Goal: Task Accomplishment & Management: Use online tool/utility

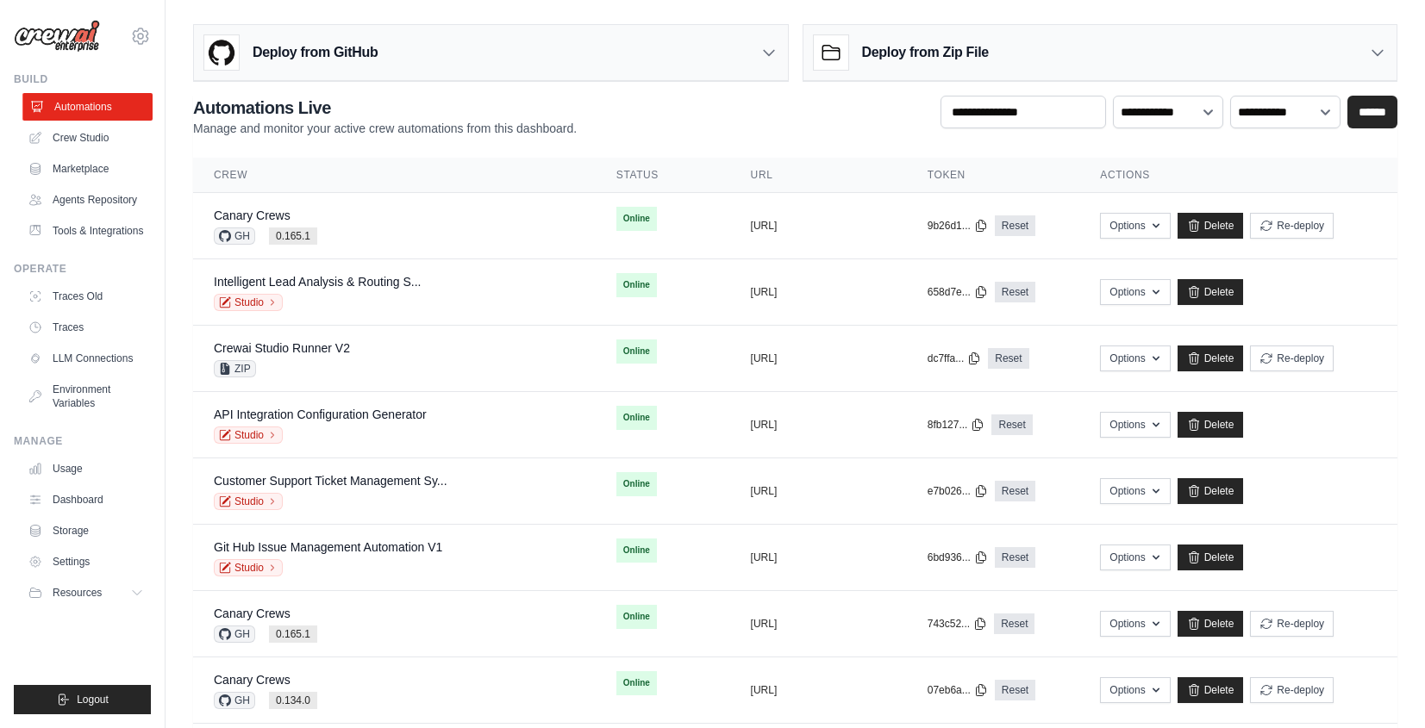
drag, startPoint x: 0, startPoint y: 0, endPoint x: 79, endPoint y: 107, distance: 133.1
click at [79, 107] on link "Automations" at bounding box center [87, 107] width 130 height 28
click at [734, 40] on div "Deploy from GitHub" at bounding box center [491, 53] width 594 height 56
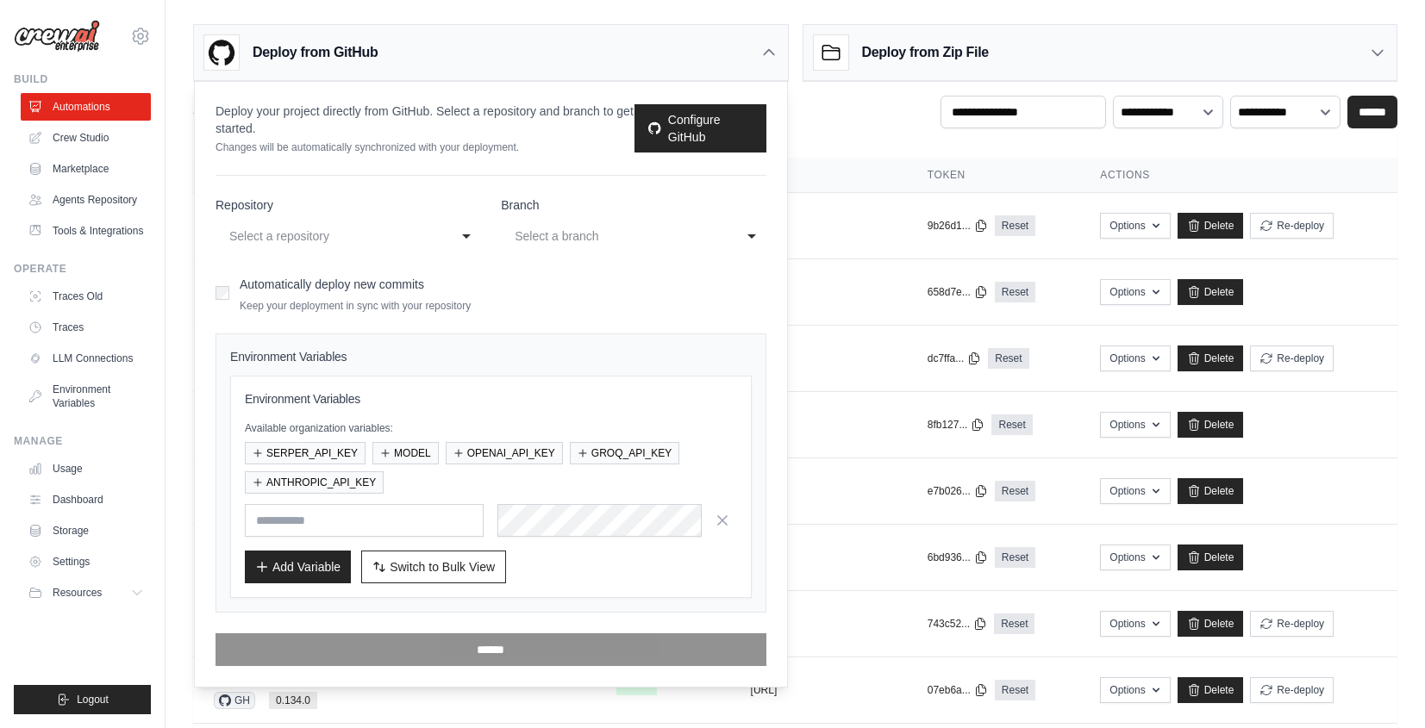
click at [408, 231] on div "Select a repository" at bounding box center [330, 236] width 203 height 21
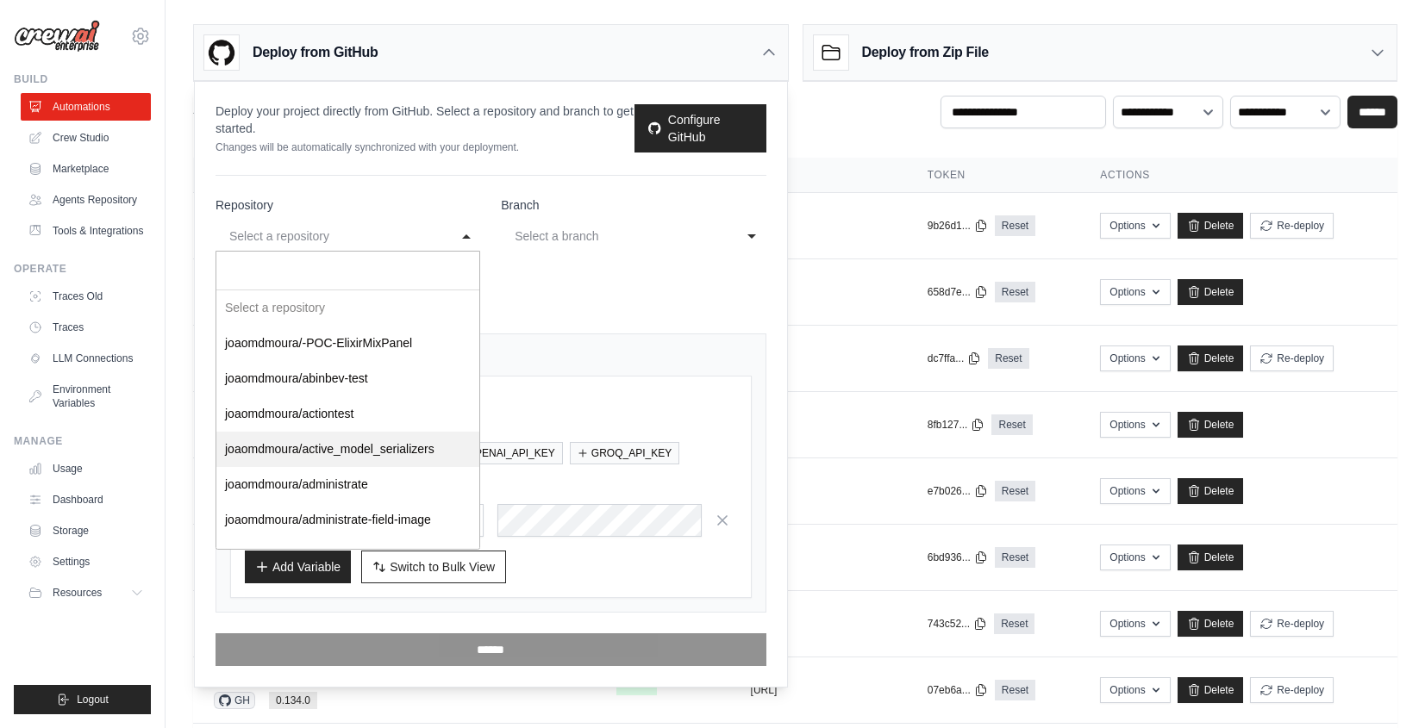
select select "********"
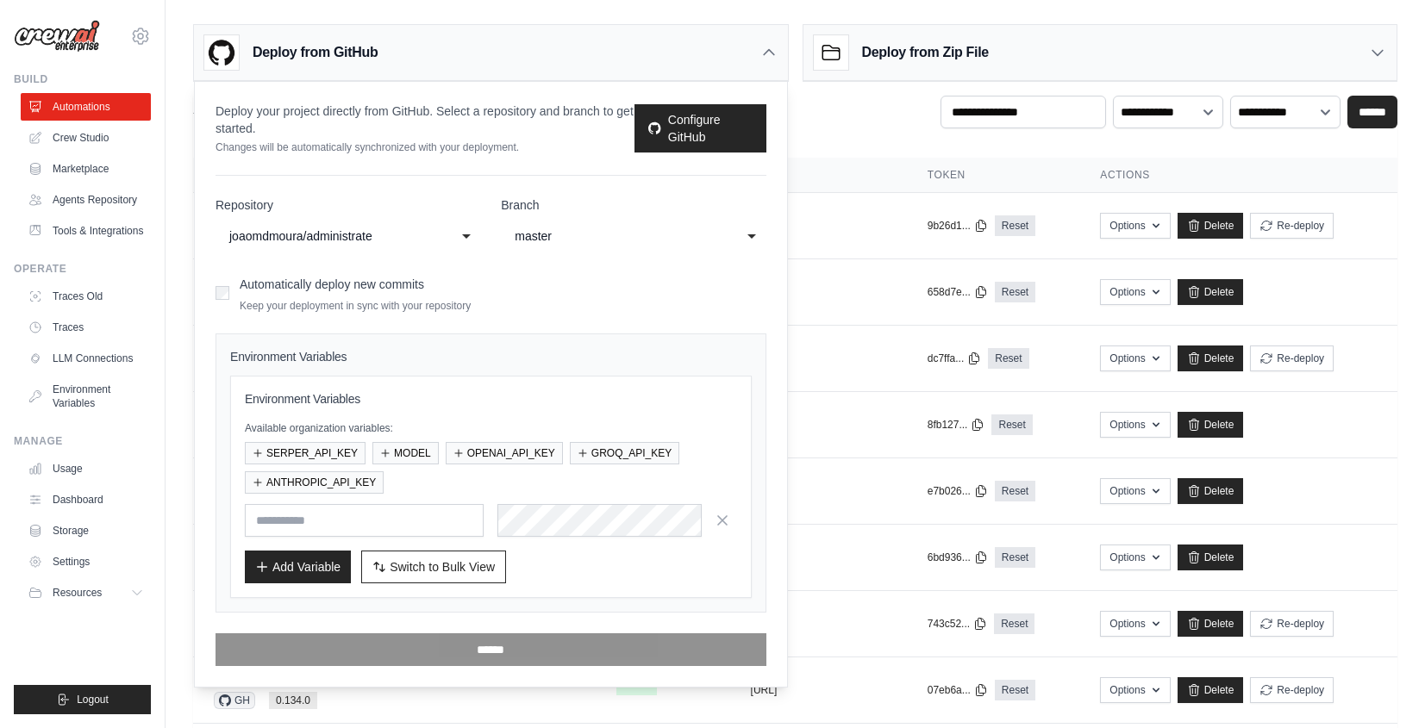
drag, startPoint x: 545, startPoint y: 242, endPoint x: 544, endPoint y: 261, distance: 19.0
click at [545, 242] on div "master" at bounding box center [616, 236] width 203 height 21
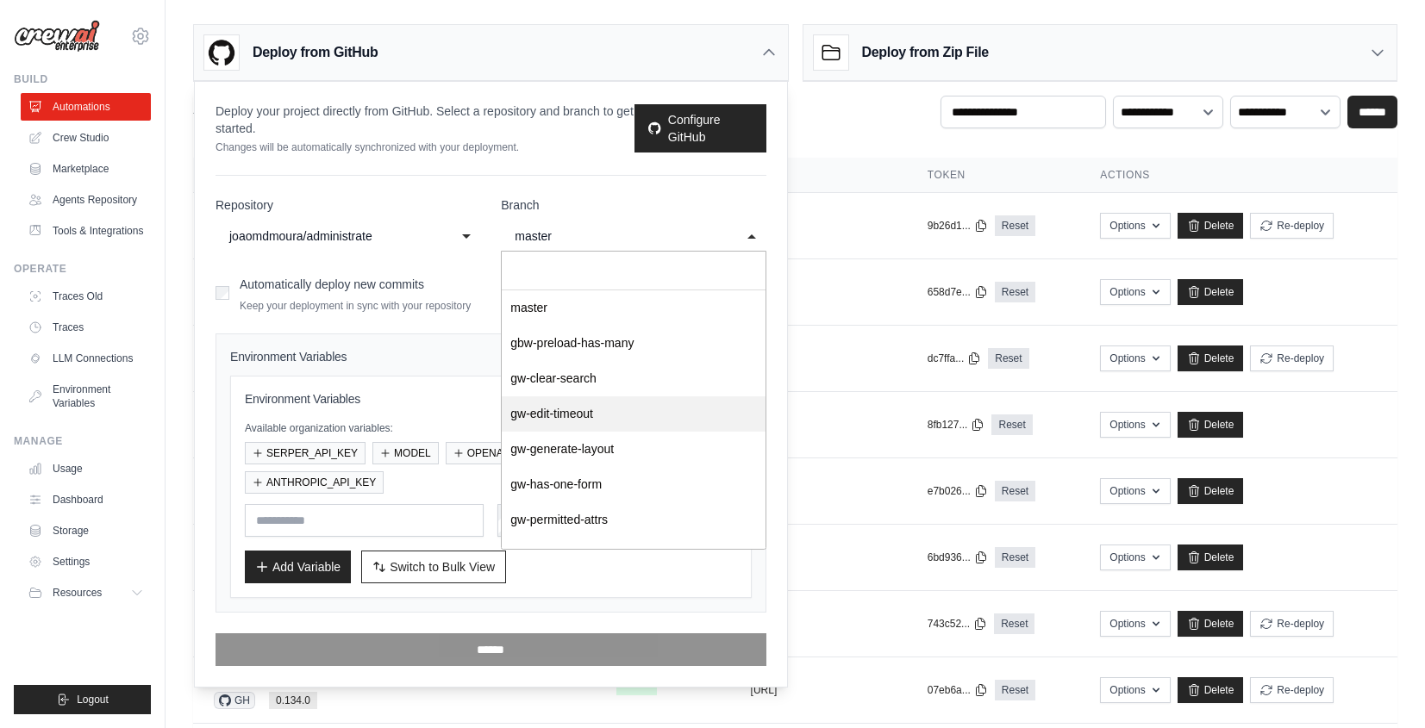
select select "**********"
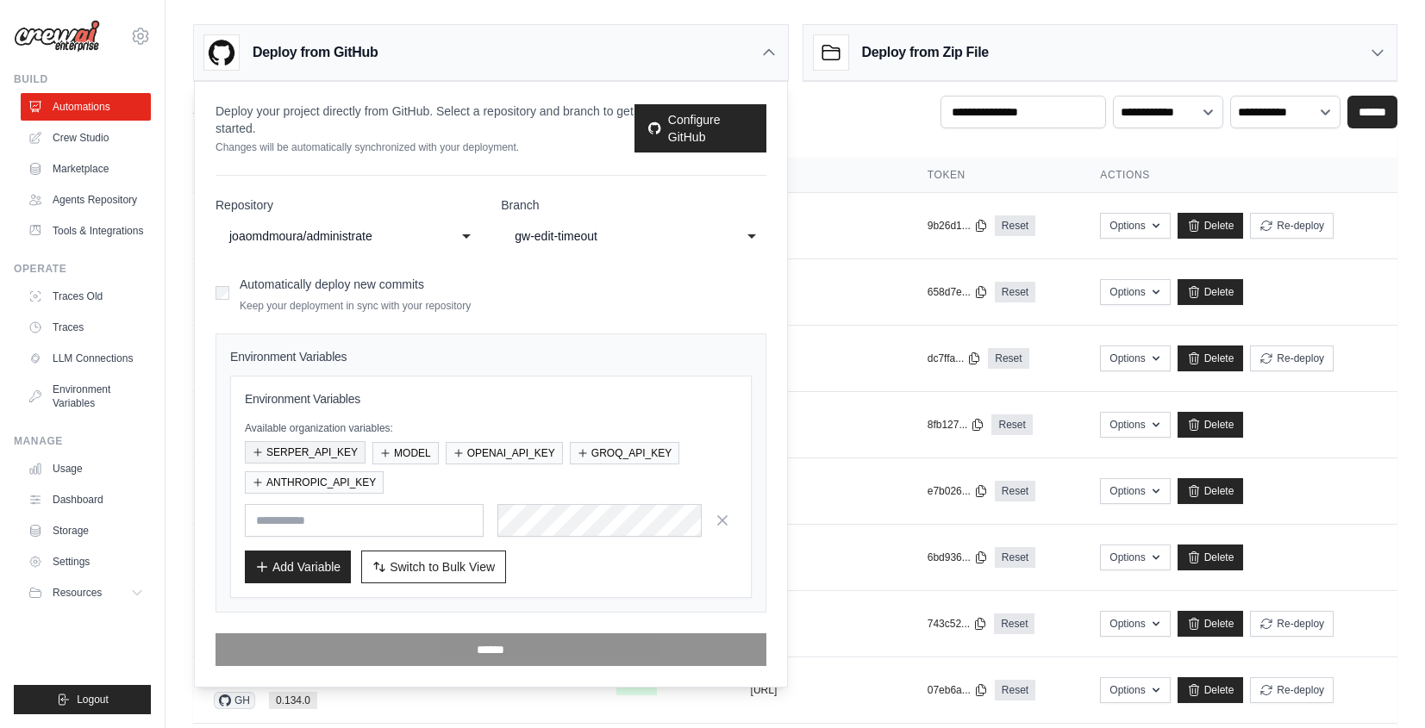
click at [314, 450] on button "SERPER_API_KEY" at bounding box center [305, 452] width 121 height 22
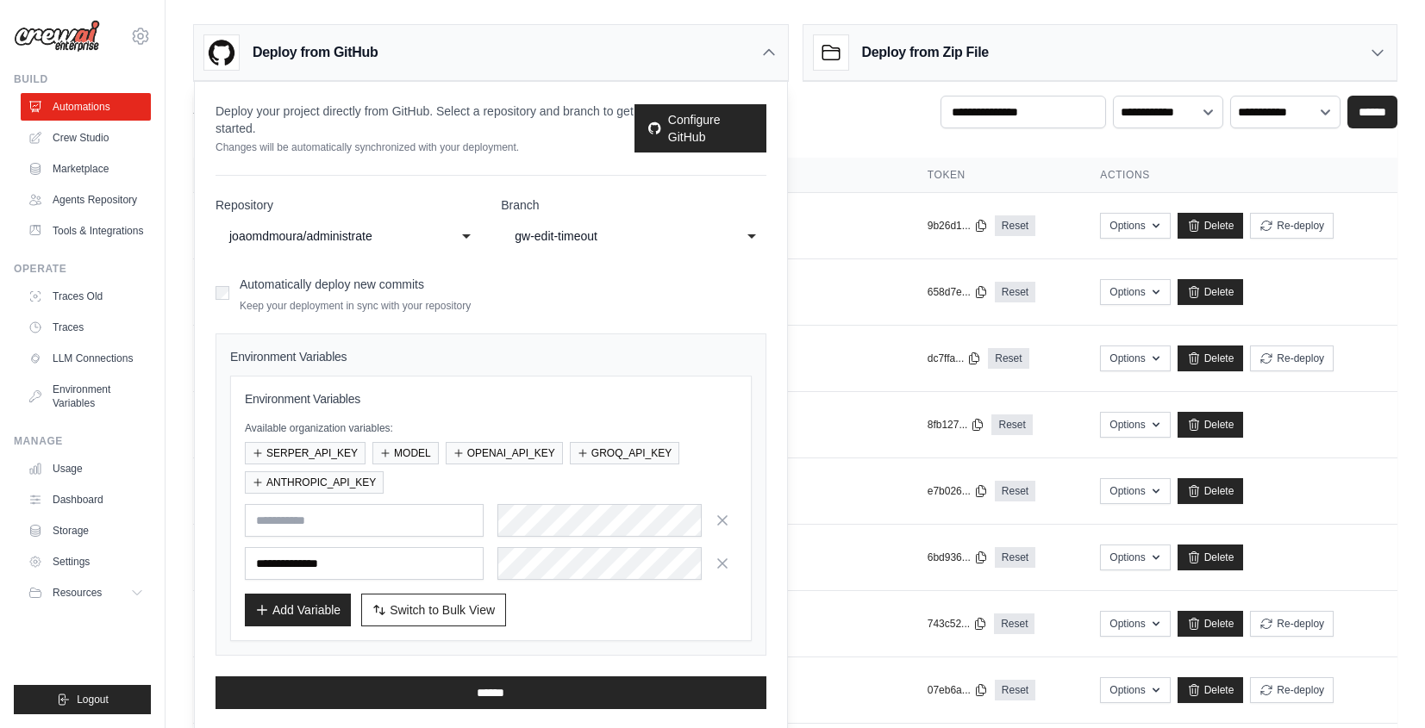
click at [439, 459] on div "SERPER_API_KEY MODEL OPENAI_API_KEY GROQ_API_KEY ANTHROPIC_API_KEY" at bounding box center [491, 468] width 492 height 52
drag, startPoint x: 350, startPoint y: 480, endPoint x: 424, endPoint y: 467, distance: 75.3
click at [350, 480] on button "ANTHROPIC_API_KEY" at bounding box center [314, 483] width 139 height 22
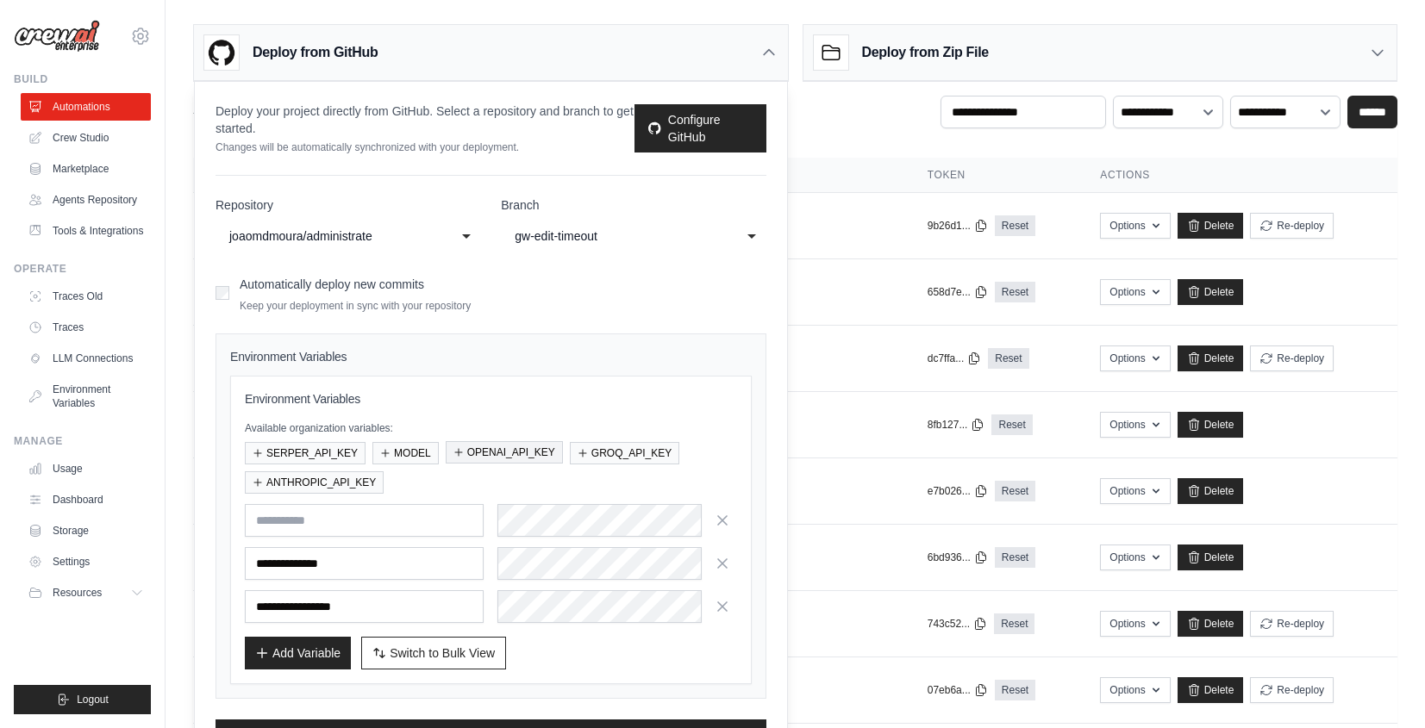
click at [521, 453] on button "OPENAI_API_KEY" at bounding box center [504, 452] width 117 height 22
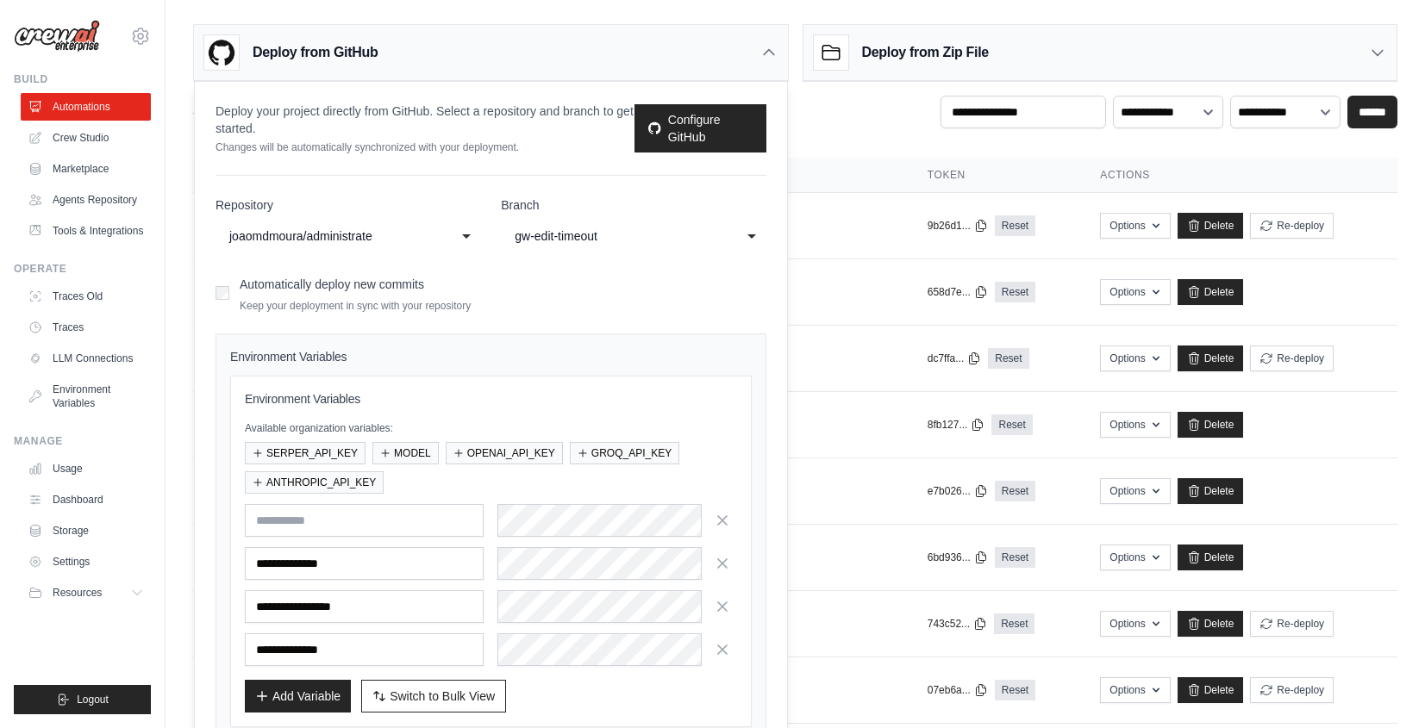
click at [633, 71] on div "Deploy from GitHub" at bounding box center [491, 53] width 594 height 56
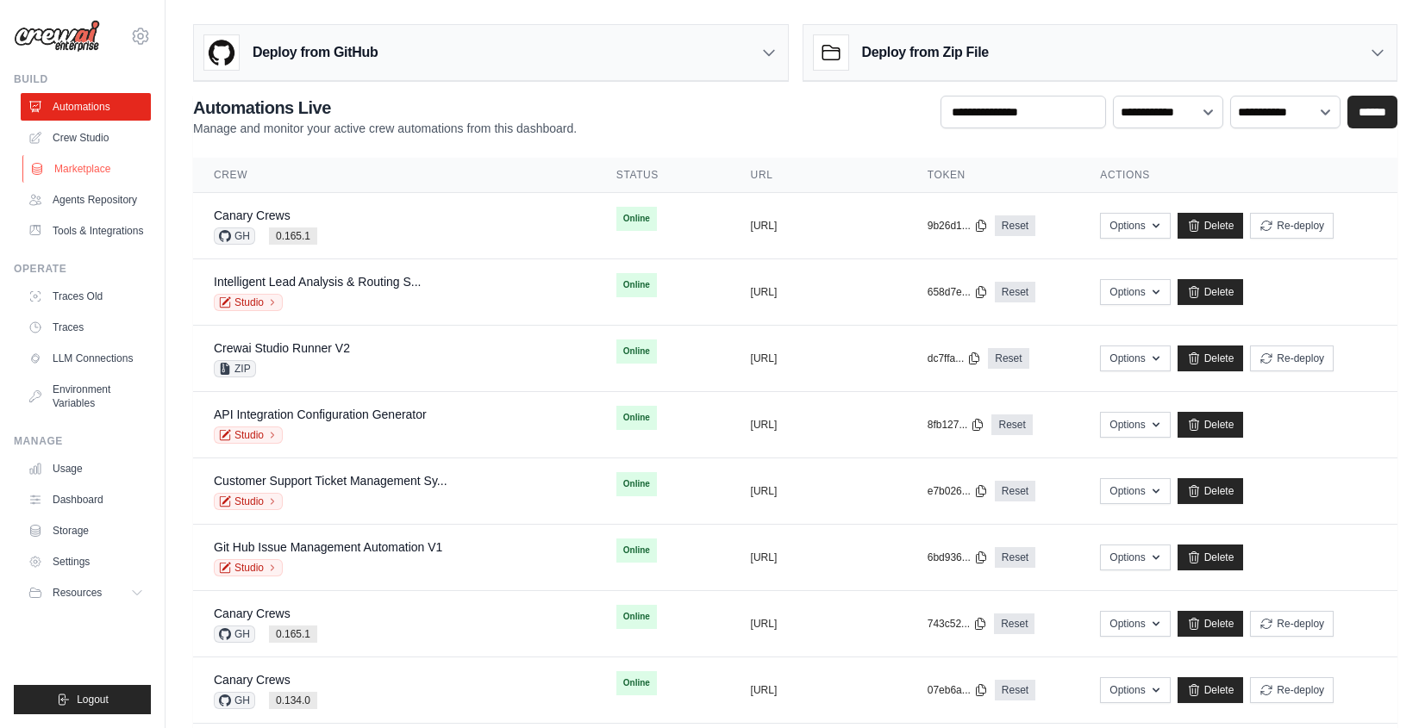
click at [112, 170] on link "Marketplace" at bounding box center [87, 169] width 130 height 28
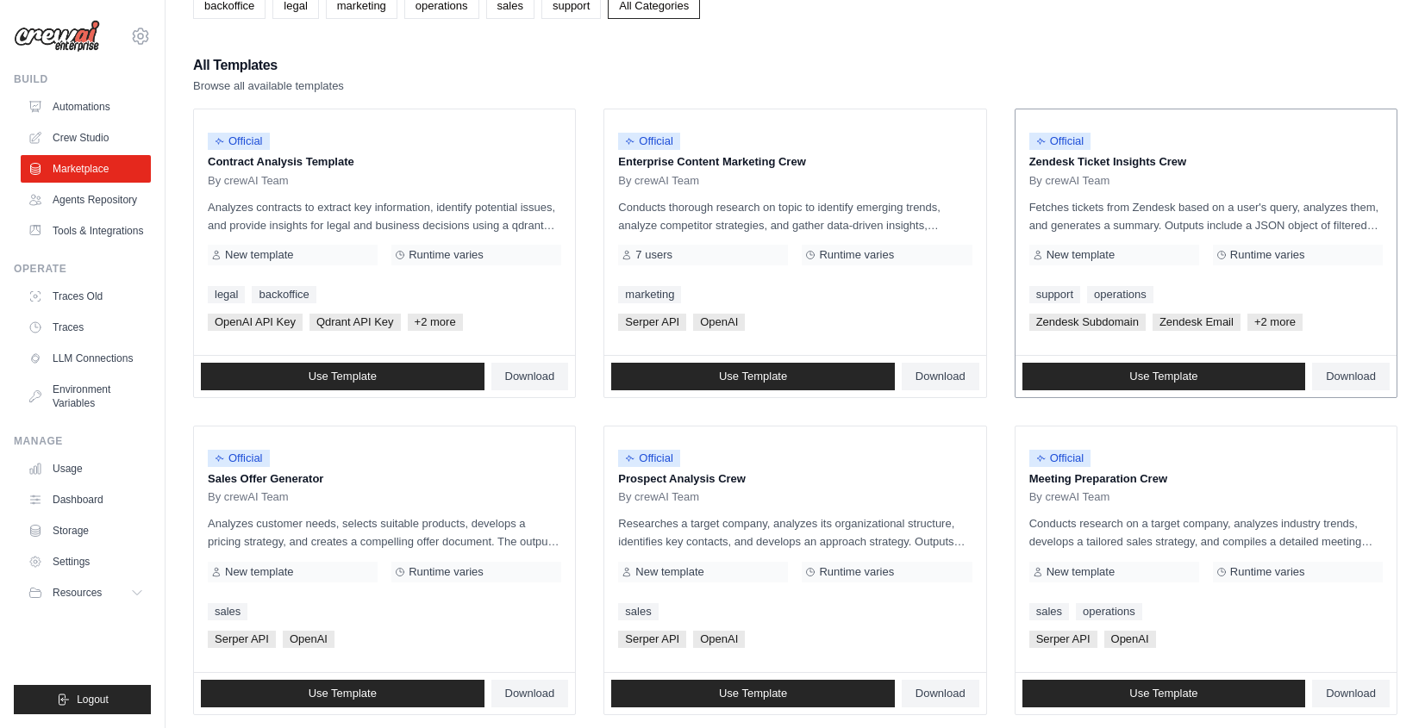
scroll to position [125, 0]
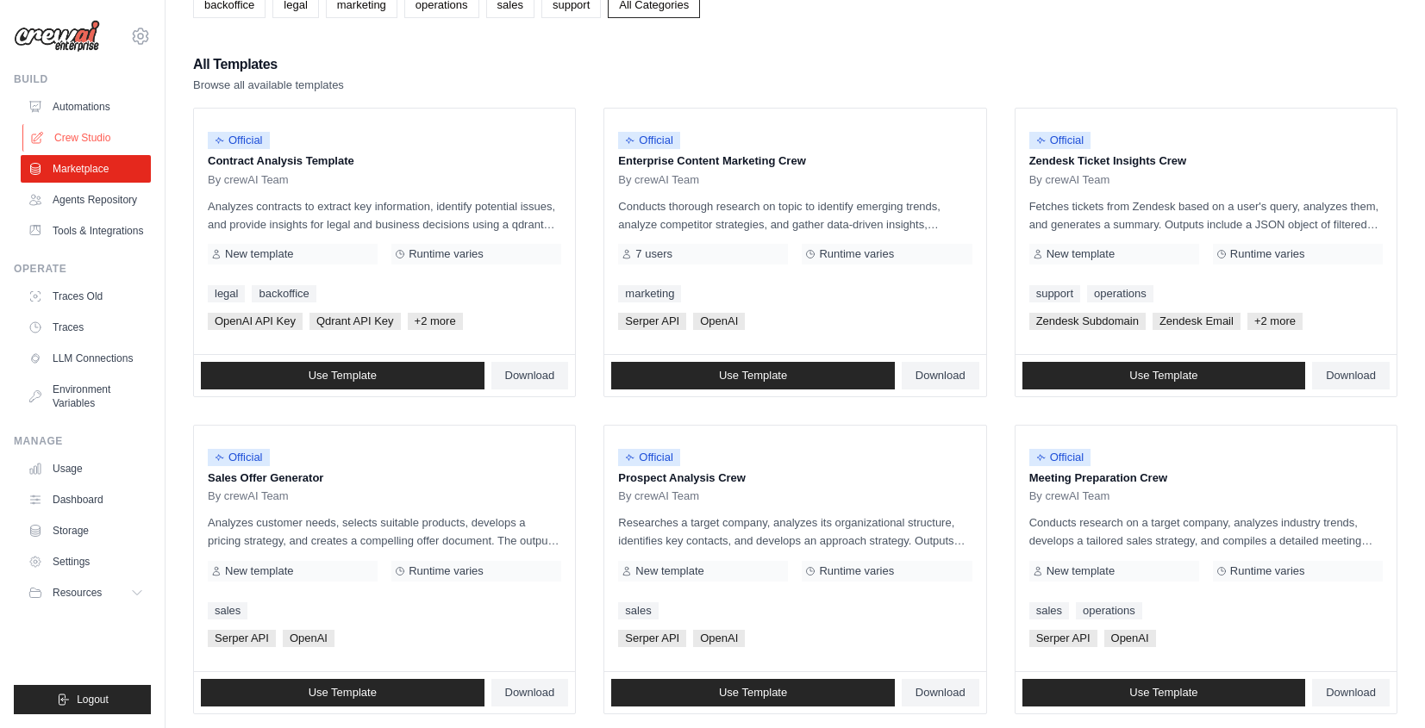
click at [91, 134] on link "Crew Studio" at bounding box center [87, 138] width 130 height 28
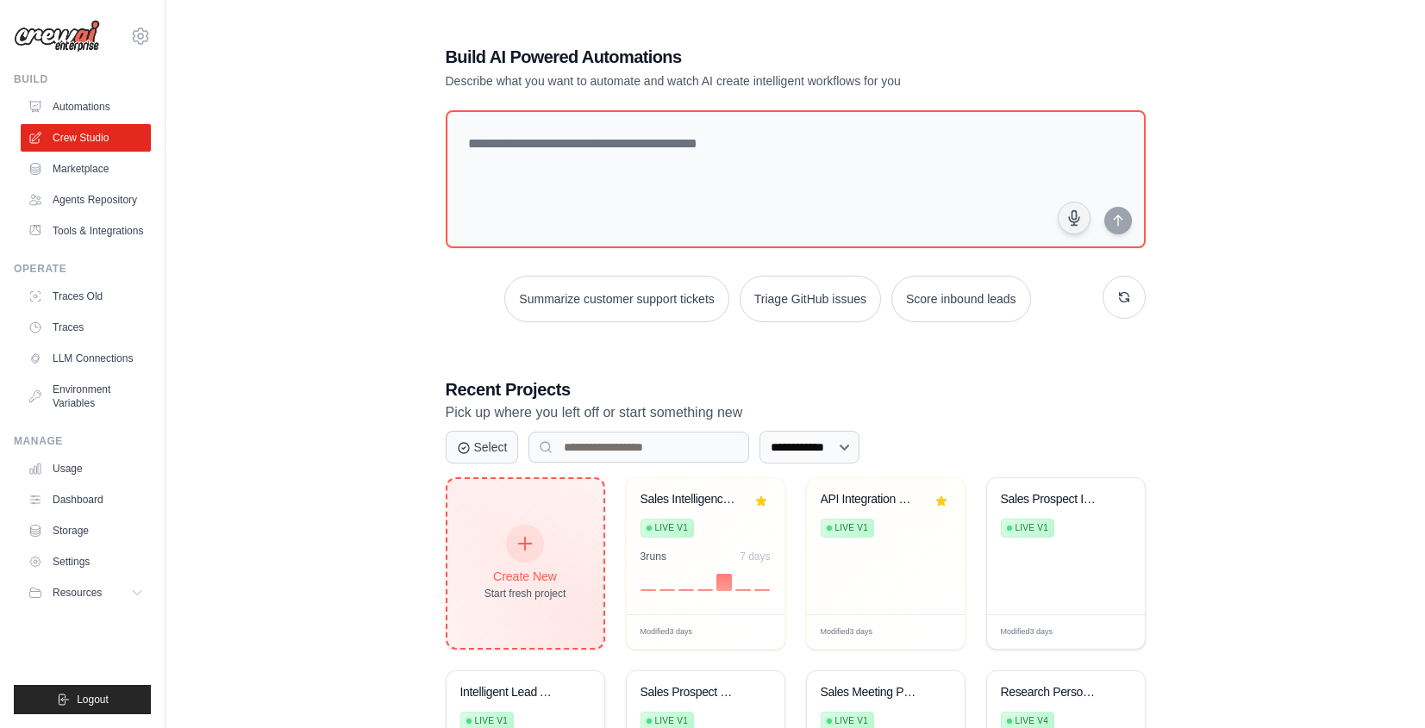
click at [548, 565] on div "Create New Start fresh project" at bounding box center [525, 564] width 82 height 74
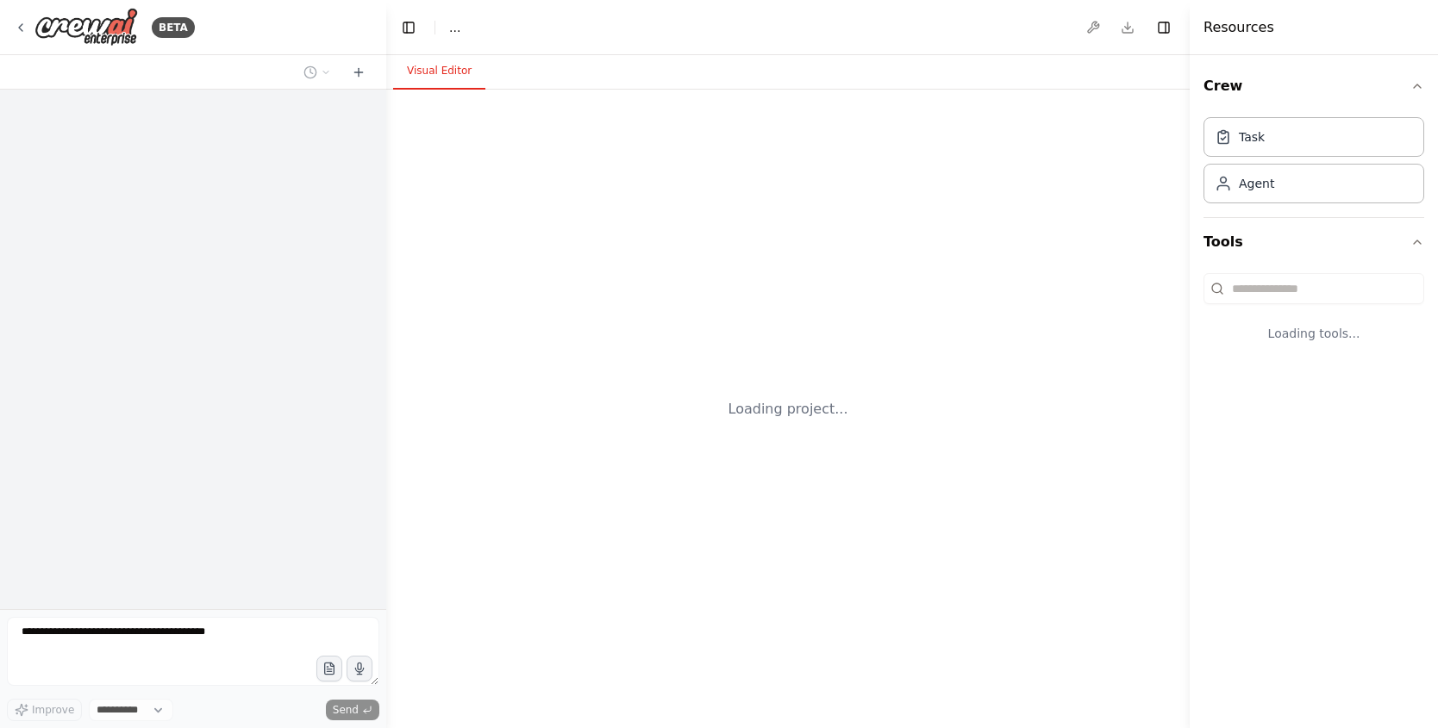
select select "****"
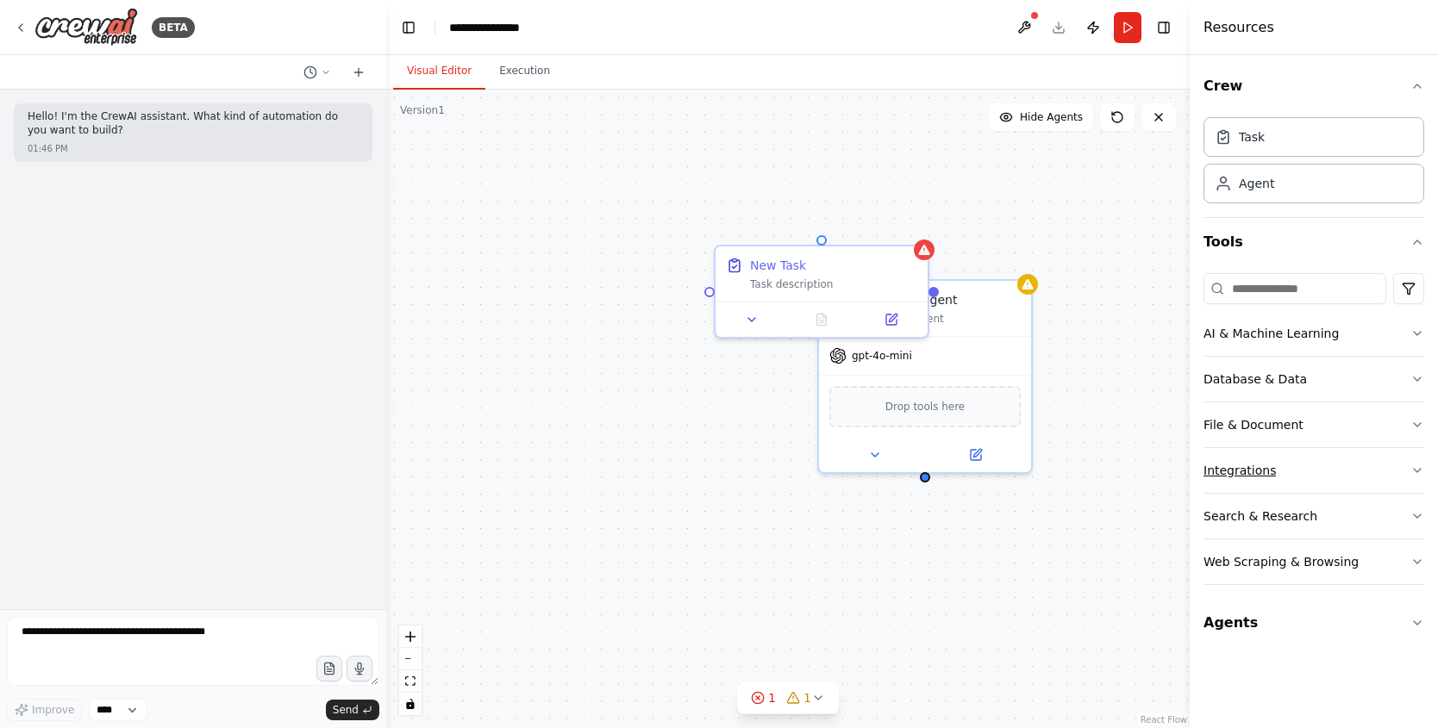
click at [1320, 472] on button "Integrations" at bounding box center [1313, 470] width 221 height 45
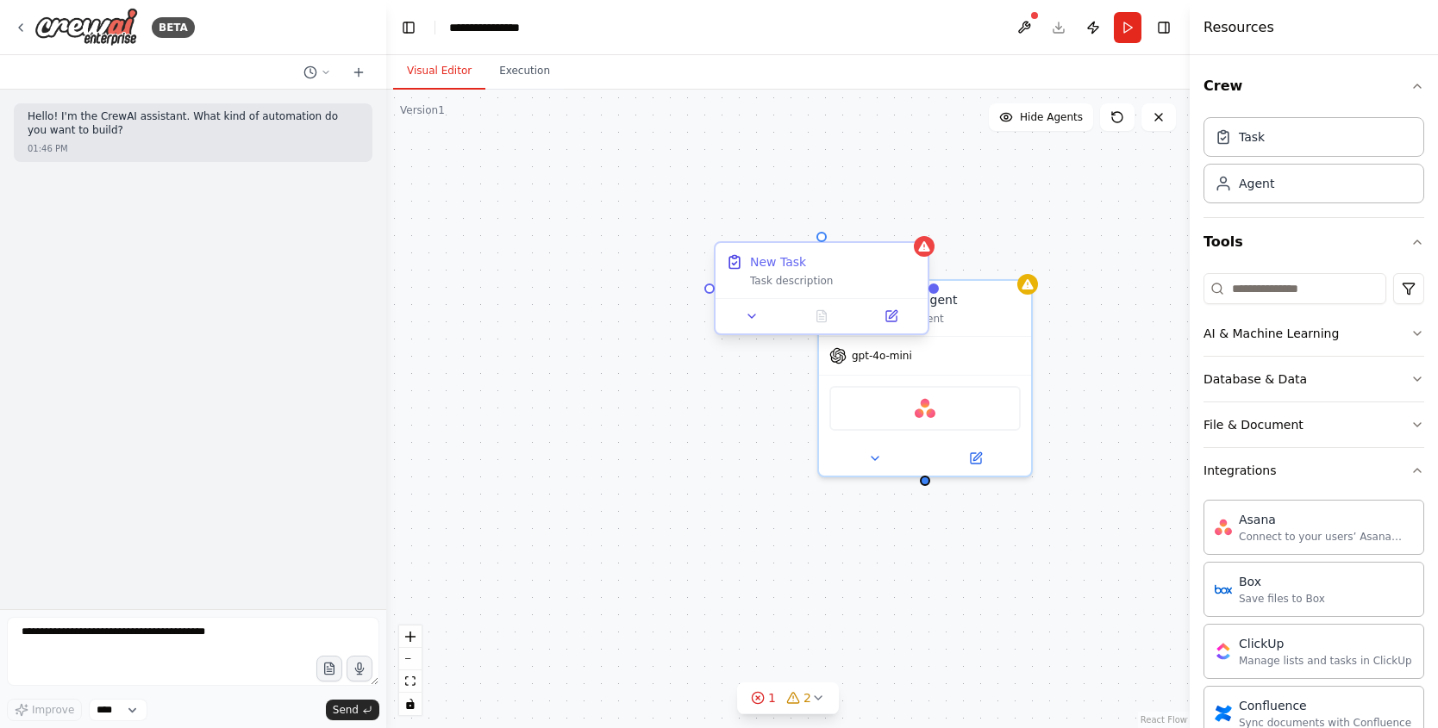
click at [866, 281] on div "Task description" at bounding box center [833, 281] width 167 height 14
click at [903, 228] on button at bounding box center [914, 227] width 22 height 22
click at [885, 228] on button "Confirm" at bounding box center [865, 227] width 61 height 21
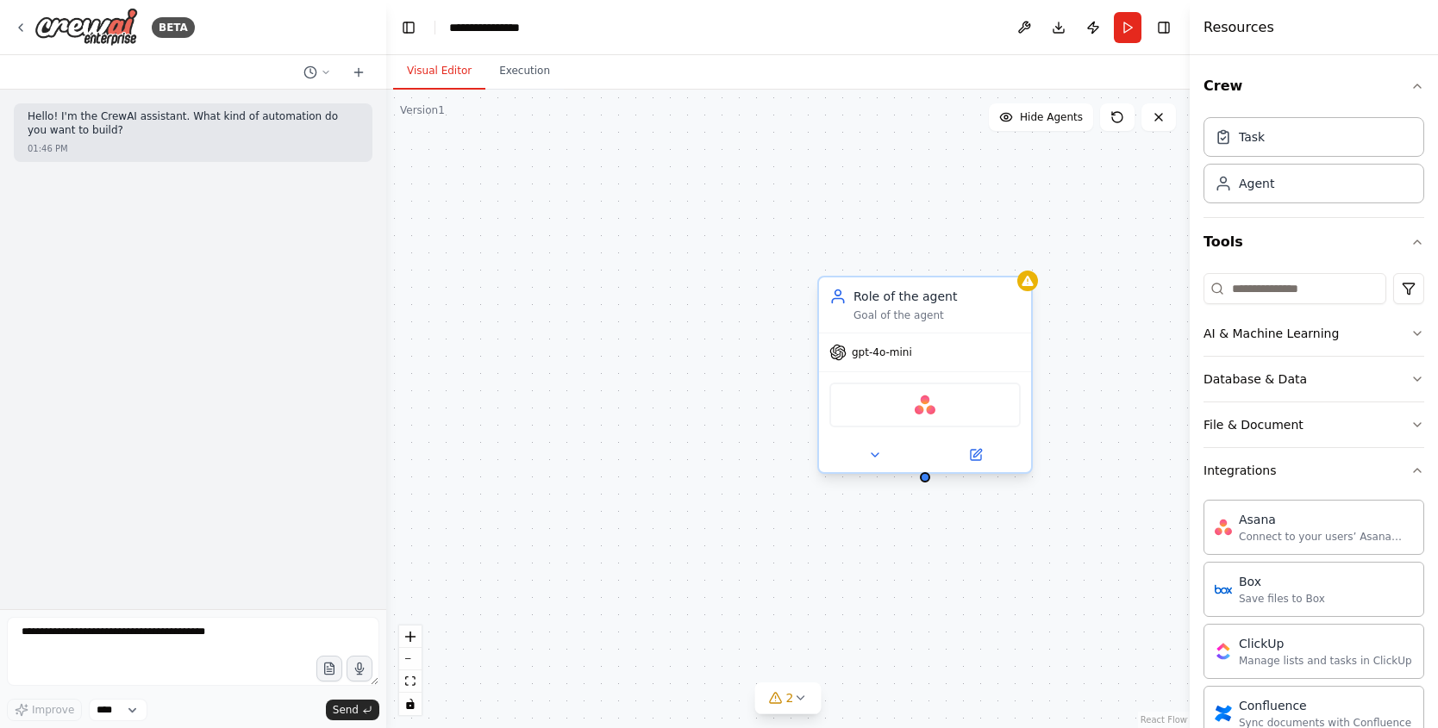
click at [974, 286] on div "Role of the agent Goal of the agent" at bounding box center [925, 305] width 212 height 55
click at [1015, 257] on icon at bounding box center [1018, 260] width 7 height 9
click at [973, 261] on button "Confirm" at bounding box center [969, 260] width 61 height 21
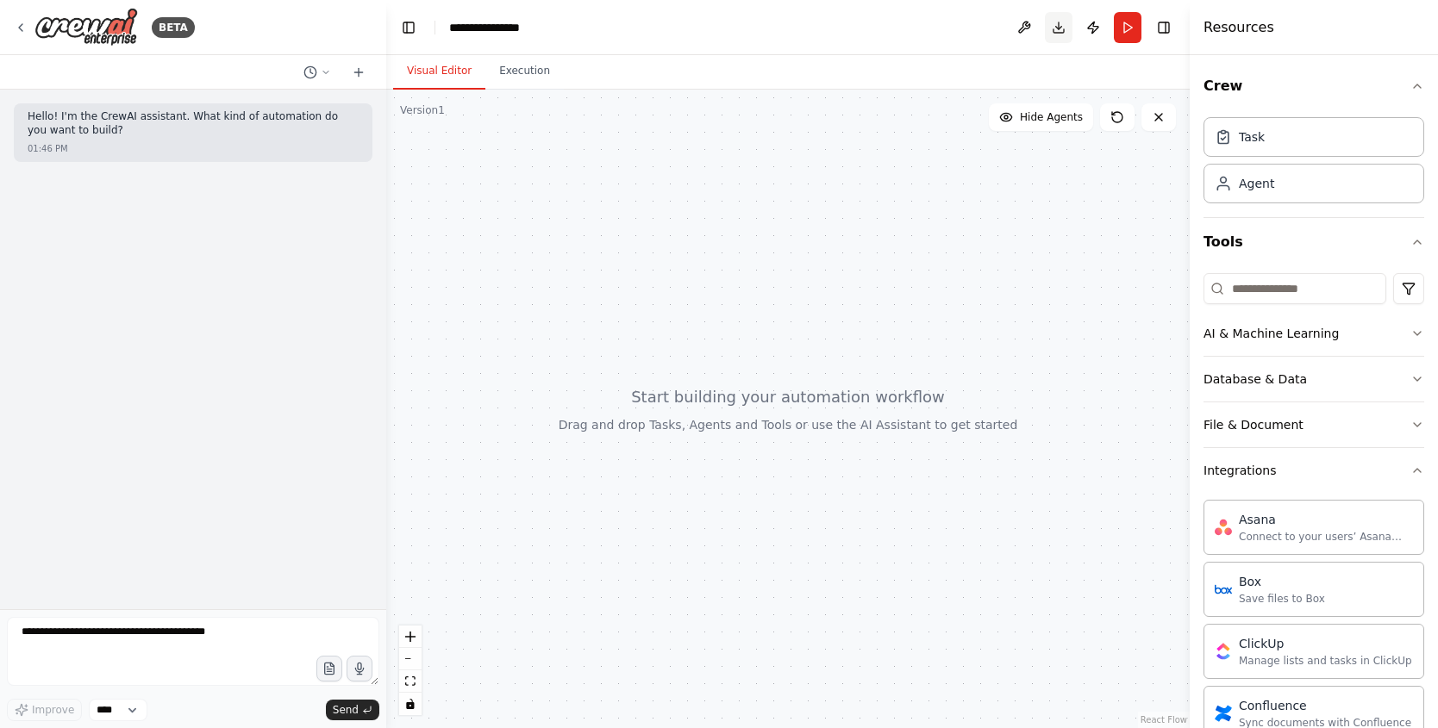
click at [1174, 22] on button "Toggle Right Sidebar" at bounding box center [1164, 28] width 24 height 24
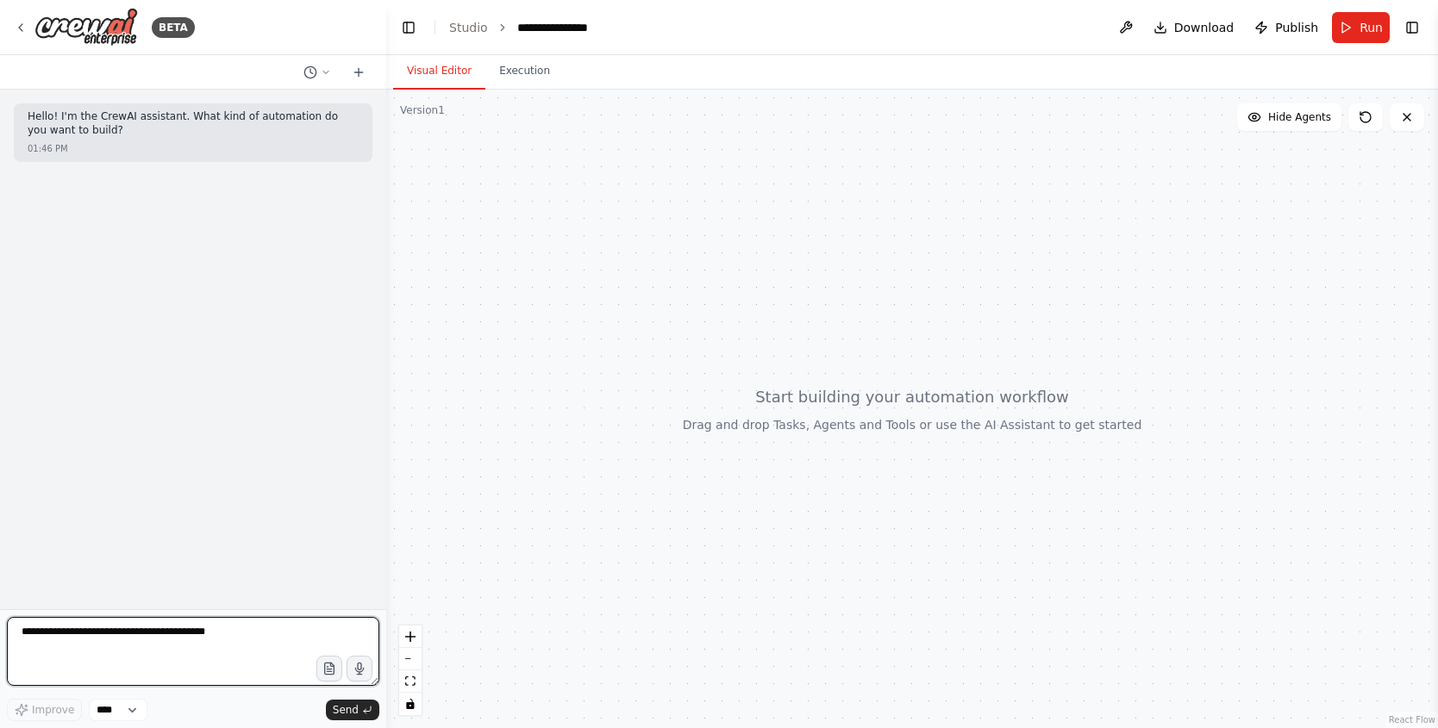
click at [196, 631] on textarea at bounding box center [193, 651] width 372 height 69
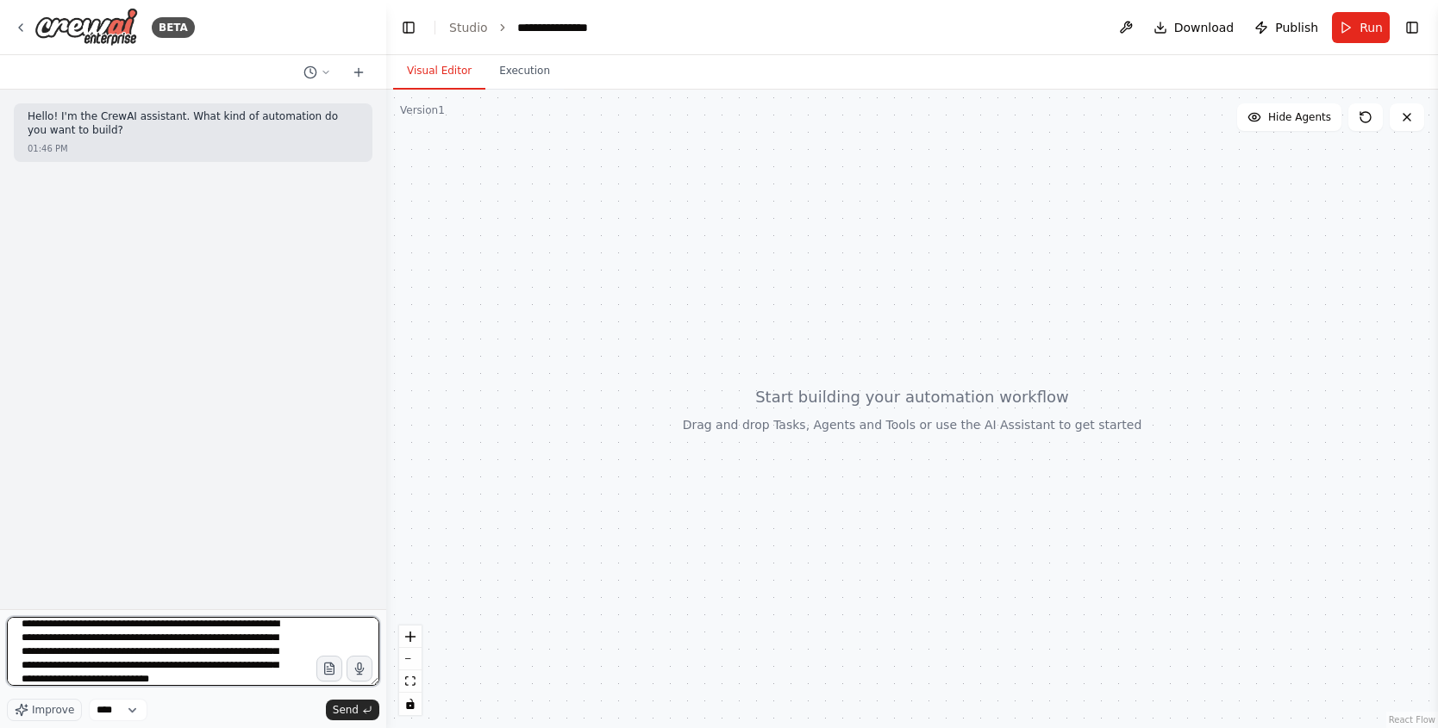
type textarea "**********"
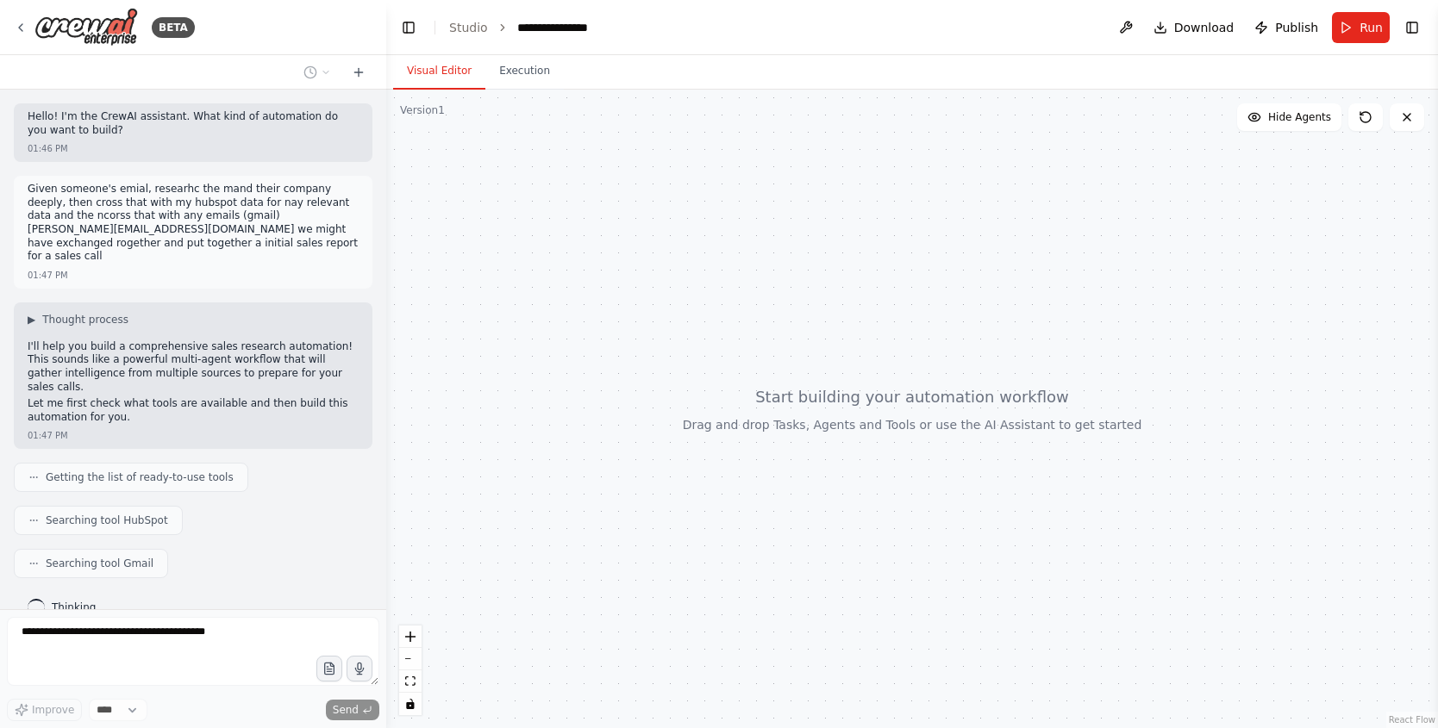
scroll to position [43, 0]
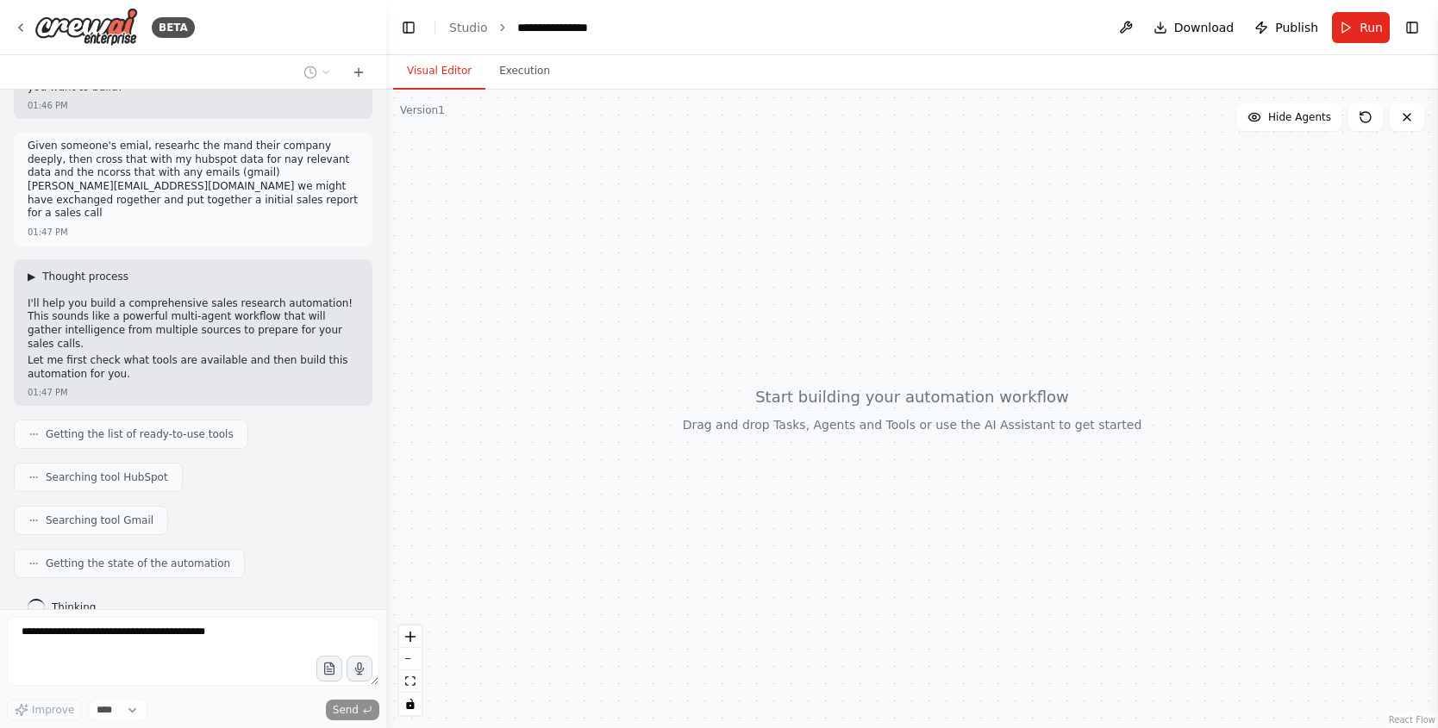
click at [76, 270] on span "Thought process" at bounding box center [85, 277] width 86 height 14
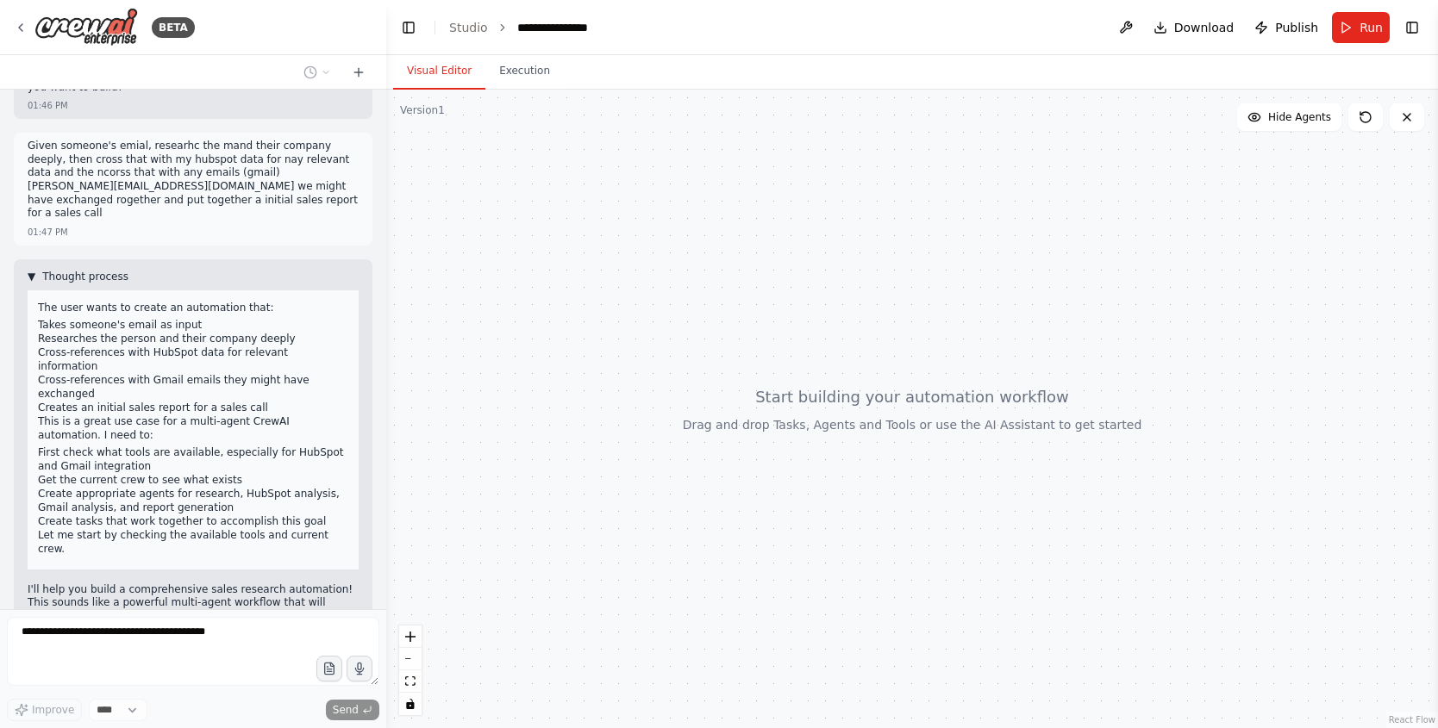
click at [77, 270] on span "Thought process" at bounding box center [85, 277] width 86 height 14
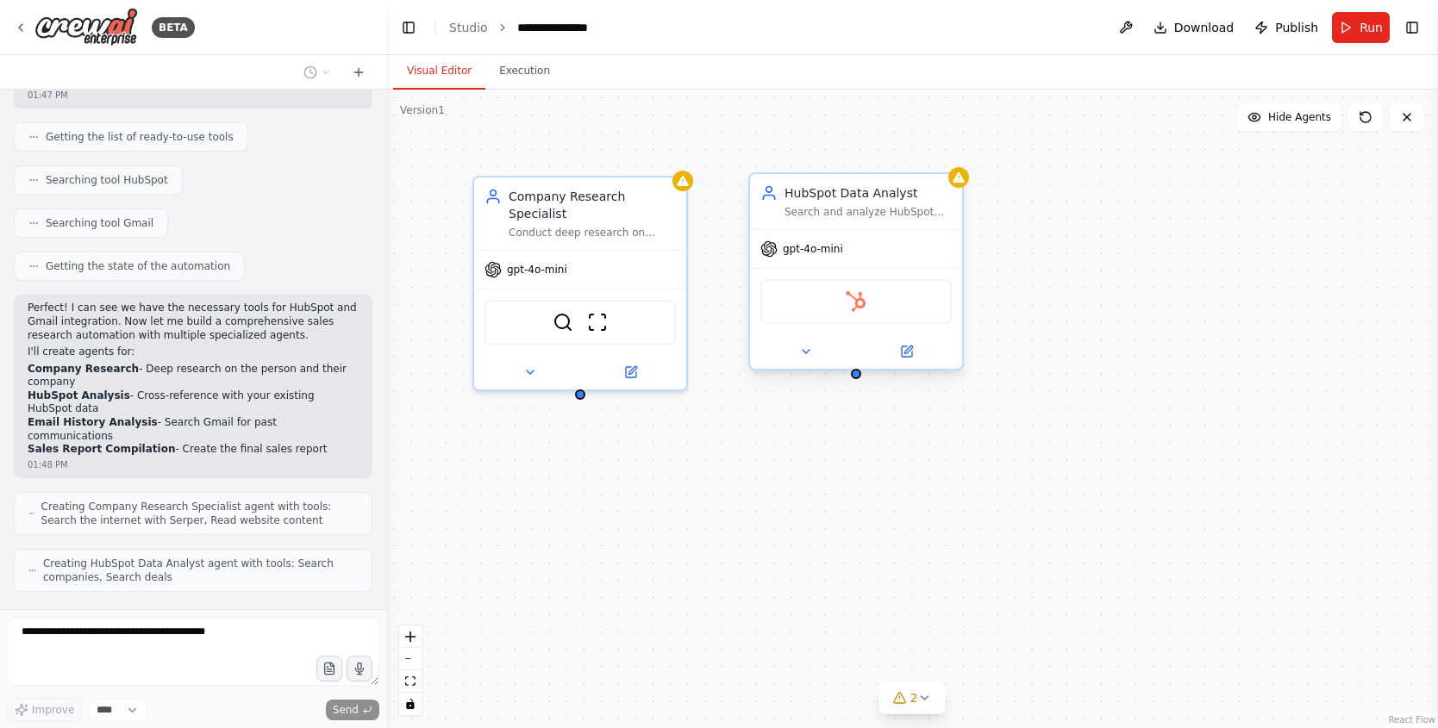
scroll to position [397, 0]
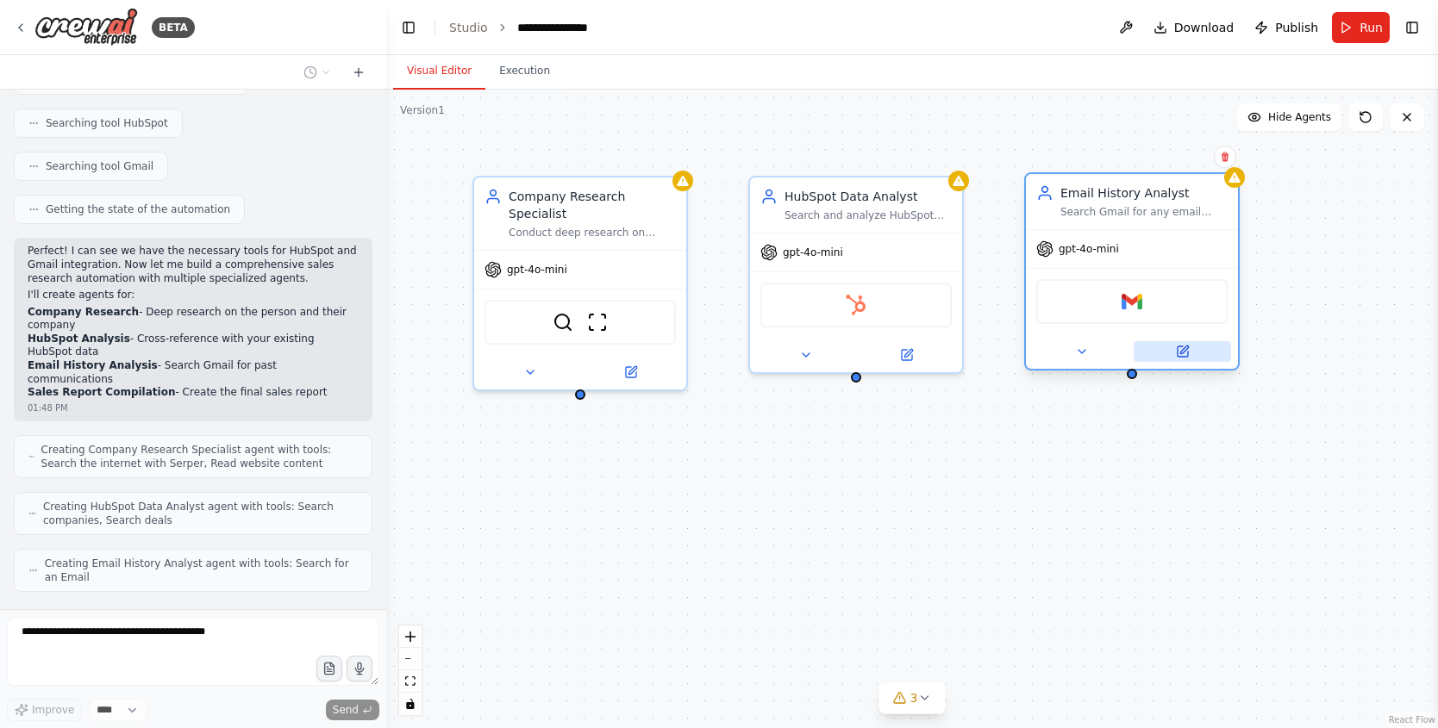
click at [1187, 347] on icon at bounding box center [1184, 350] width 8 height 8
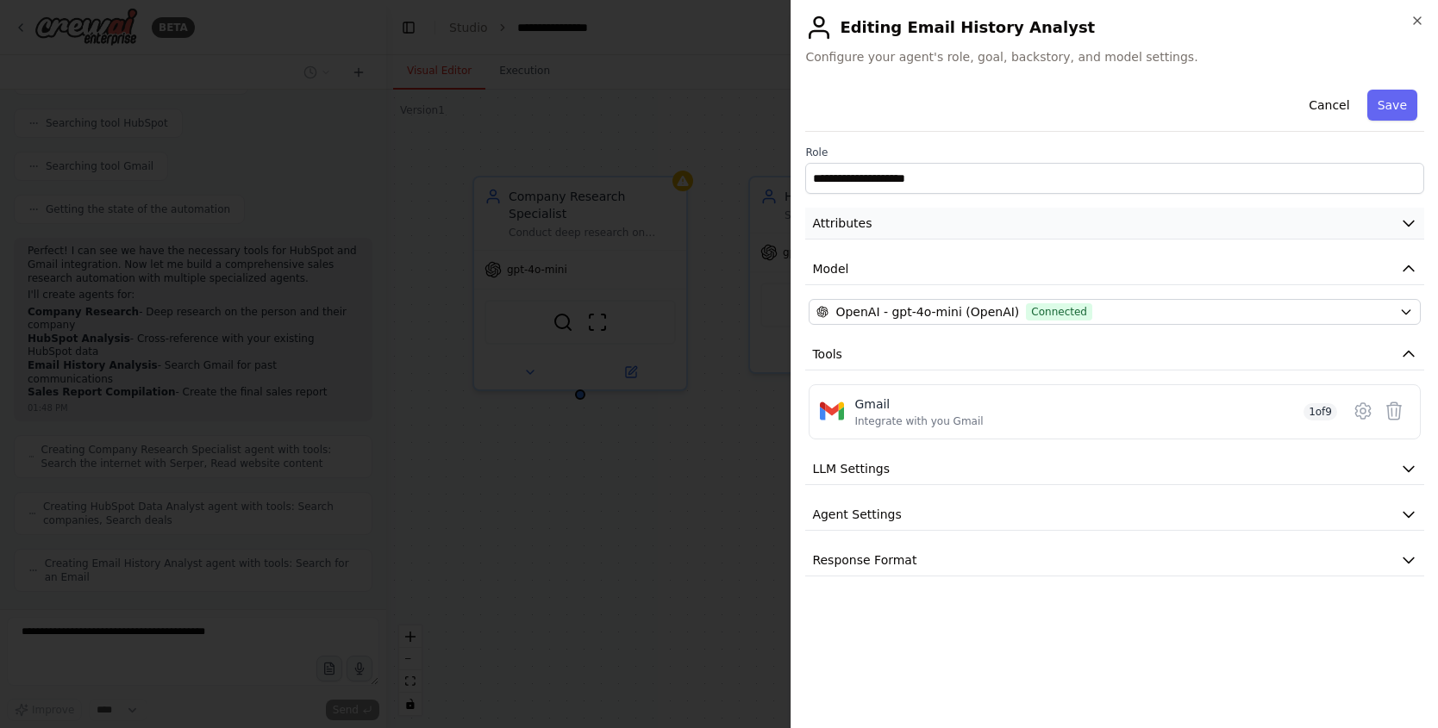
scroll to position [440, 0]
click at [1100, 219] on button "Attributes" at bounding box center [1114, 224] width 619 height 32
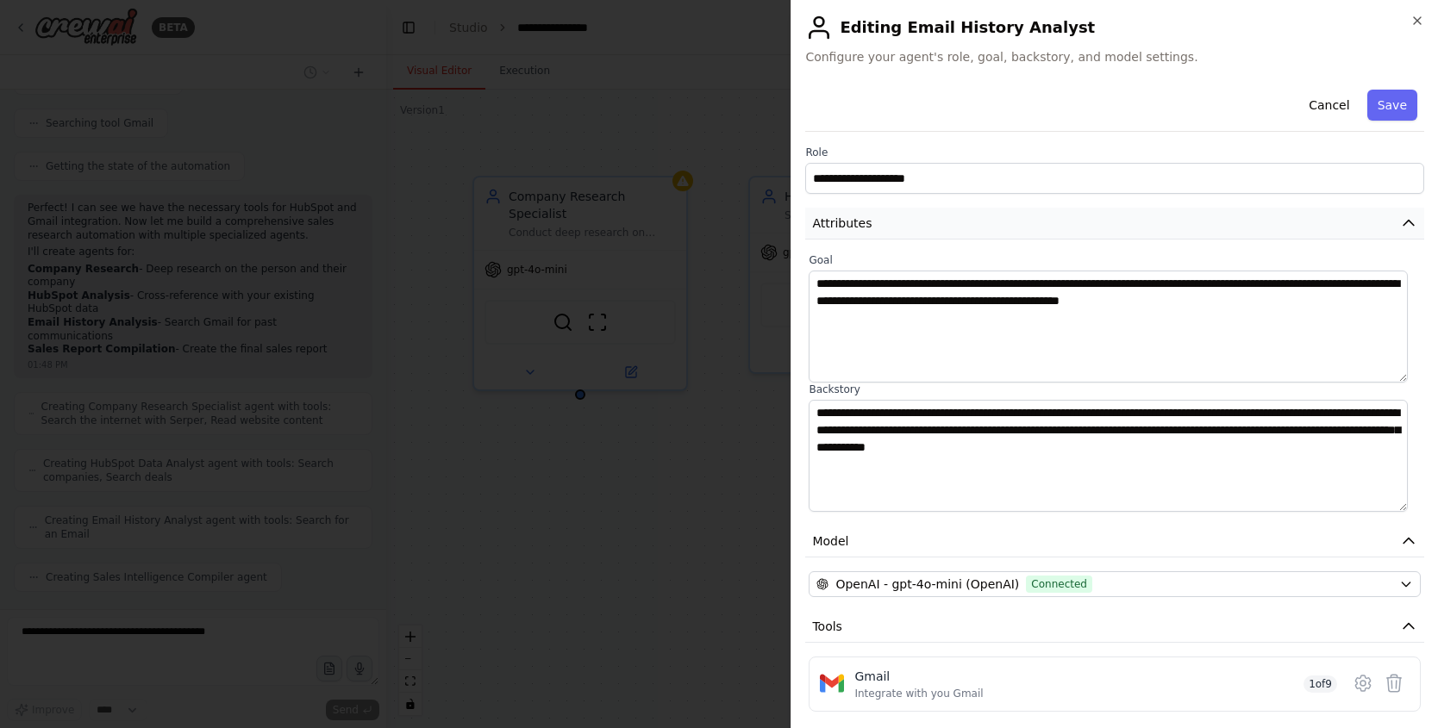
click at [1100, 220] on button "Attributes" at bounding box center [1114, 224] width 619 height 32
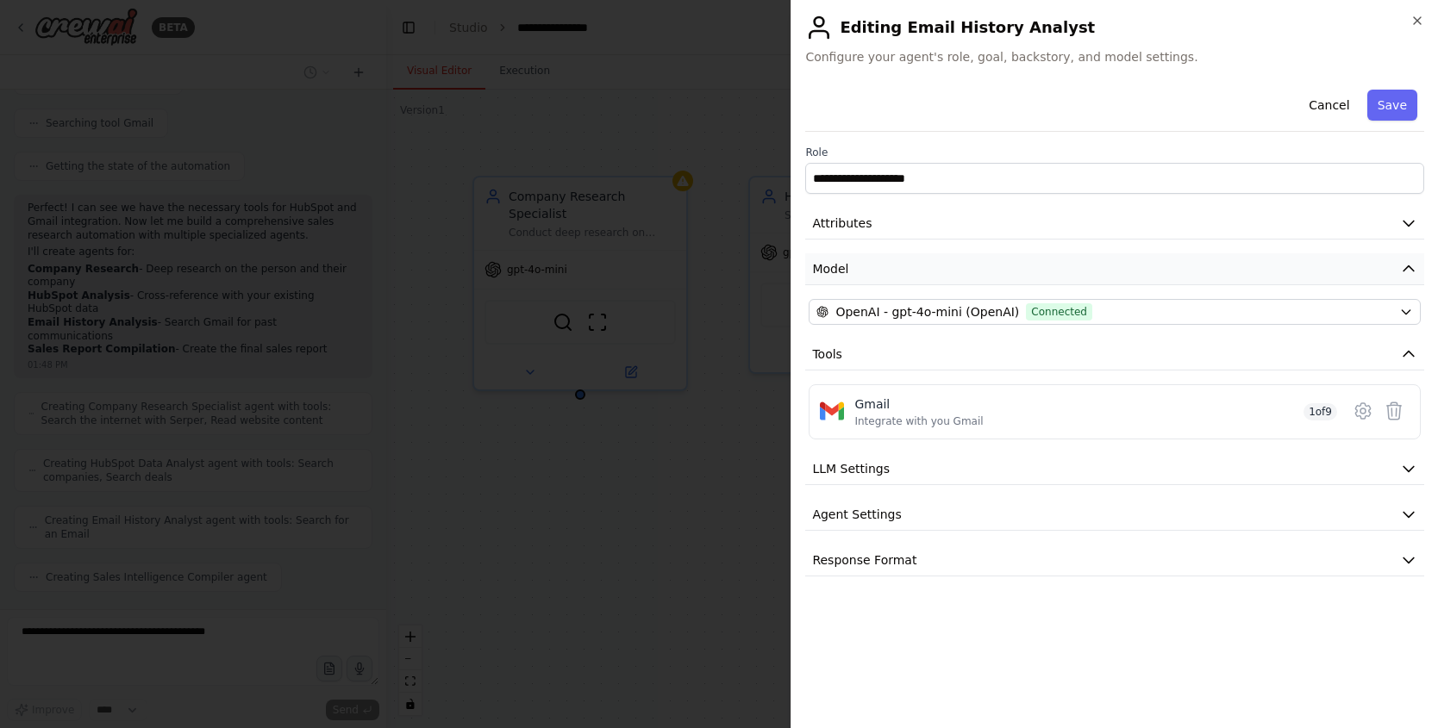
click at [1104, 275] on button "Model" at bounding box center [1114, 269] width 619 height 32
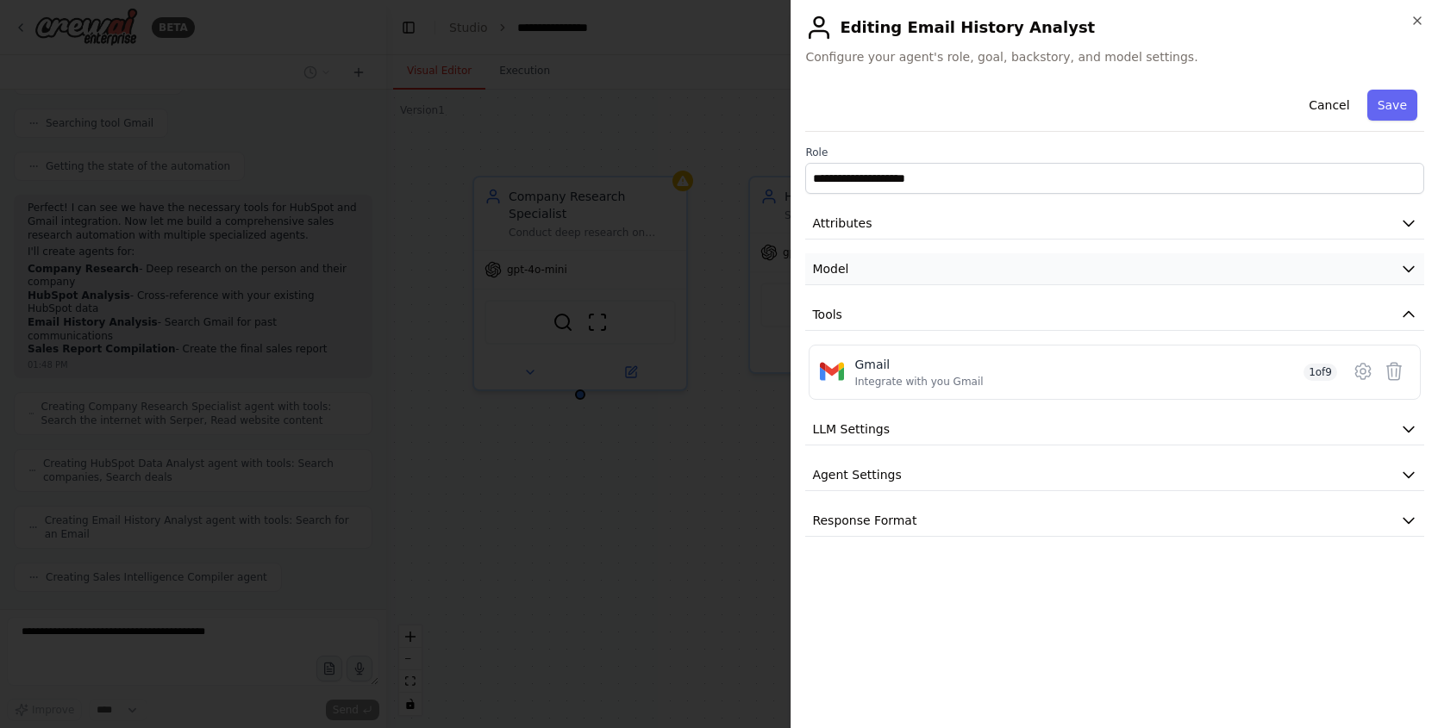
click at [1105, 275] on button "Model" at bounding box center [1114, 269] width 619 height 32
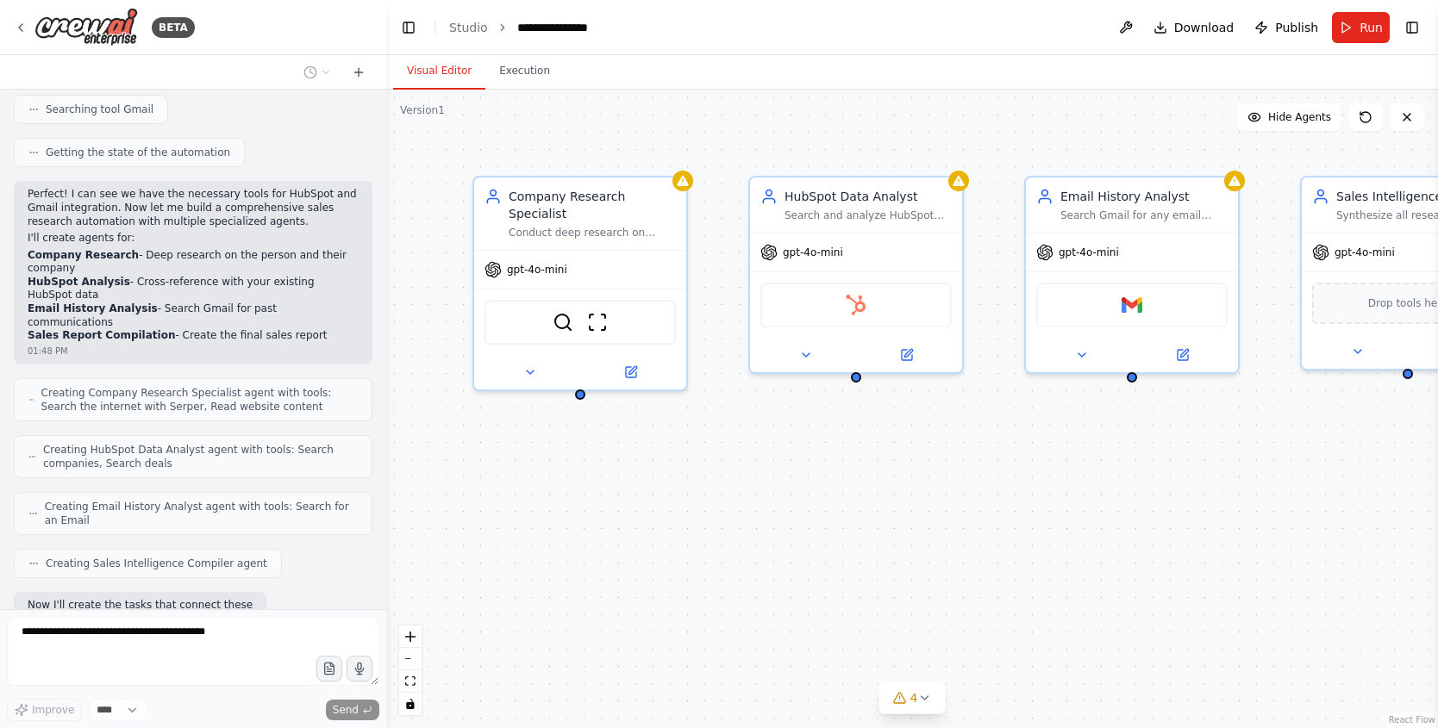
scroll to position [542, 0]
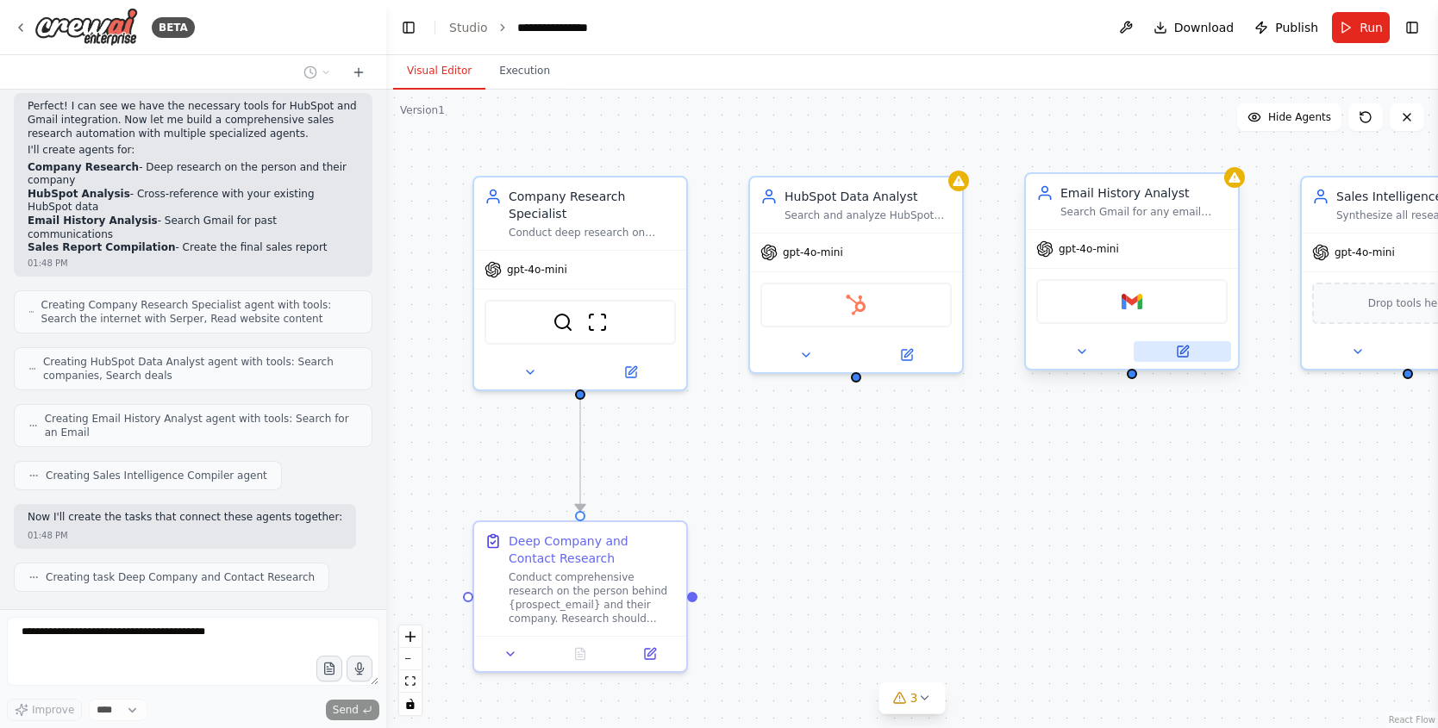
click at [1200, 354] on button at bounding box center [1182, 351] width 97 height 21
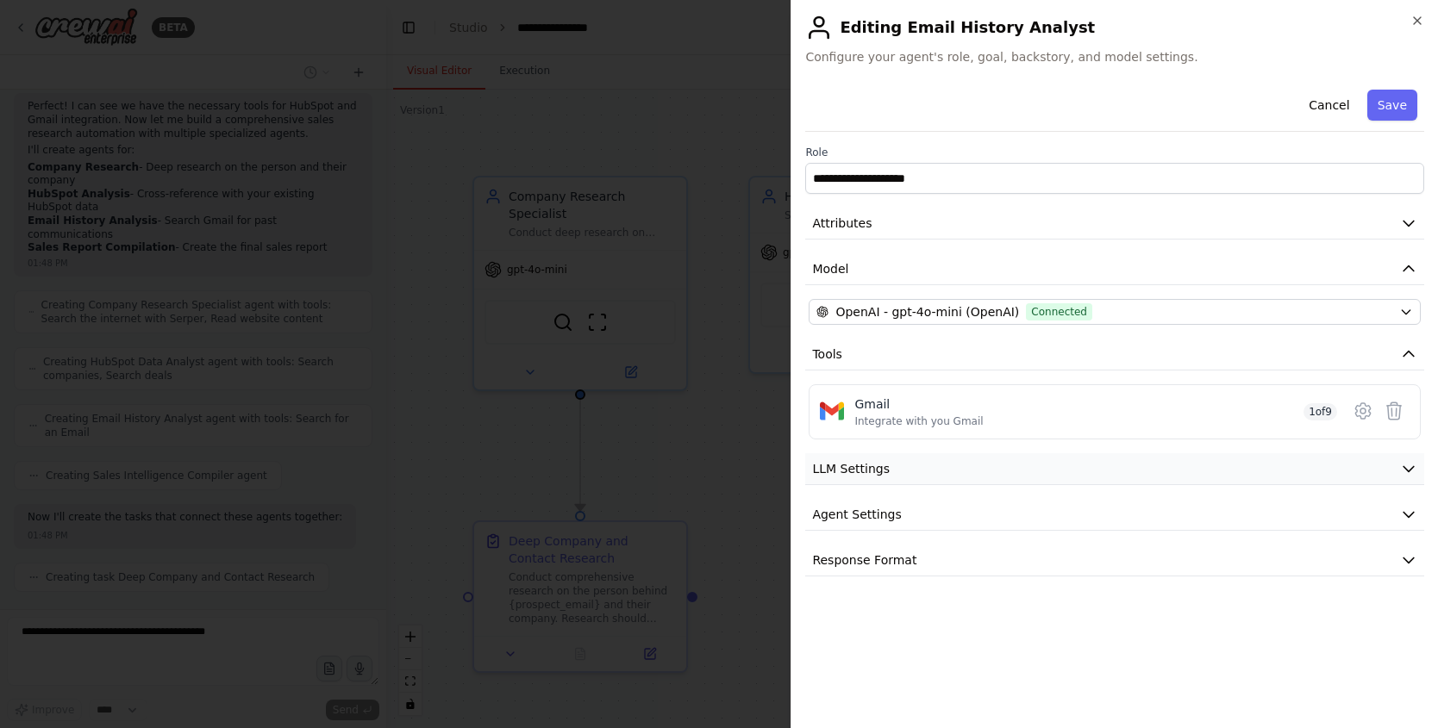
scroll to position [585, 0]
click at [1152, 473] on button "LLM Settings" at bounding box center [1114, 469] width 619 height 32
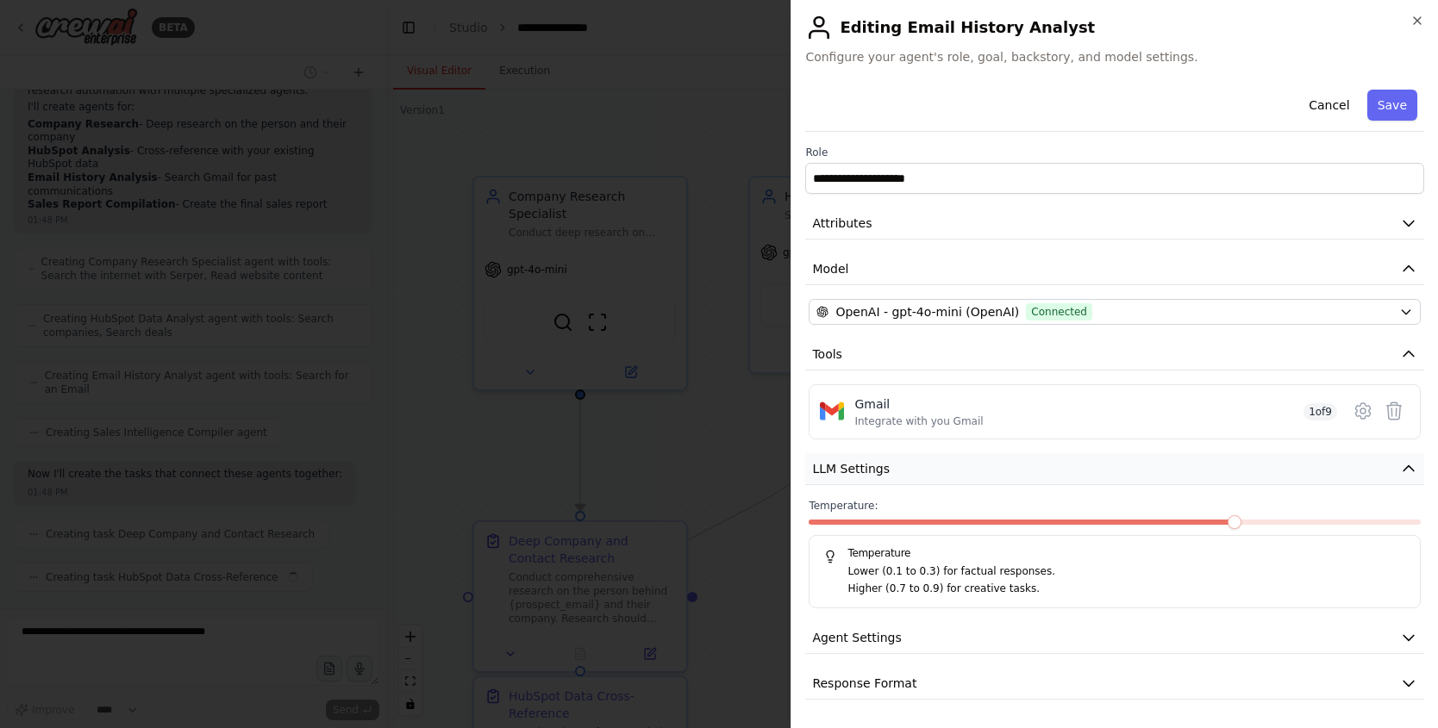
click at [1150, 476] on button "LLM Settings" at bounding box center [1114, 469] width 619 height 32
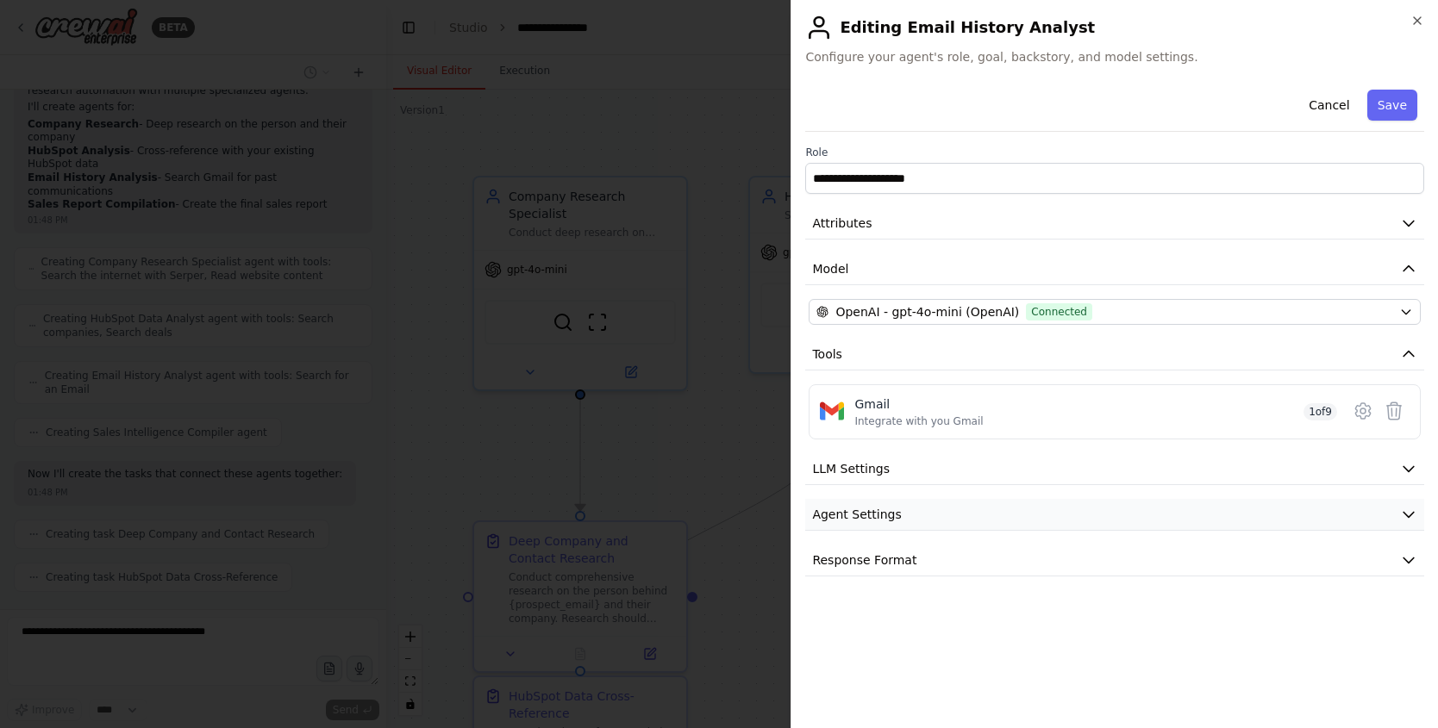
click at [1140, 515] on button "Agent Settings" at bounding box center [1114, 515] width 619 height 32
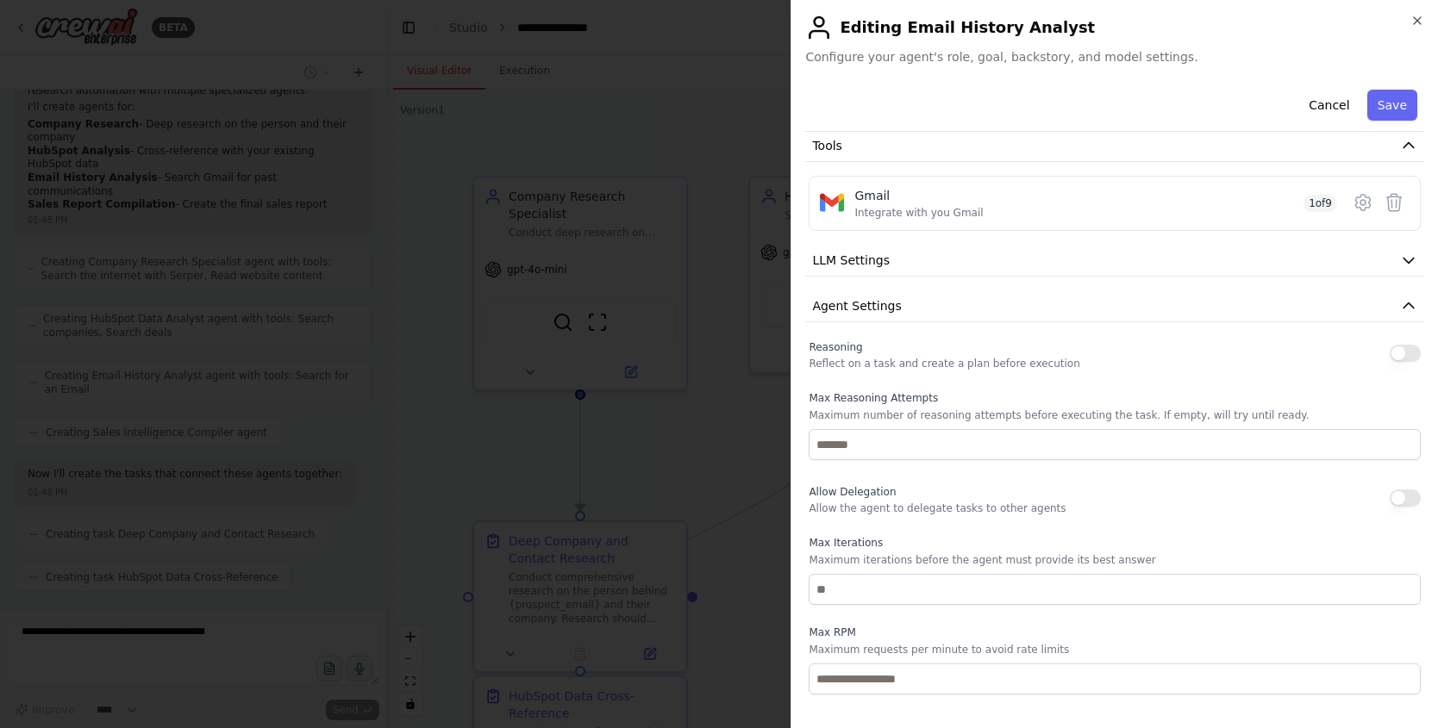
scroll to position [338, 0]
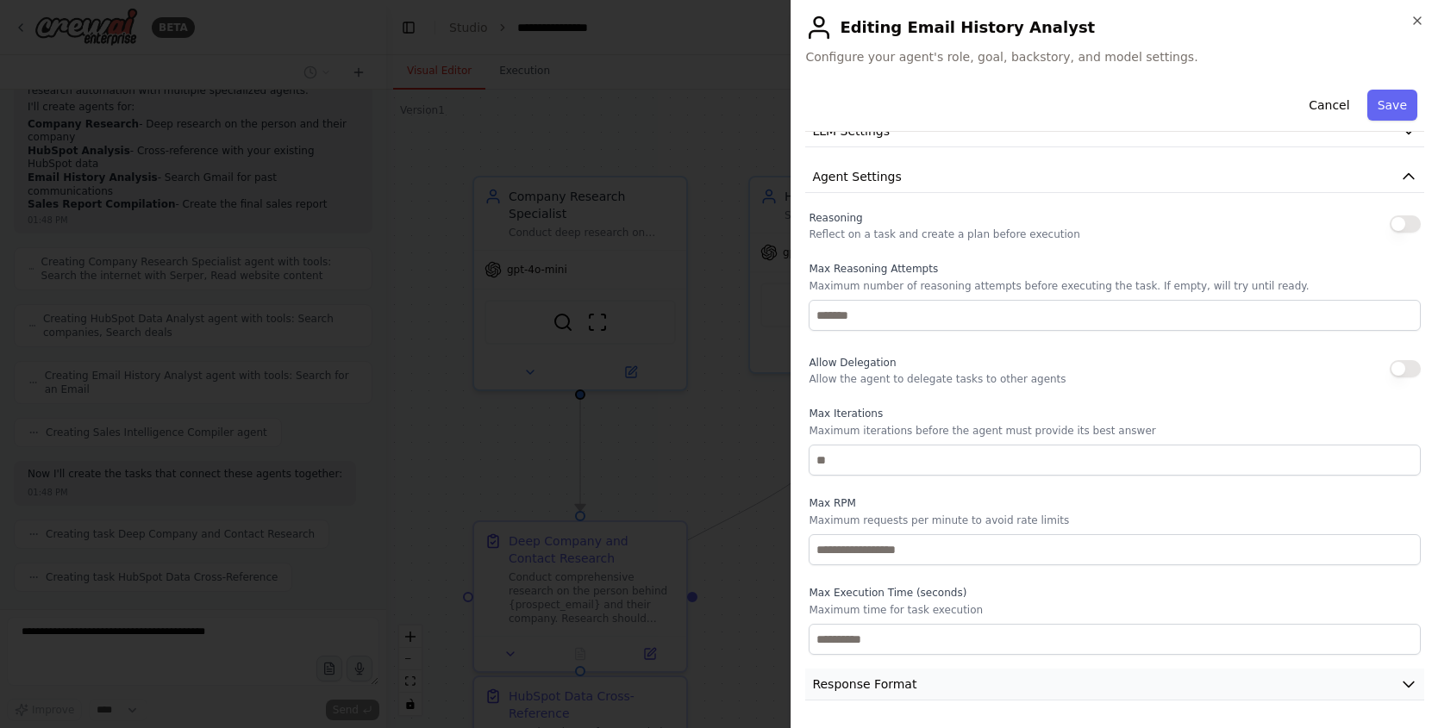
click at [1052, 678] on button "Response Format" at bounding box center [1114, 685] width 619 height 32
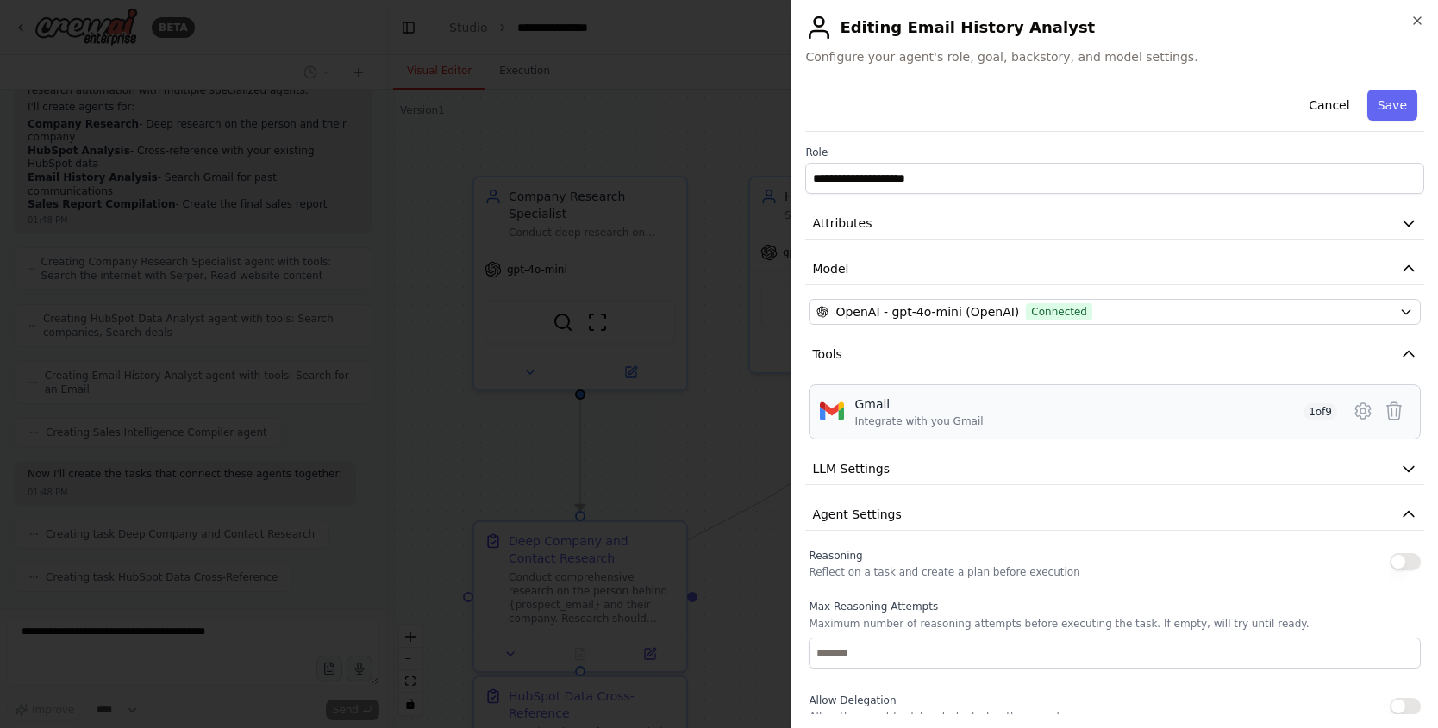
scroll to position [628, 0]
click at [1355, 416] on icon at bounding box center [1362, 411] width 15 height 16
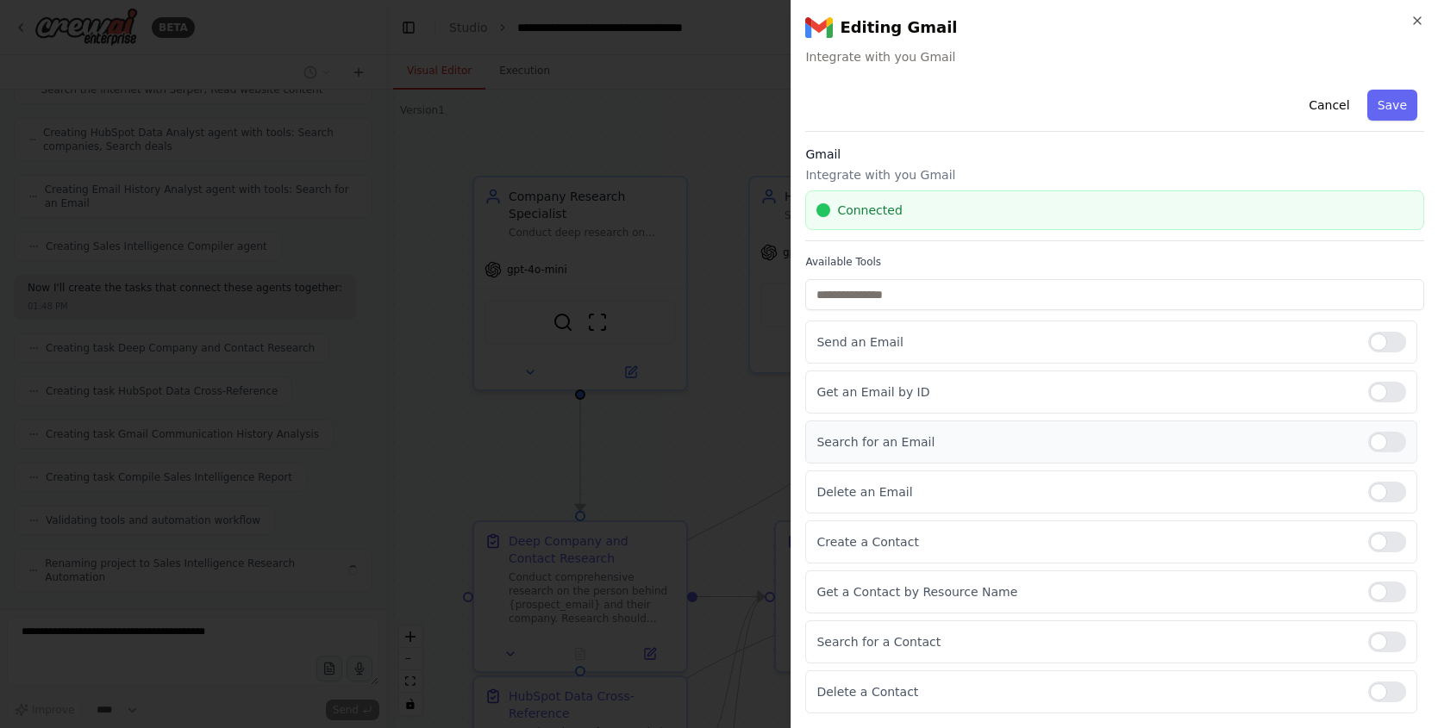
scroll to position [758, 0]
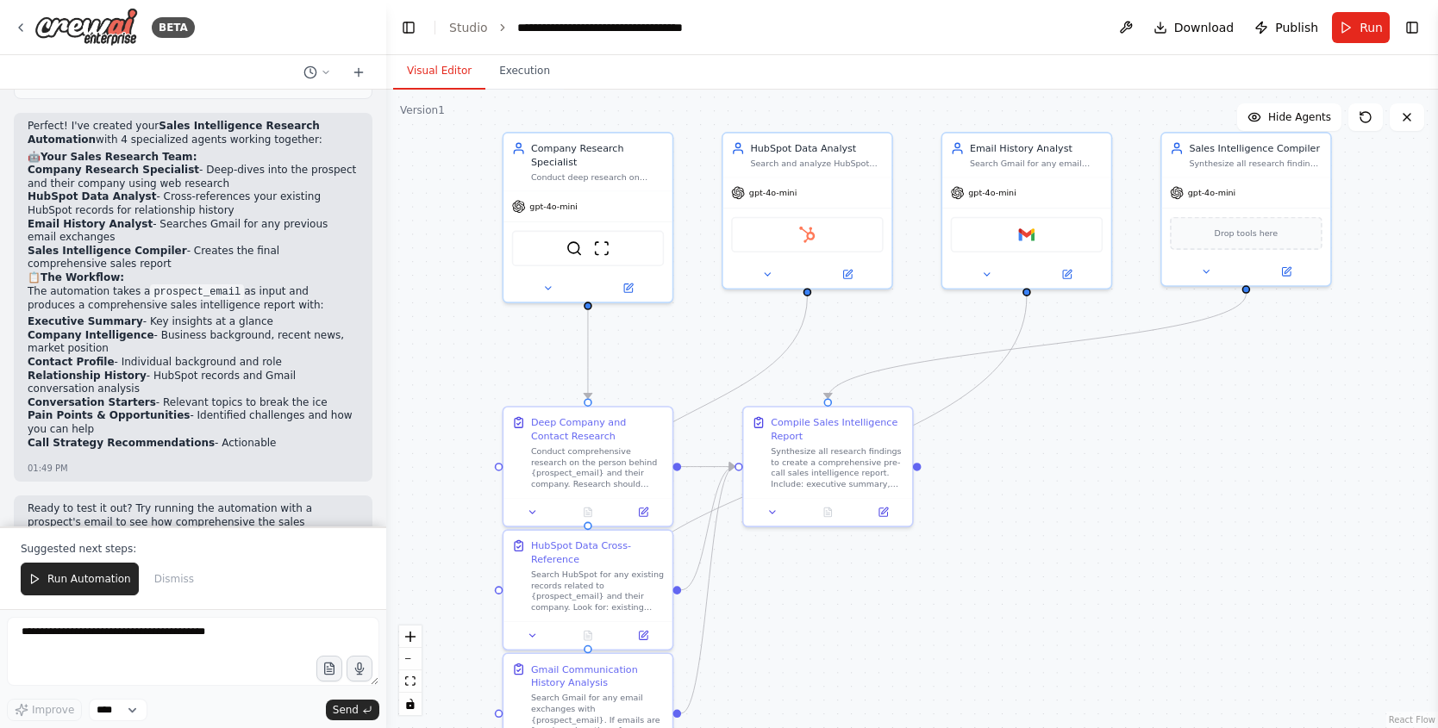
drag, startPoint x: 1340, startPoint y: 517, endPoint x: 1153, endPoint y: 444, distance: 200.9
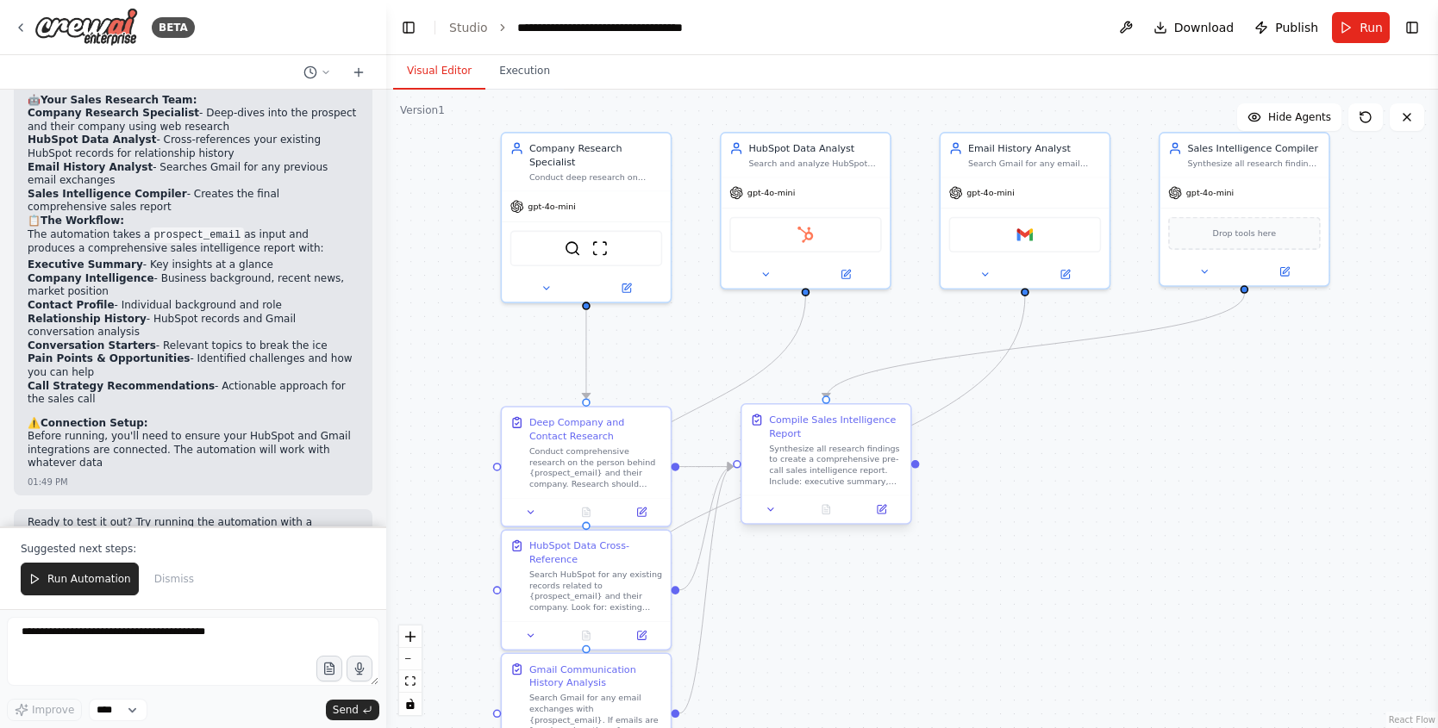
scroll to position [1335, 0]
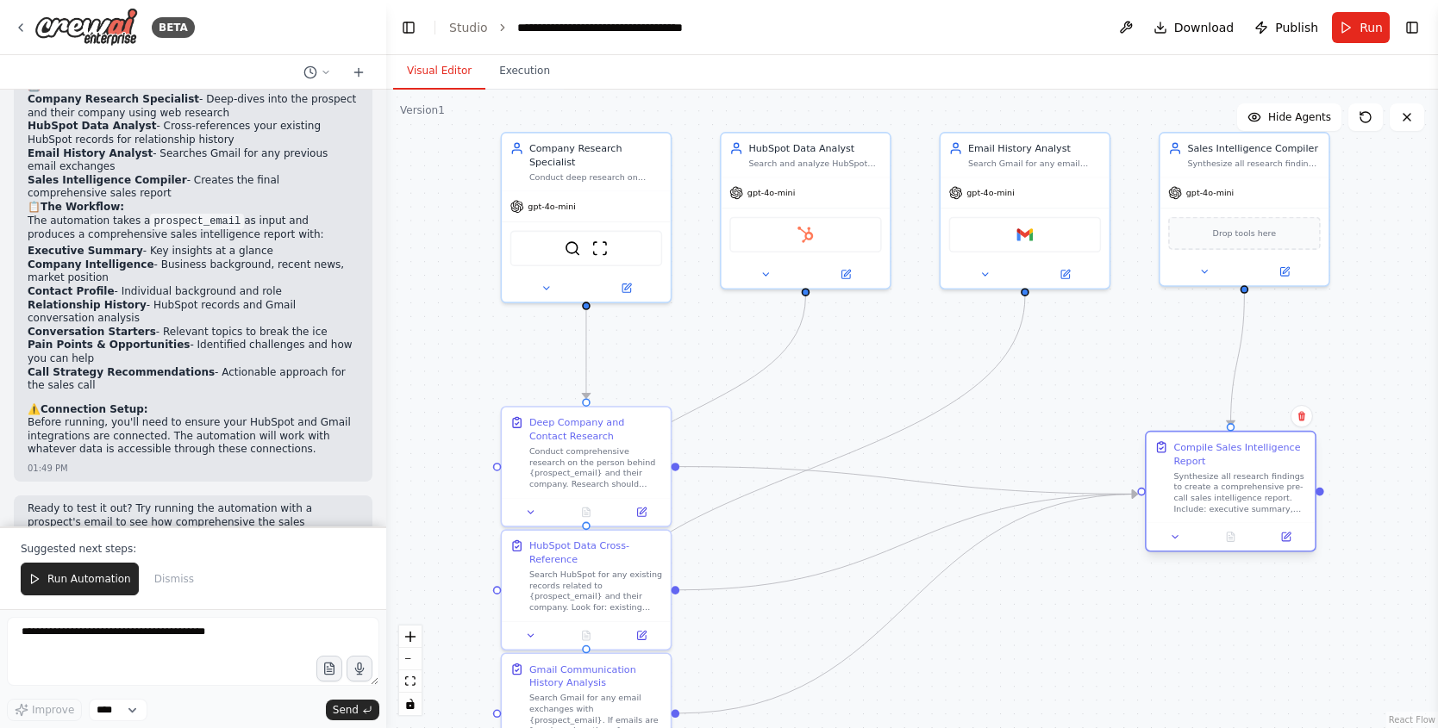
drag, startPoint x: 958, startPoint y: 441, endPoint x: 1260, endPoint y: 459, distance: 303.1
click at [1260, 459] on div "Compile Sales Intelligence Report" at bounding box center [1239, 454] width 133 height 28
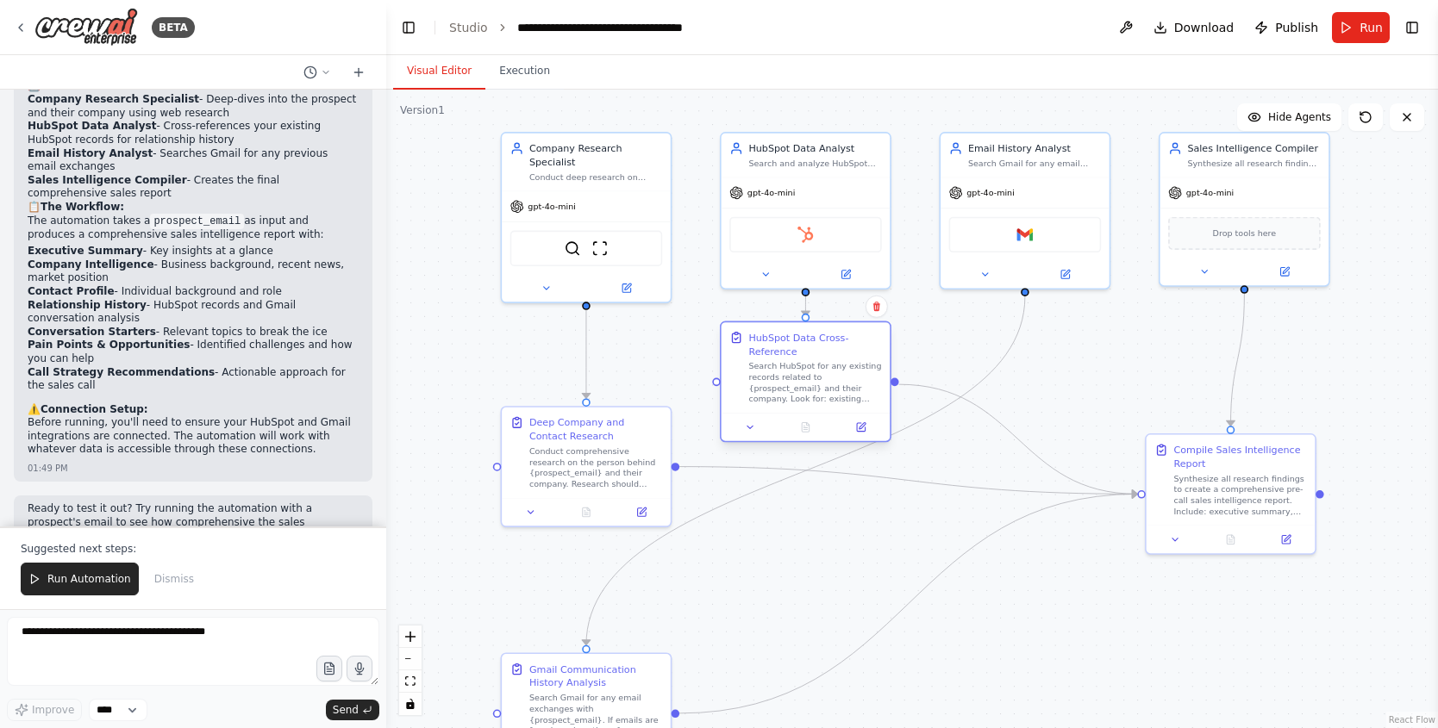
drag, startPoint x: 524, startPoint y: 568, endPoint x: 740, endPoint y: 365, distance: 295.8
click at [740, 365] on div "HubSpot Data Cross-Reference Search HubSpot for any existing records related to…" at bounding box center [805, 368] width 153 height 74
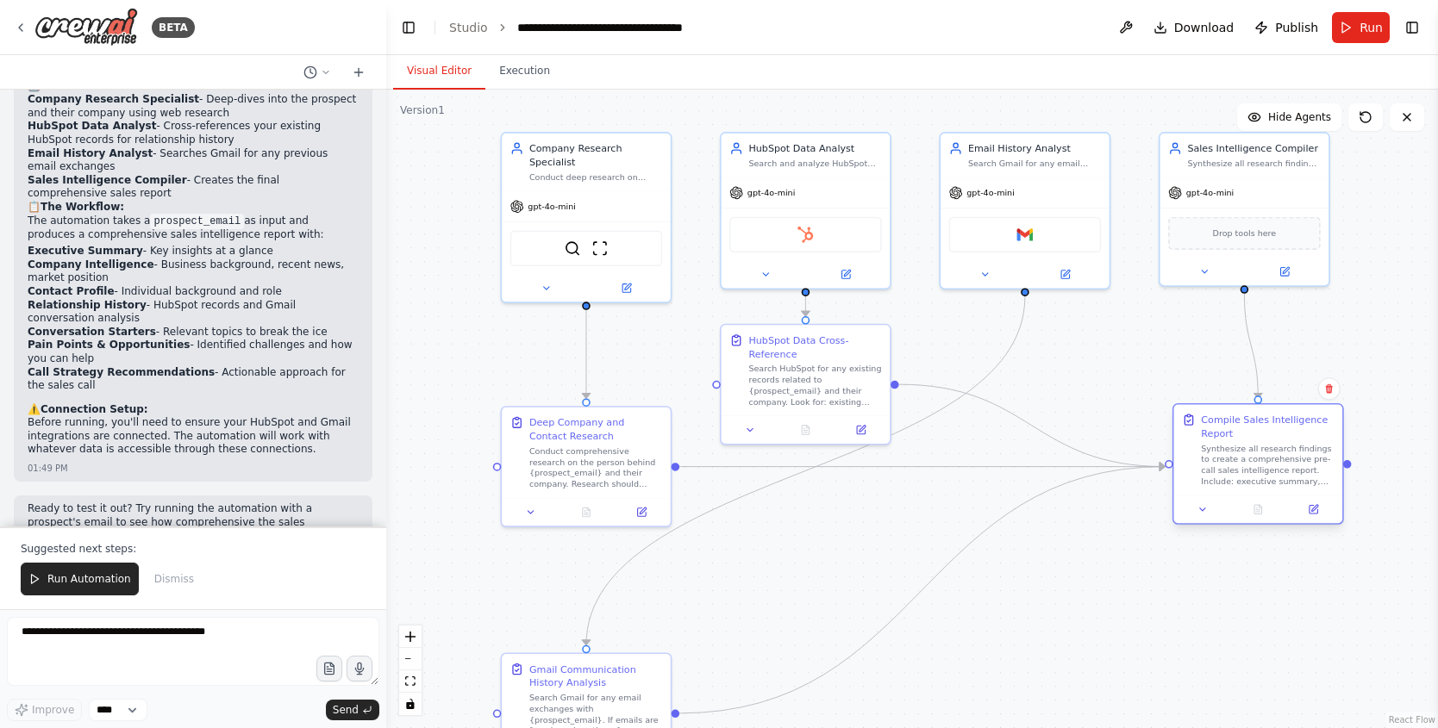
drag, startPoint x: 1301, startPoint y: 465, endPoint x: 1310, endPoint y: 447, distance: 20.4
click at [1310, 447] on div "Synthesize all research findings to create a comprehensive pre-call sales intel…" at bounding box center [1267, 465] width 133 height 44
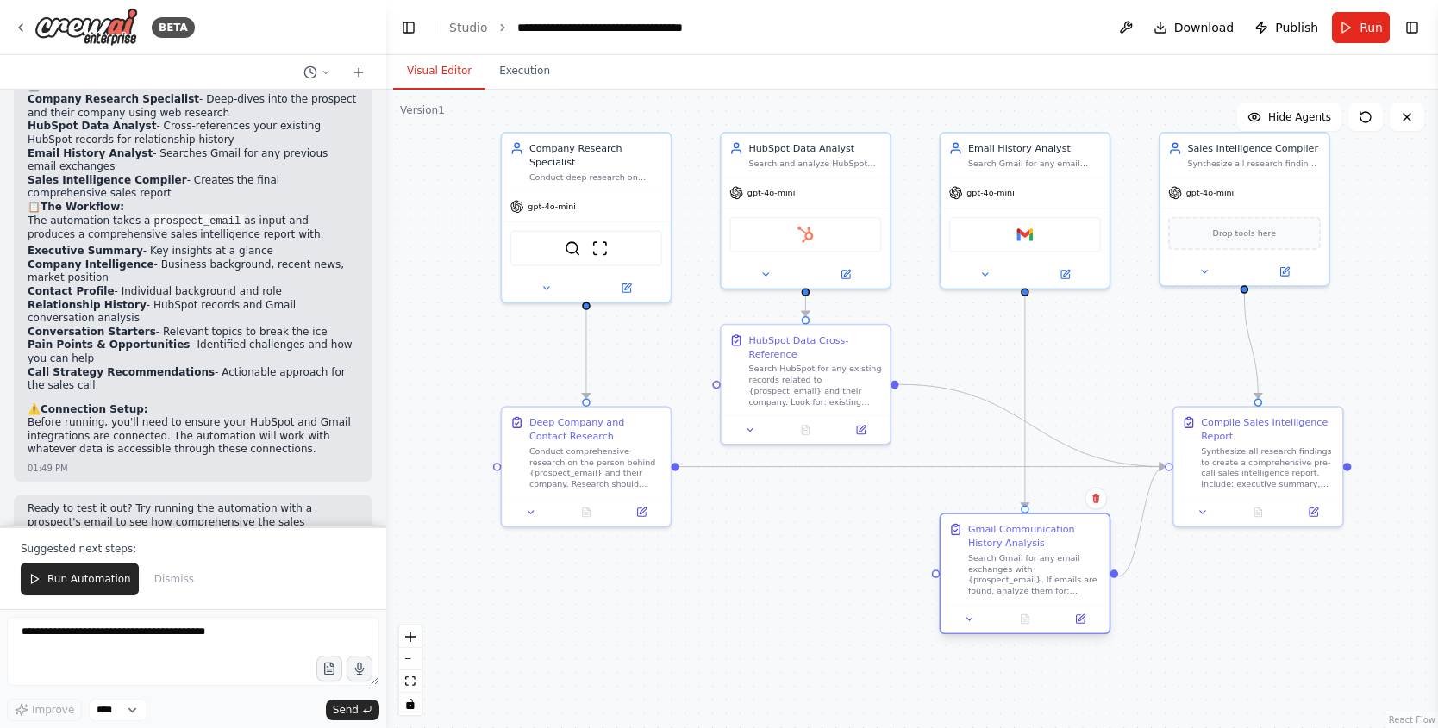
drag, startPoint x: 646, startPoint y: 673, endPoint x: 1084, endPoint y: 534, distance: 460.2
click at [1084, 534] on div "Gmail Communication History Analysis" at bounding box center [1034, 536] width 133 height 28
drag, startPoint x: 1221, startPoint y: 427, endPoint x: 1203, endPoint y: 427, distance: 18.1
click at [1203, 427] on div "Compile Sales Intelligence Report" at bounding box center [1253, 427] width 133 height 28
click at [994, 576] on div "Search Gmail for any email exchanges with {prospect_email}. If emails are found…" at bounding box center [1034, 575] width 133 height 44
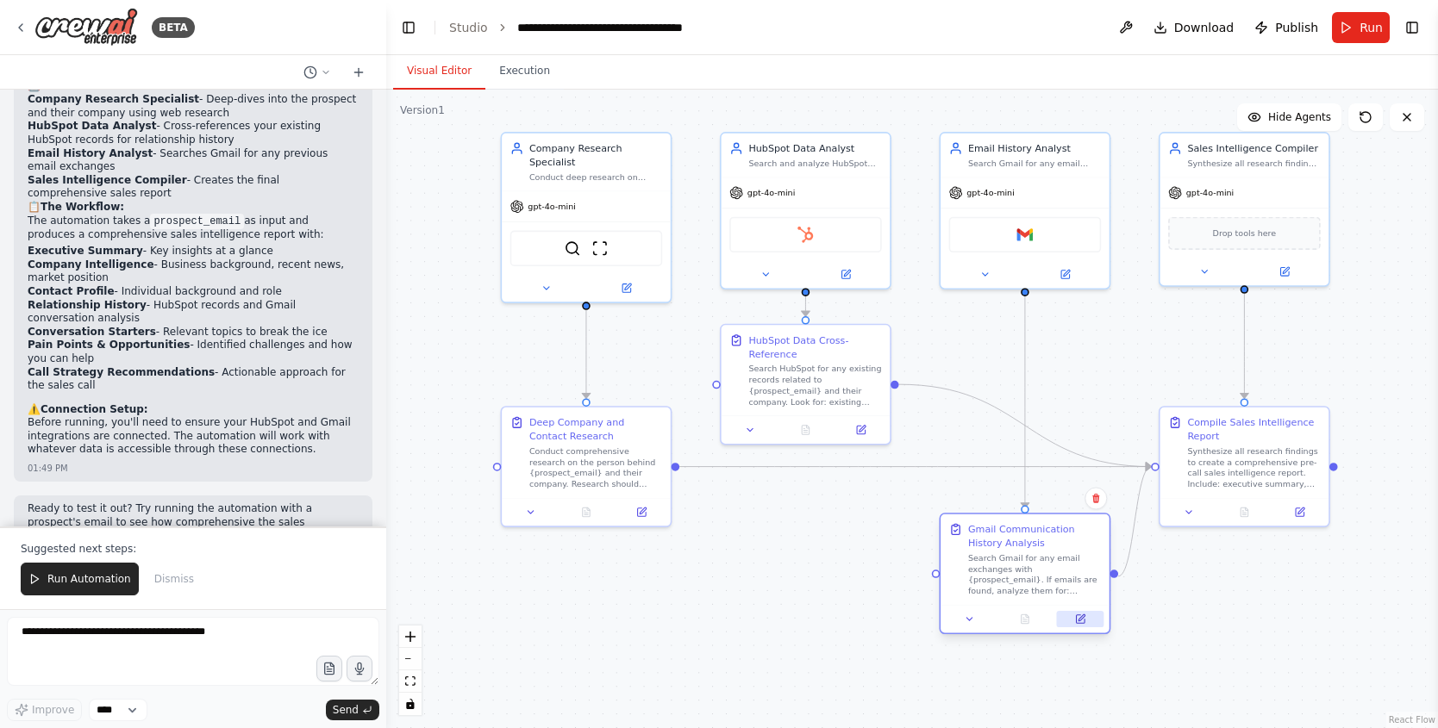
click at [1086, 615] on button at bounding box center [1080, 619] width 47 height 16
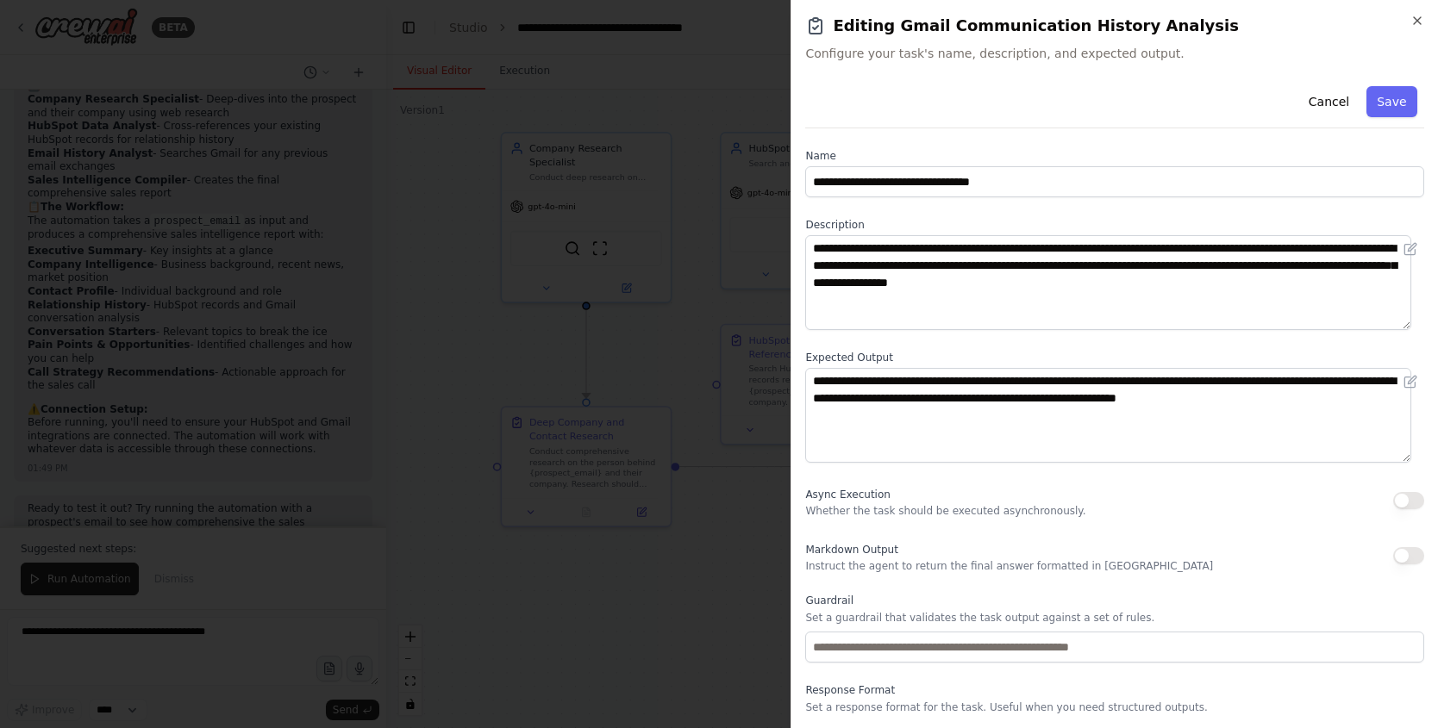
click at [1399, 498] on button "button" at bounding box center [1408, 500] width 31 height 17
click at [1390, 105] on button "Save" at bounding box center [1392, 101] width 50 height 31
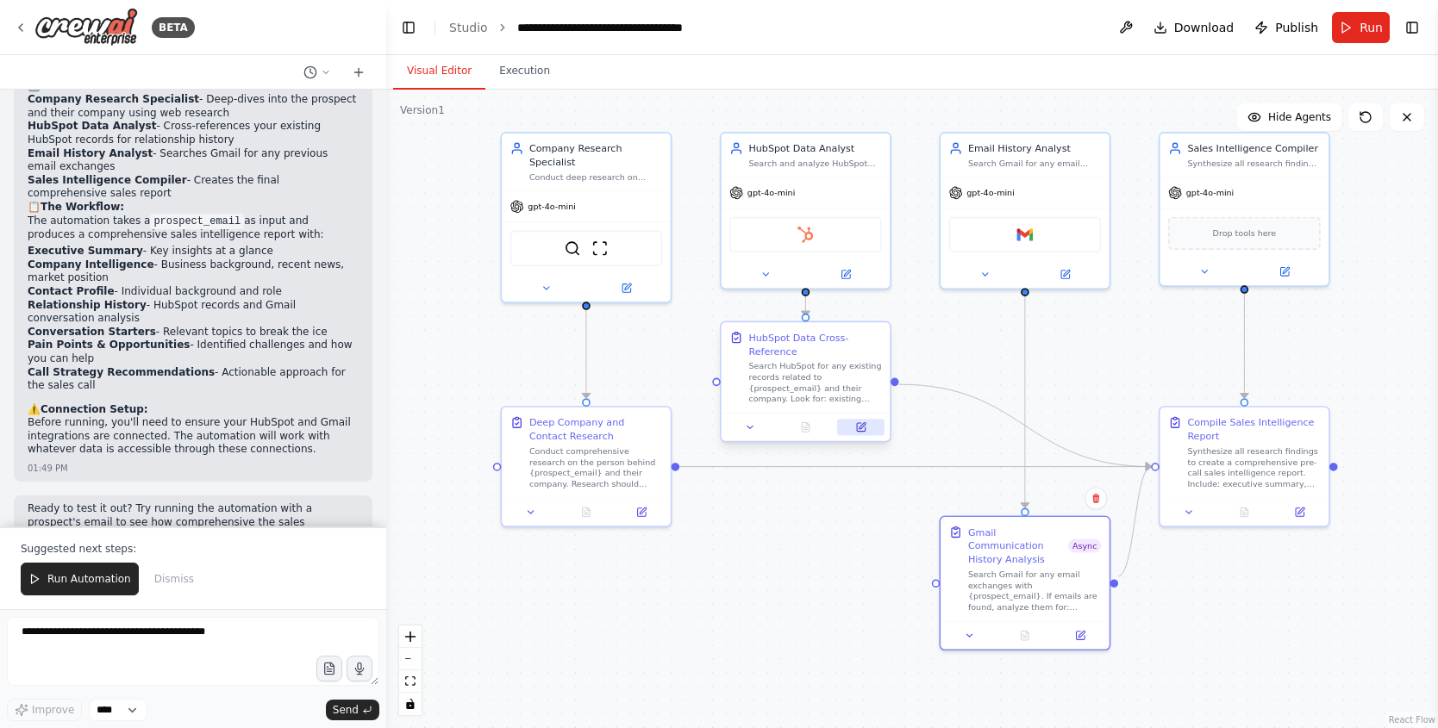
click at [857, 431] on icon at bounding box center [861, 427] width 9 height 9
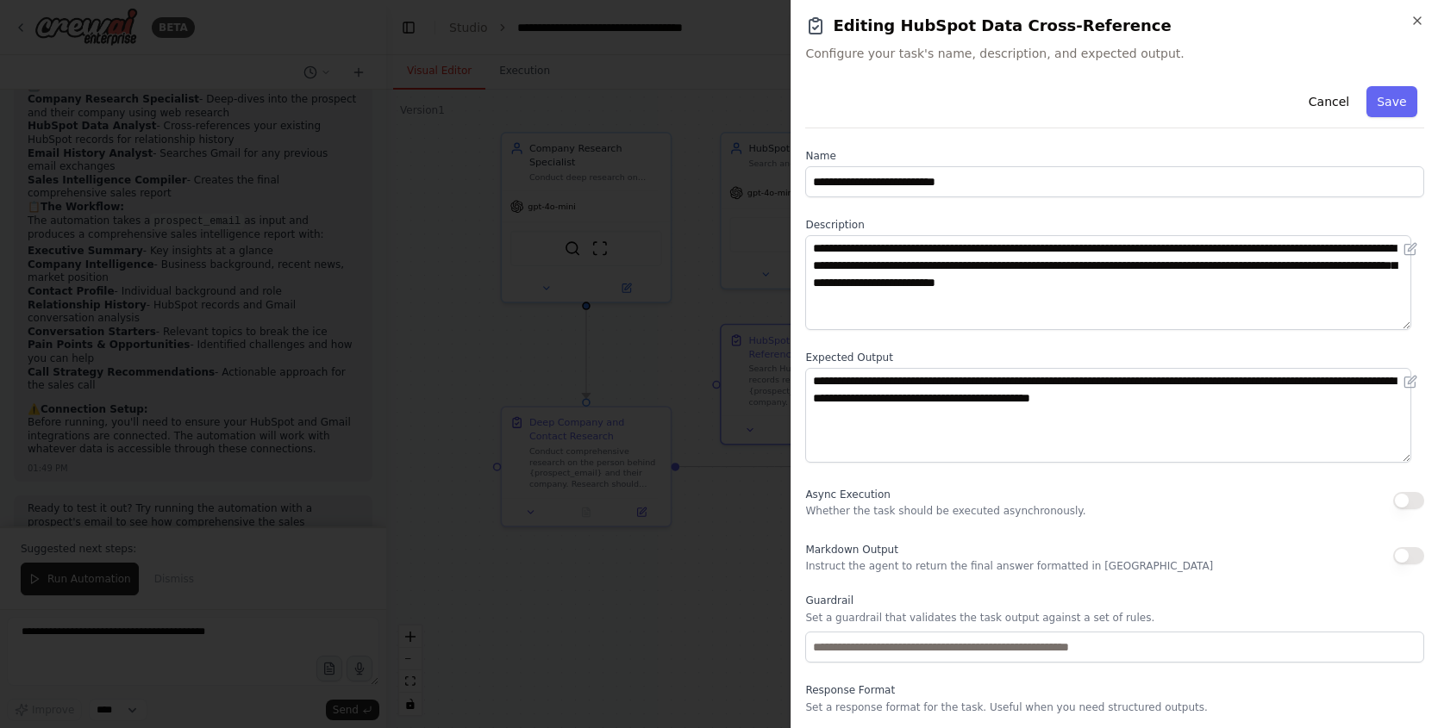
click at [1399, 496] on button "button" at bounding box center [1408, 500] width 31 height 17
click at [1377, 109] on button "Save" at bounding box center [1392, 101] width 50 height 31
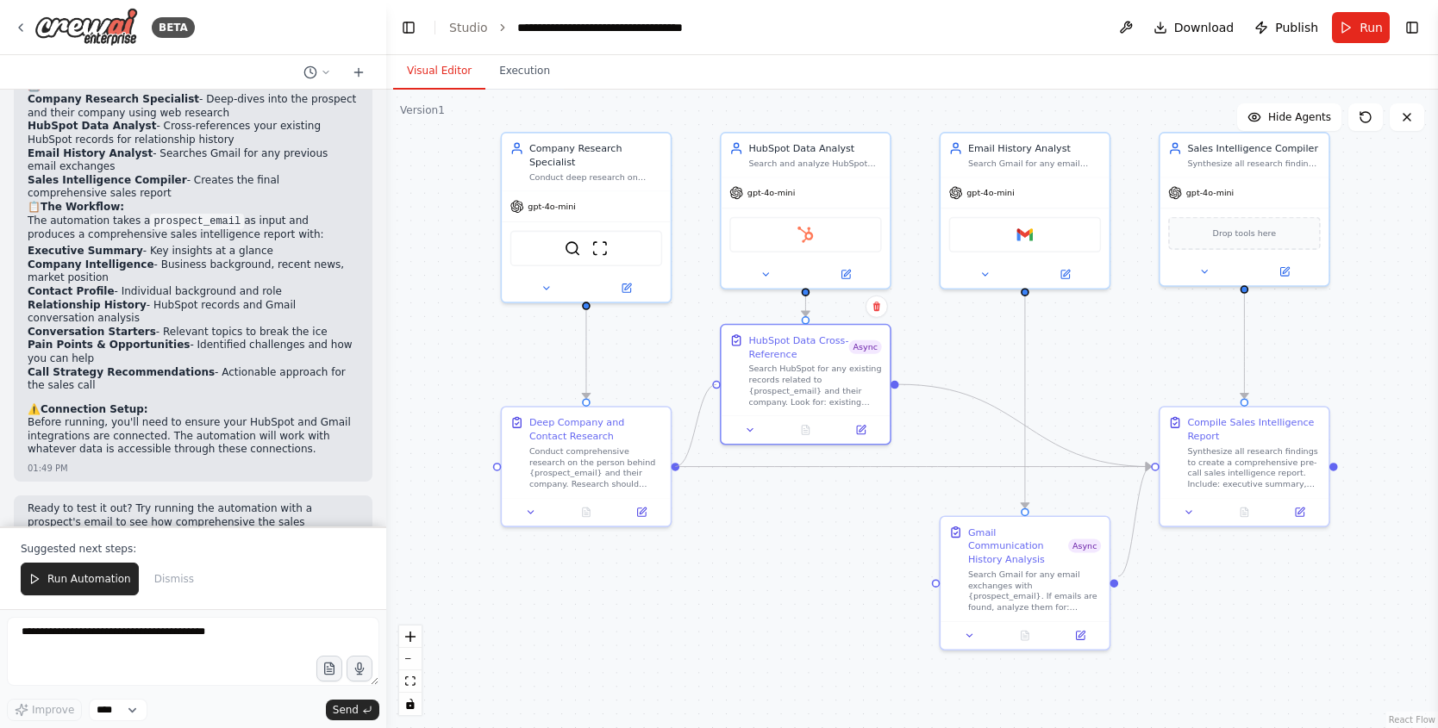
drag, startPoint x: 682, startPoint y: 444, endPoint x: 711, endPoint y: 384, distance: 66.3
click at [711, 384] on div ".deletable-edge-delete-btn { width: 20px; height: 20px; border: 0px solid #ffff…" at bounding box center [912, 409] width 1052 height 639
drag, startPoint x: 672, startPoint y: 466, endPoint x: 940, endPoint y: 578, distance: 290.2
click at [940, 572] on div "Company Research Specialist Conduct deep research on individuals and their comp…" at bounding box center [850, 318] width 836 height 508
click at [1362, 24] on span "Run" at bounding box center [1370, 27] width 23 height 17
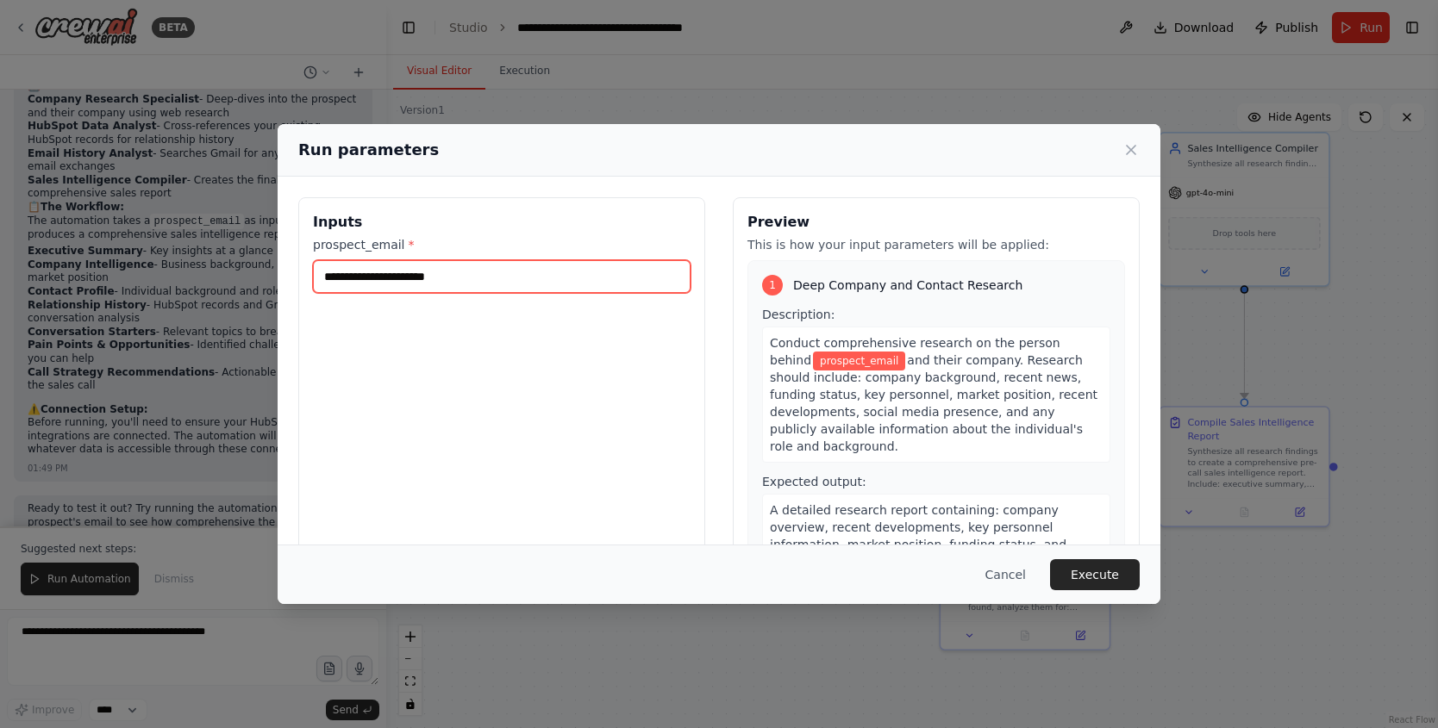
click at [569, 281] on input "prospect_email *" at bounding box center [502, 276] width 378 height 33
type input "*"
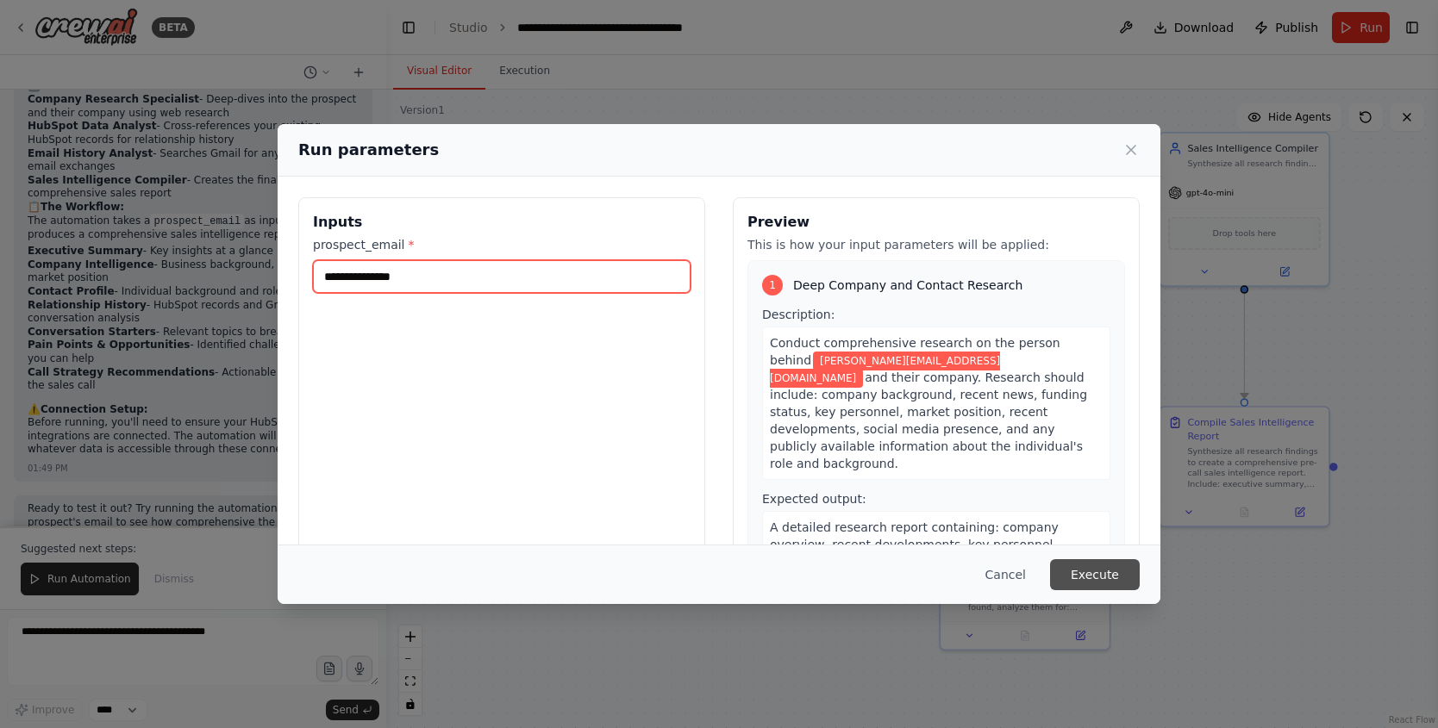
type input "**********"
click at [1104, 574] on button "Execute" at bounding box center [1095, 574] width 90 height 31
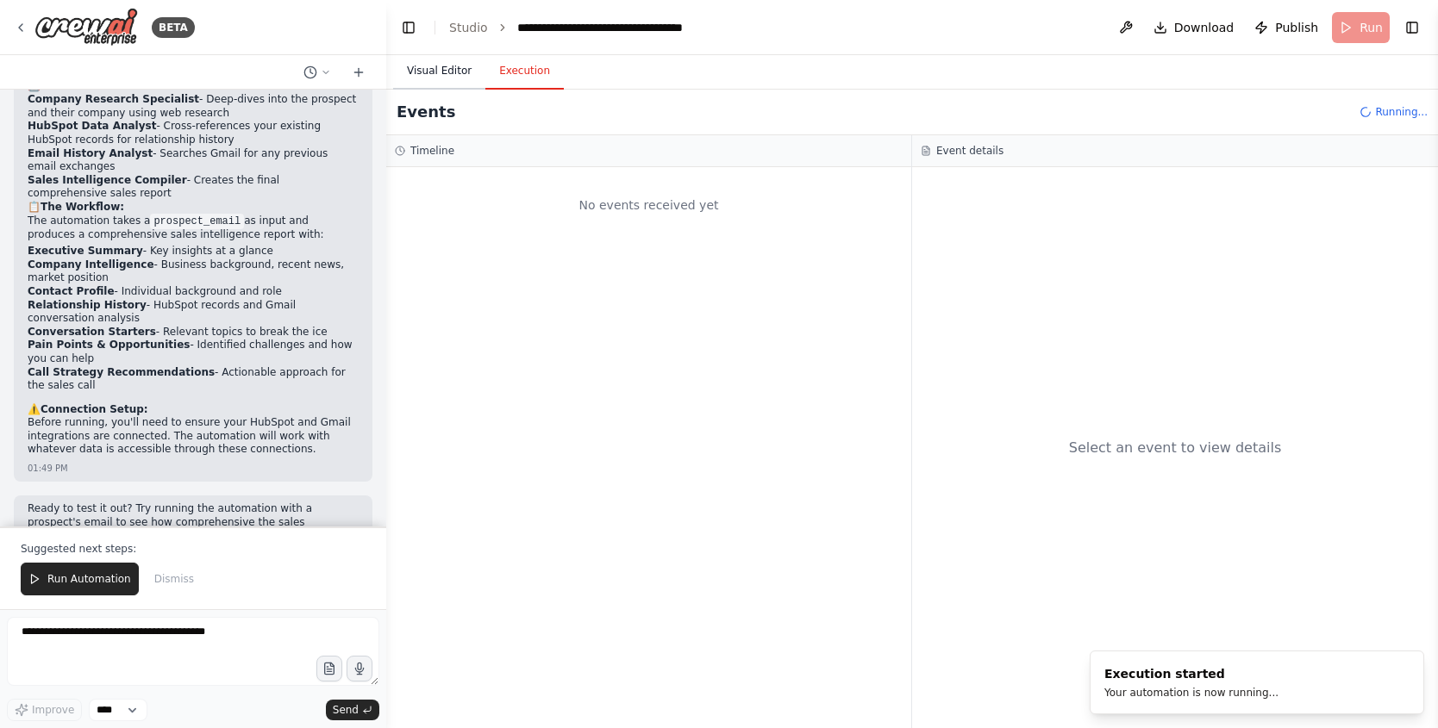
click at [444, 72] on button "Visual Editor" at bounding box center [439, 71] width 92 height 36
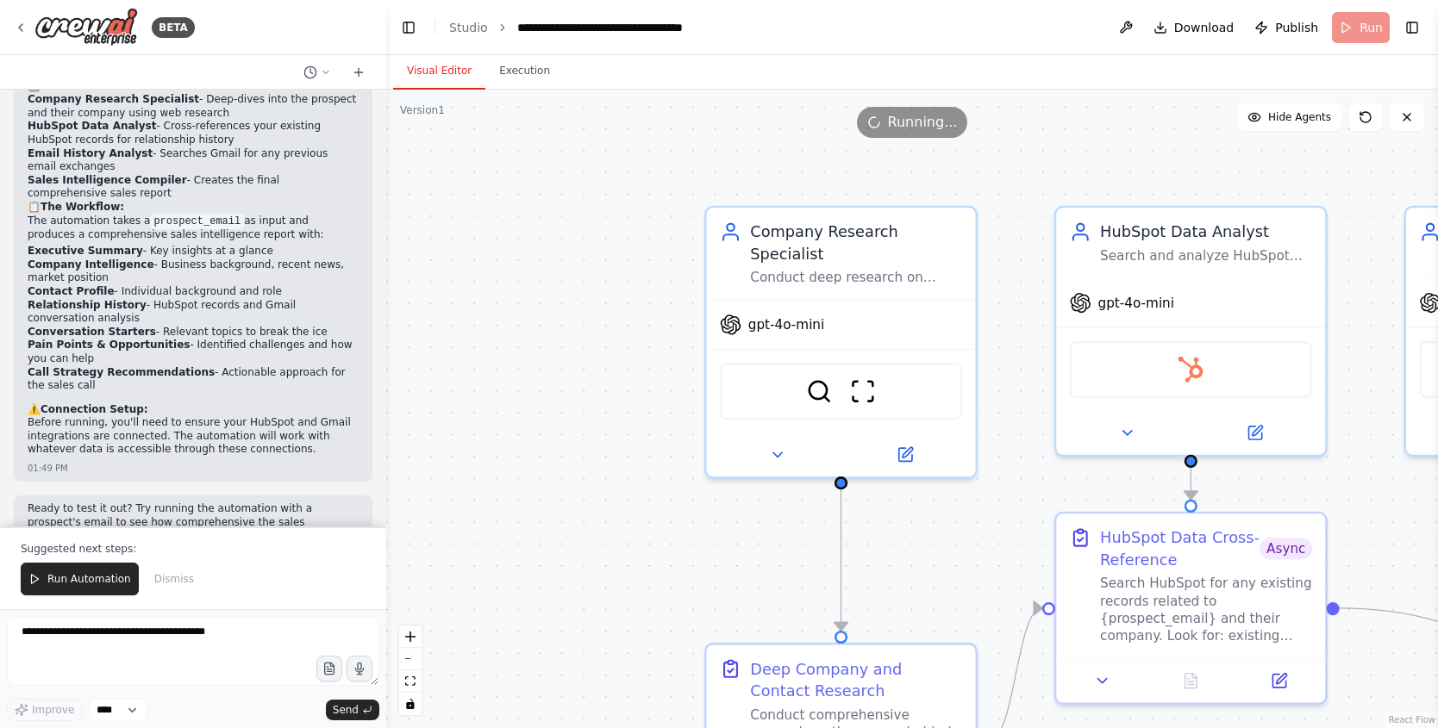
drag, startPoint x: 511, startPoint y: 365, endPoint x: 734, endPoint y: 562, distance: 297.4
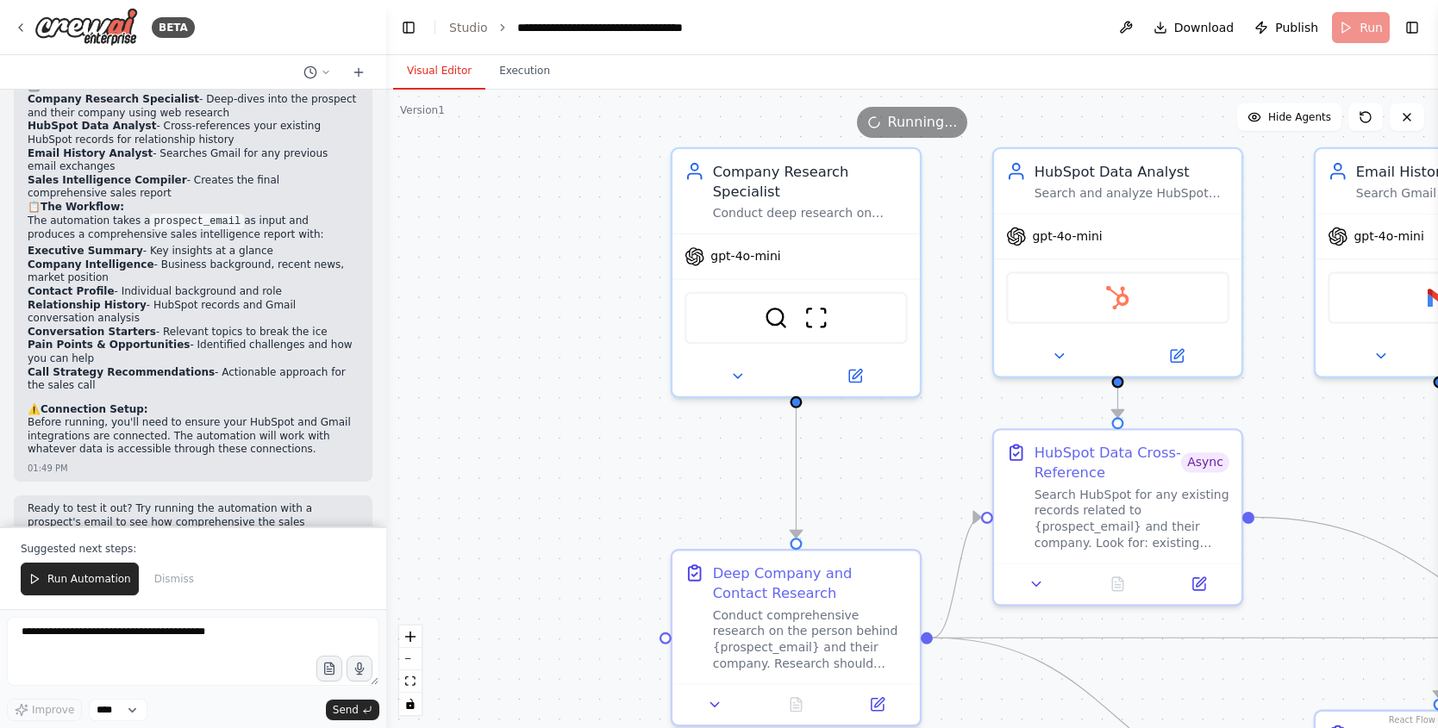
drag, startPoint x: 959, startPoint y: 568, endPoint x: 898, endPoint y: 490, distance: 98.3
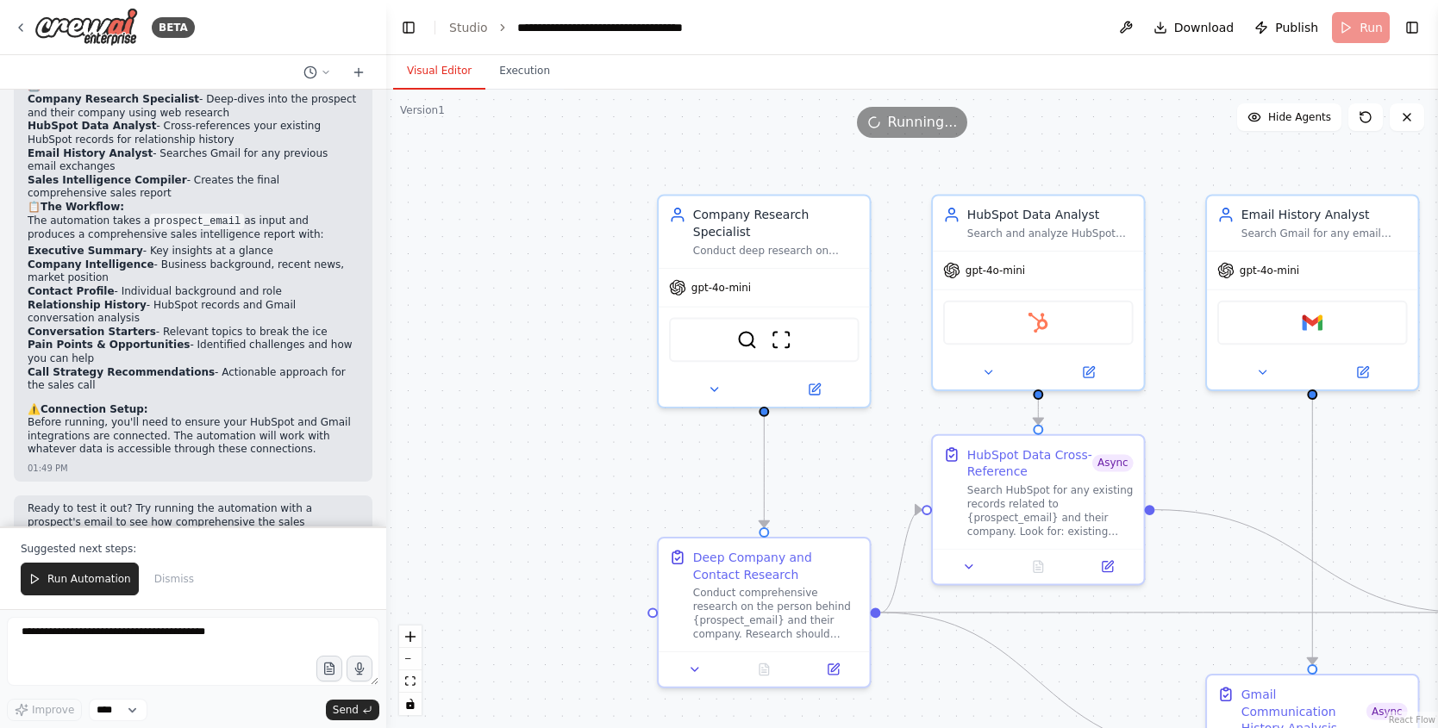
drag, startPoint x: 896, startPoint y: 494, endPoint x: 852, endPoint y: 491, distance: 44.9
click at [852, 491] on div ".deletable-edge-delete-btn { width: 20px; height: 20px; border: 0px solid #ffff…" at bounding box center [912, 409] width 1052 height 639
click at [503, 78] on button "Execution" at bounding box center [524, 71] width 78 height 36
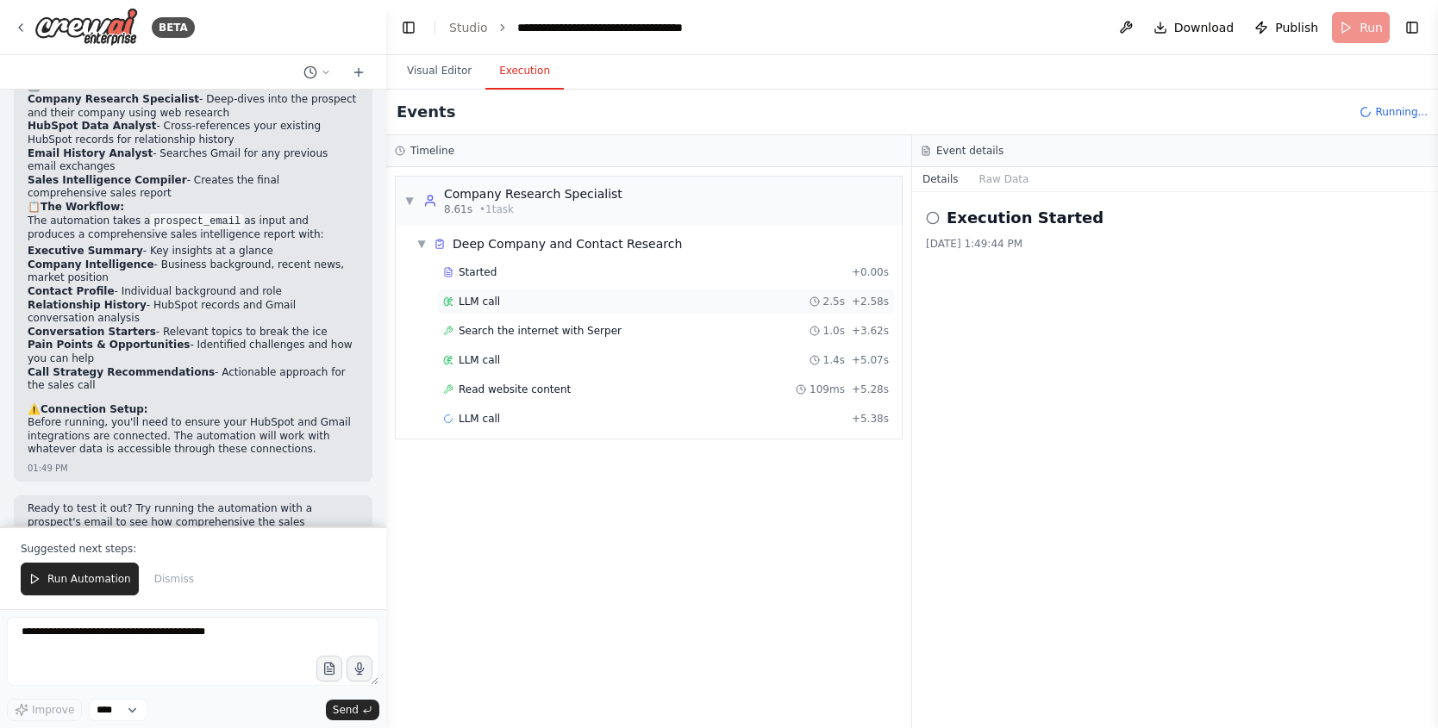
click at [562, 295] on div "LLM call 2.5s + 2.58s" at bounding box center [666, 302] width 446 height 14
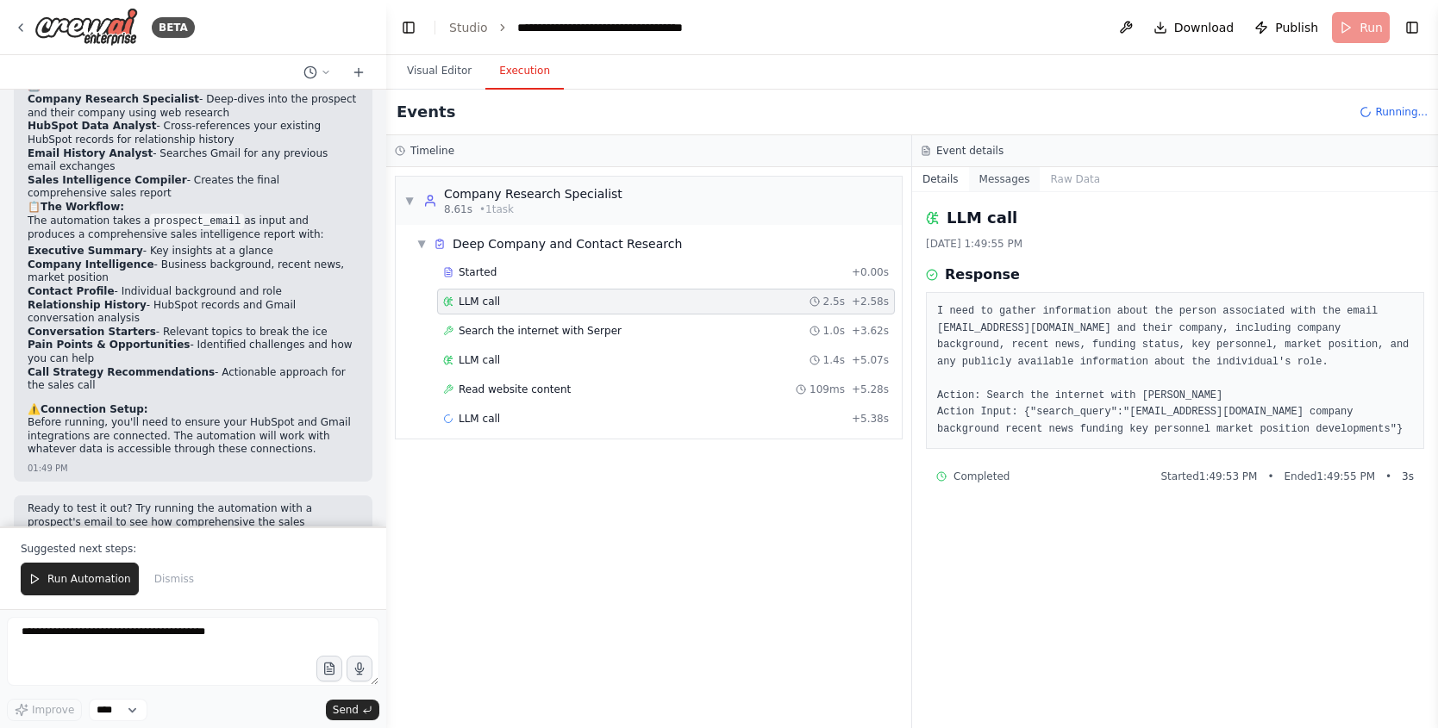
click at [1015, 178] on button "Messages" at bounding box center [1005, 179] width 72 height 24
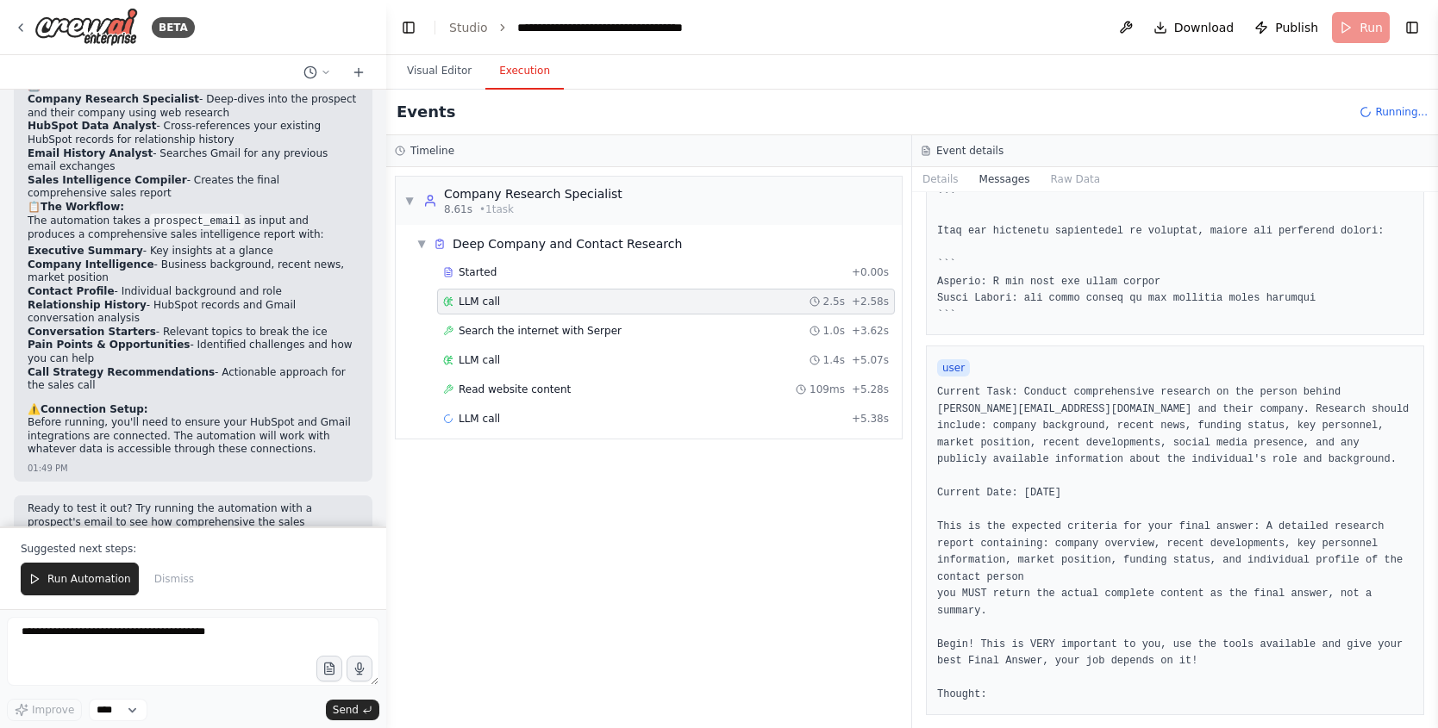
scroll to position [645, 0]
click at [1059, 177] on button "Raw Data" at bounding box center [1075, 179] width 71 height 24
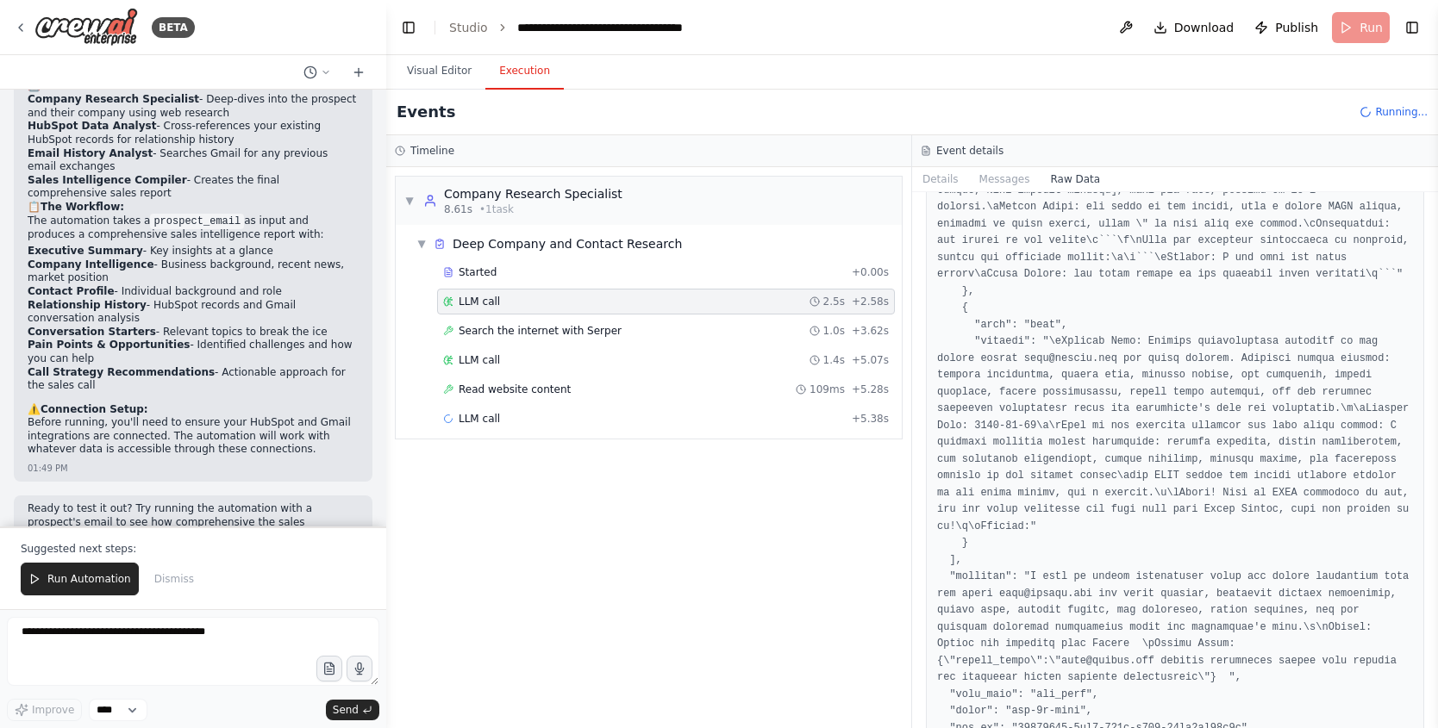
scroll to position [791, 0]
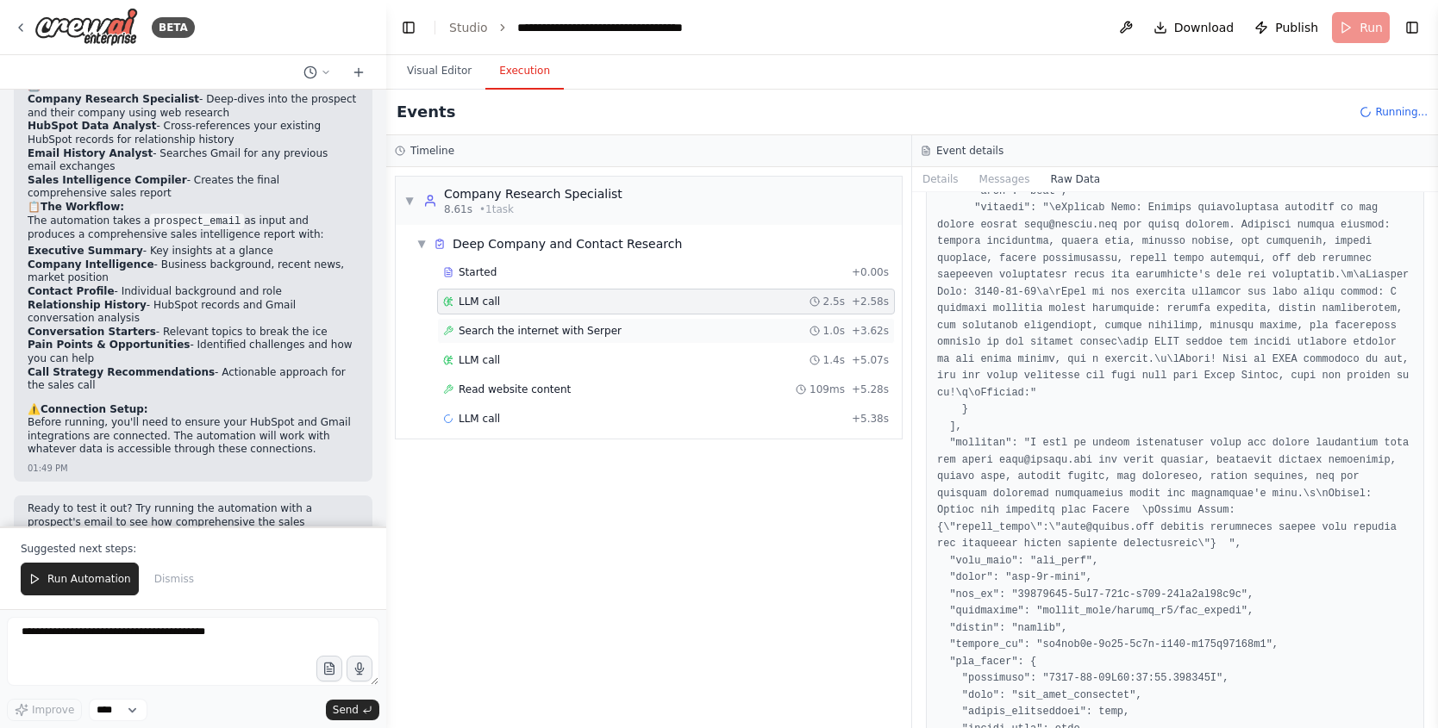
click at [594, 327] on span "Search the internet with Serper" at bounding box center [540, 331] width 163 height 14
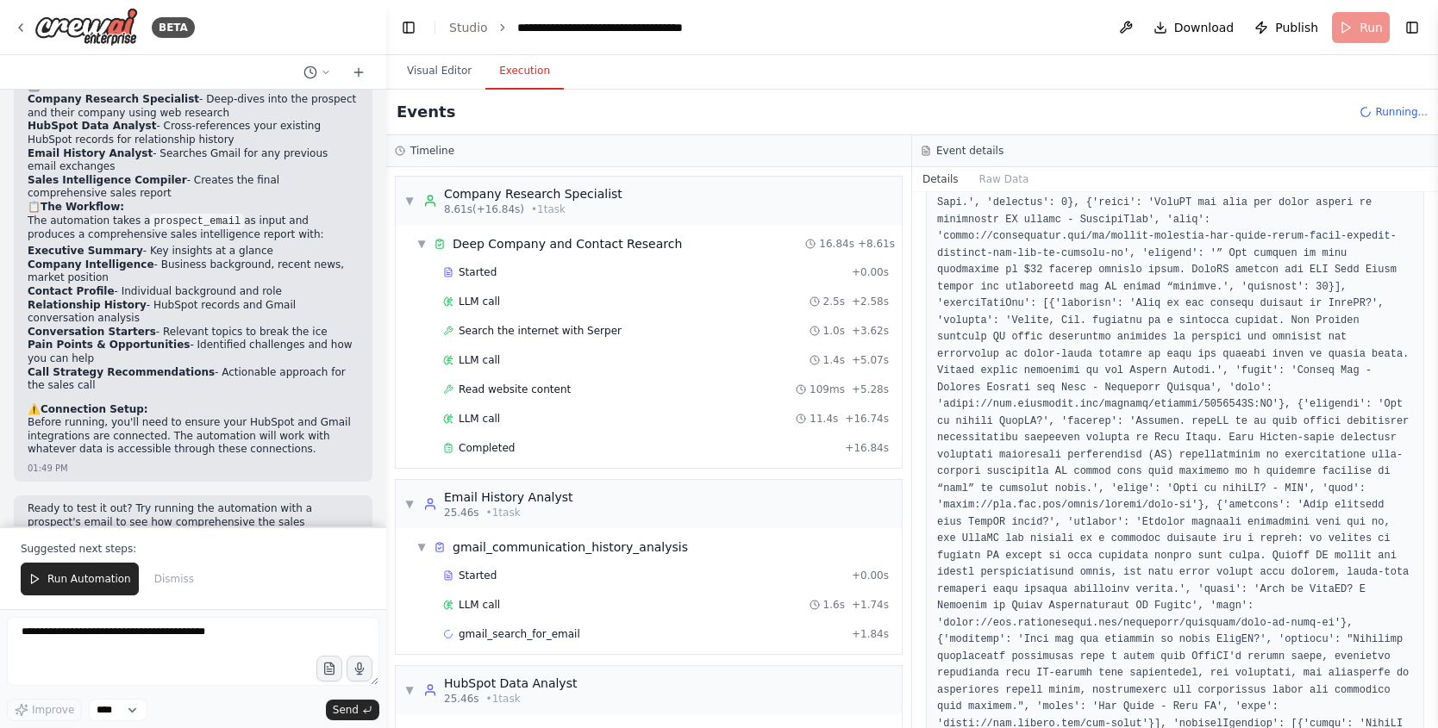
scroll to position [1094, 0]
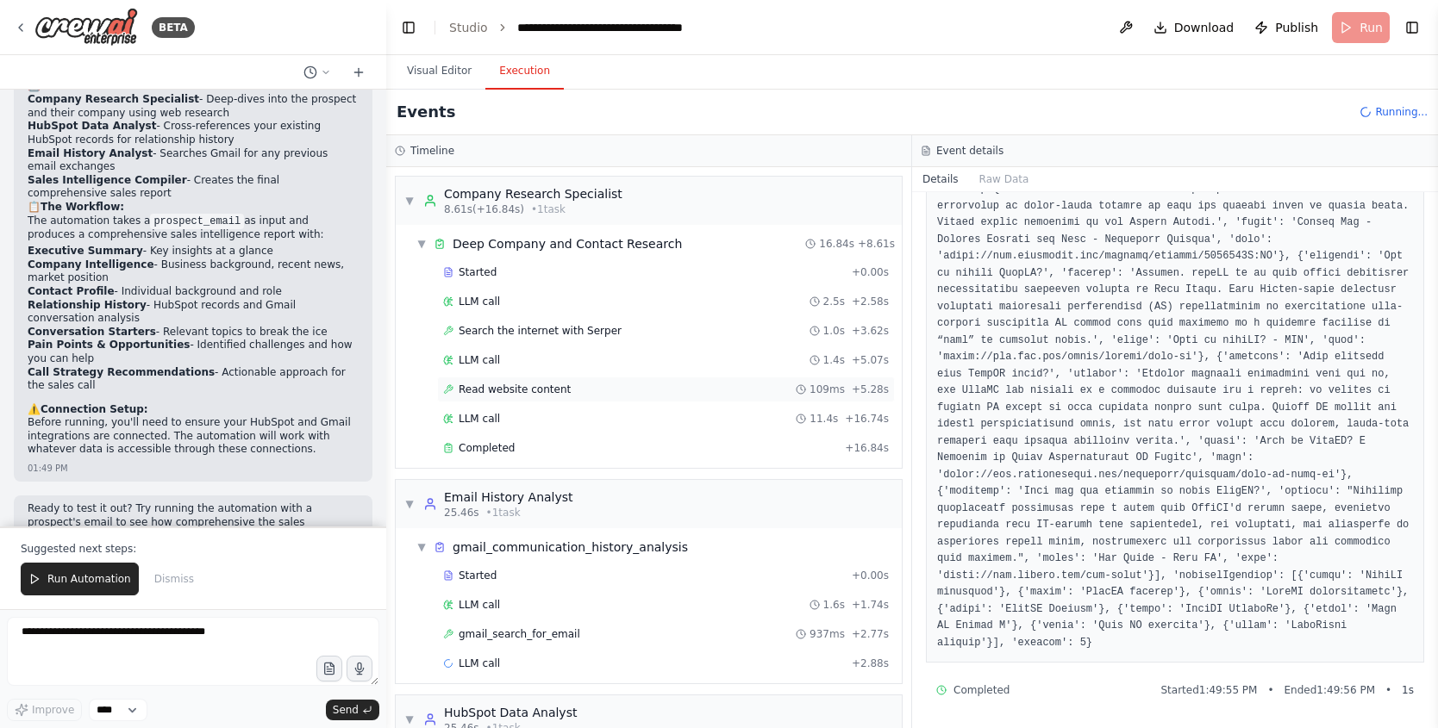
click at [482, 387] on span "Read website content" at bounding box center [515, 390] width 112 height 14
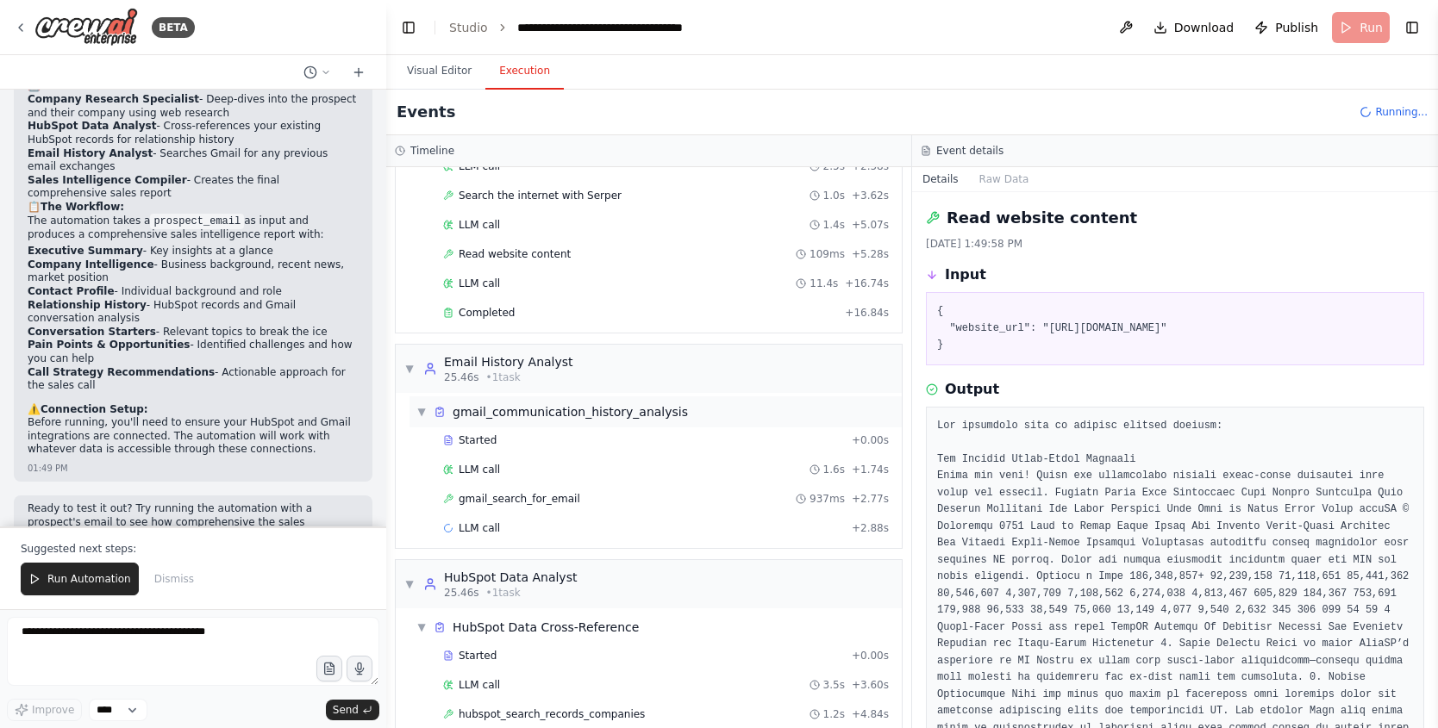
scroll to position [191, 0]
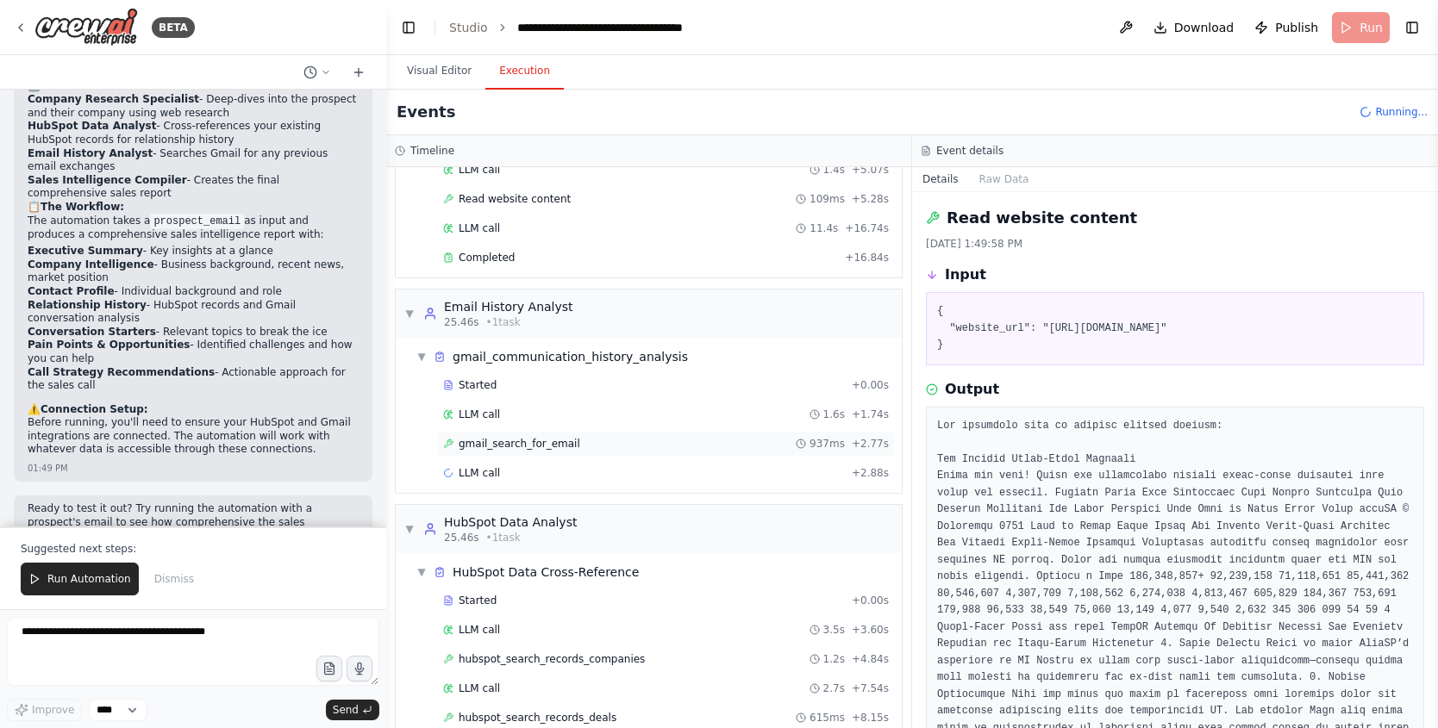
click at [542, 450] on span "gmail_search_for_email" at bounding box center [520, 444] width 122 height 14
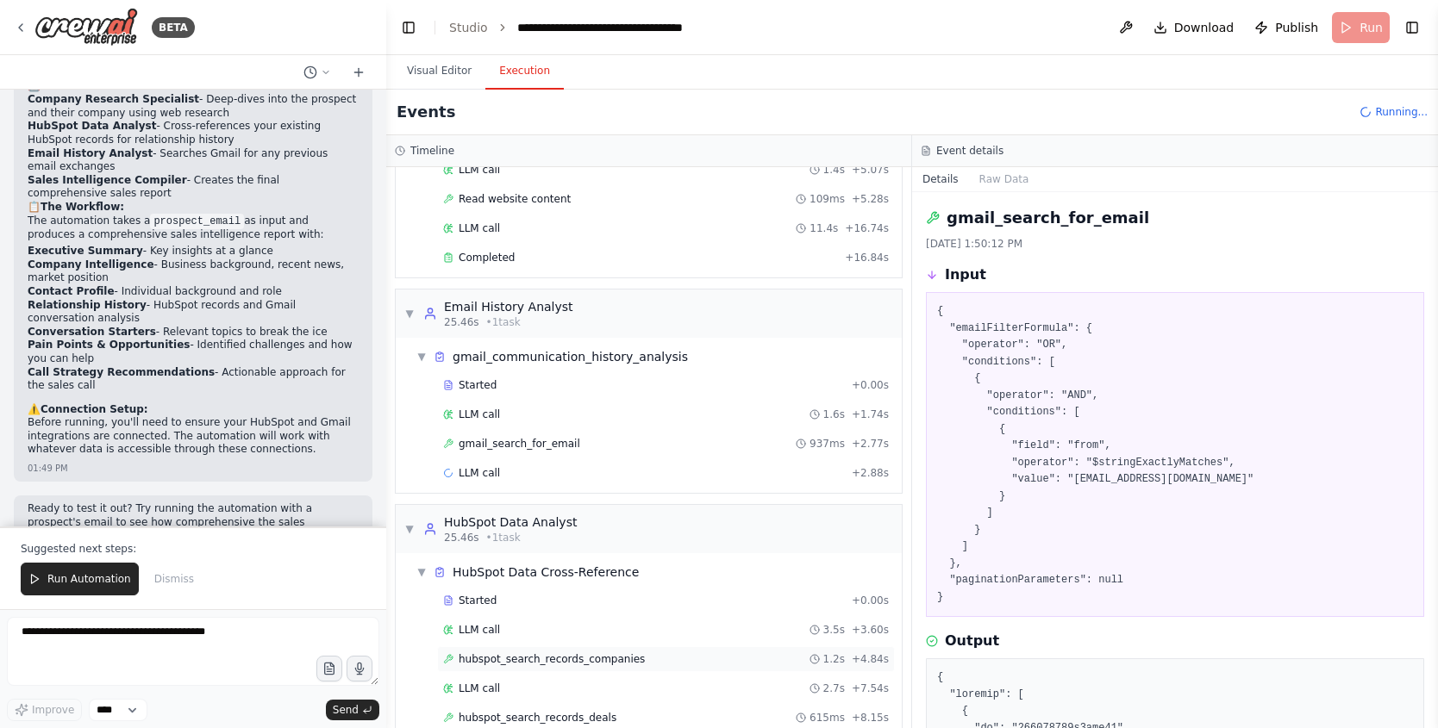
click at [674, 651] on div "hubspot_search_records_companies 1.2s + 4.84s" at bounding box center [666, 660] width 458 height 26
click at [416, 63] on button "Visual Editor" at bounding box center [439, 71] width 92 height 36
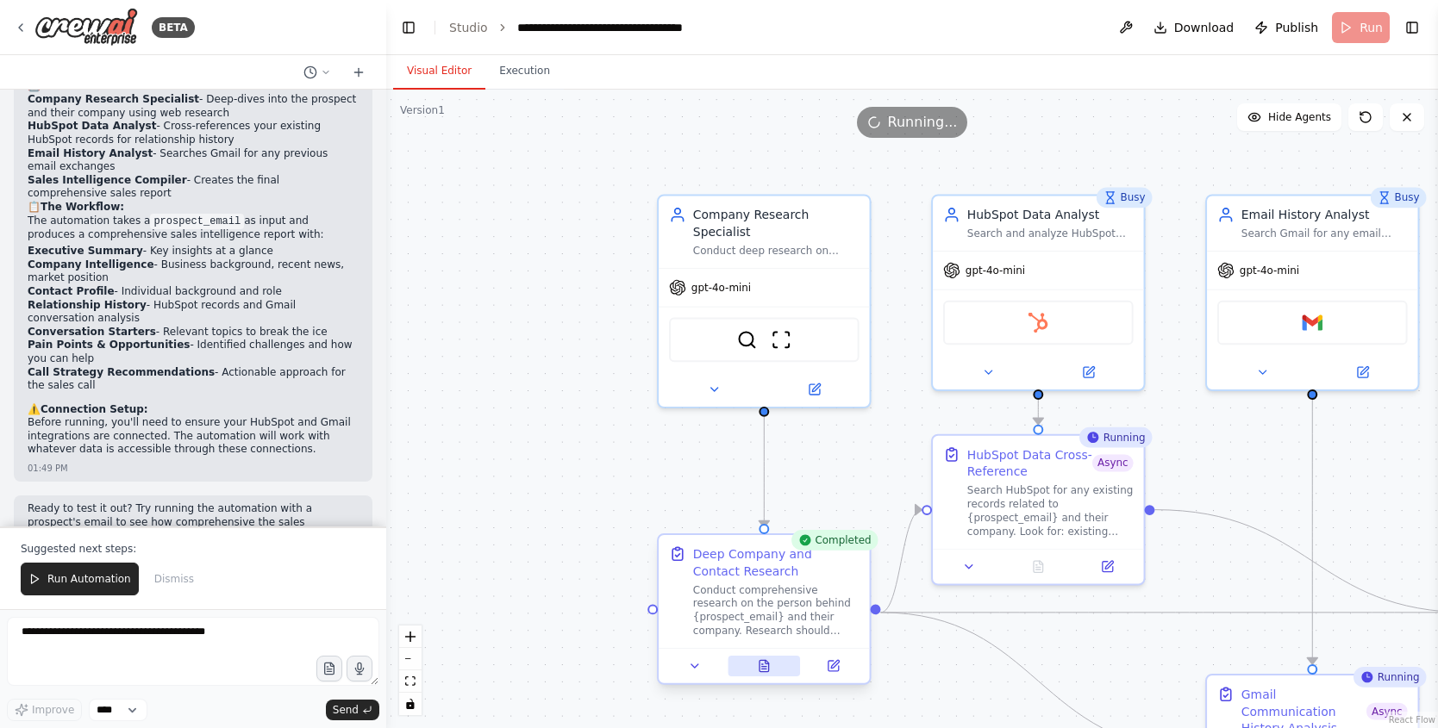
click at [757, 667] on icon at bounding box center [764, 666] width 14 height 14
click at [756, 667] on button at bounding box center [764, 666] width 72 height 21
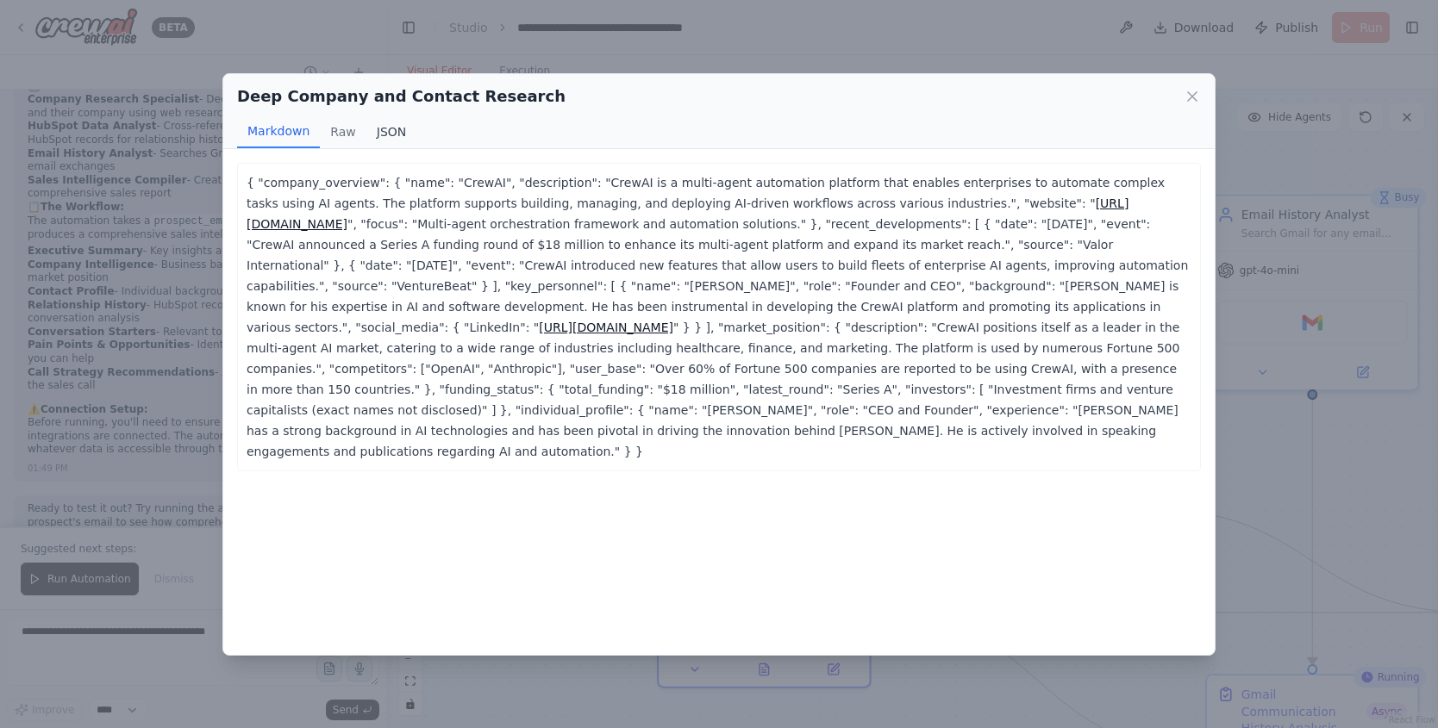
click at [390, 123] on button "JSON" at bounding box center [391, 132] width 51 height 33
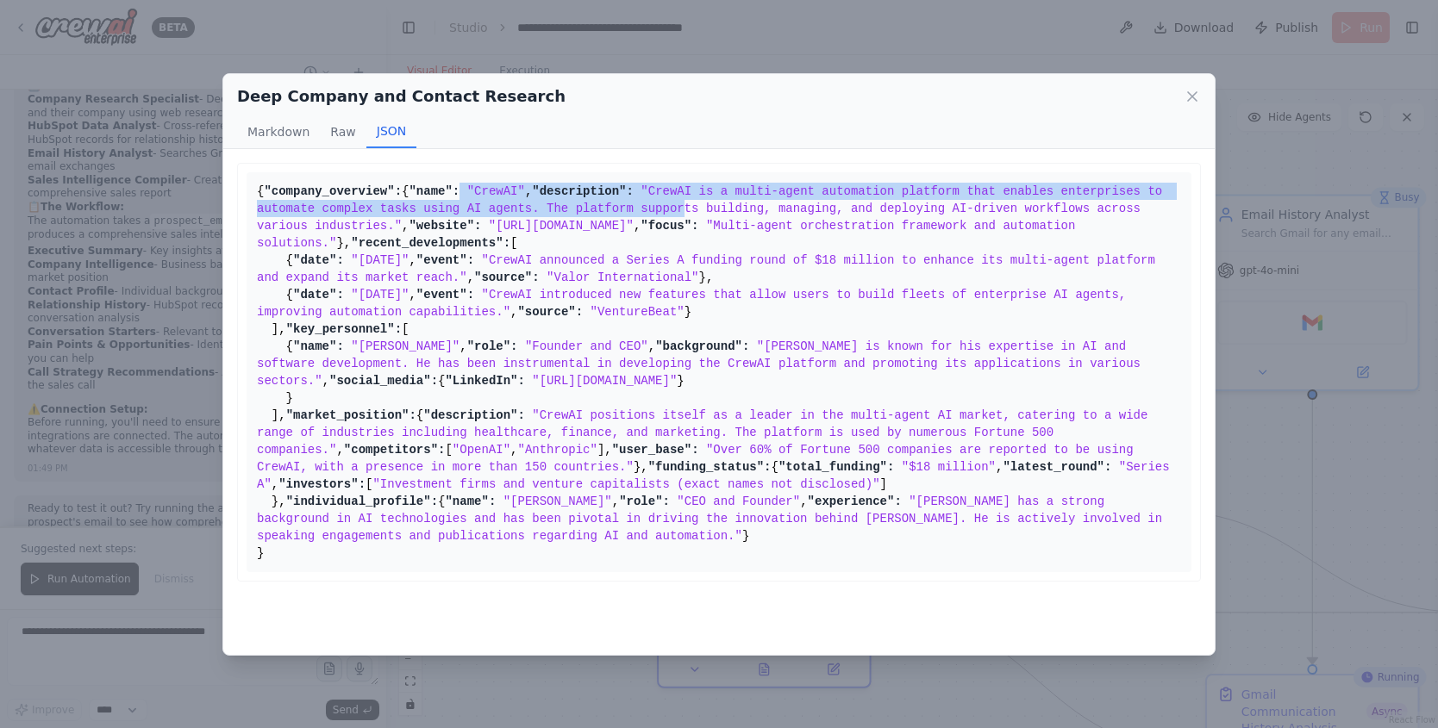
drag, startPoint x: 348, startPoint y: 222, endPoint x: 458, endPoint y: 254, distance: 114.3
click at [458, 254] on pre "{ "company_overview": { "name": "CrewAI" , "description": "CrewAI is a multi-ag…" at bounding box center [719, 372] width 945 height 400
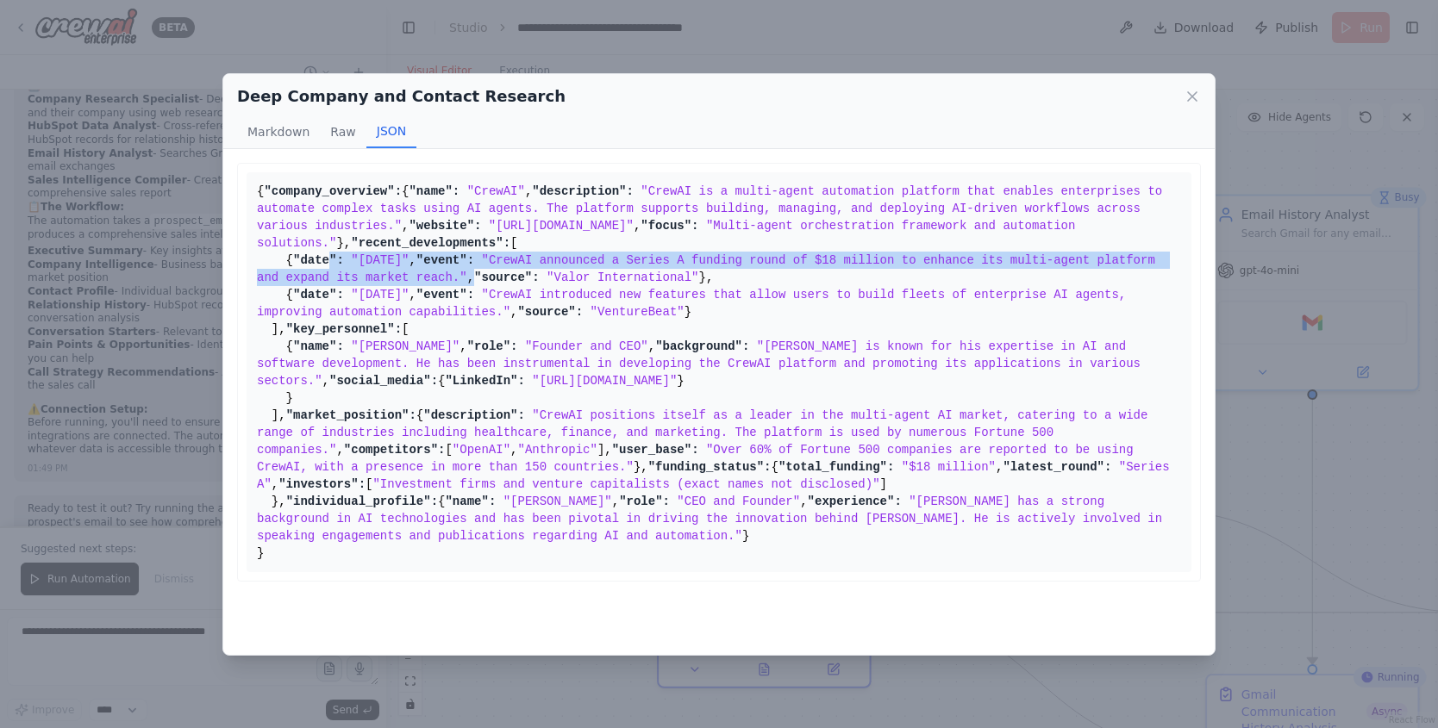
drag, startPoint x: 336, startPoint y: 358, endPoint x: 434, endPoint y: 395, distance: 104.2
click at [434, 395] on pre "{ "company_overview": { "name": "CrewAI" , "description": "CrewAI is a multi-ag…" at bounding box center [719, 372] width 945 height 400
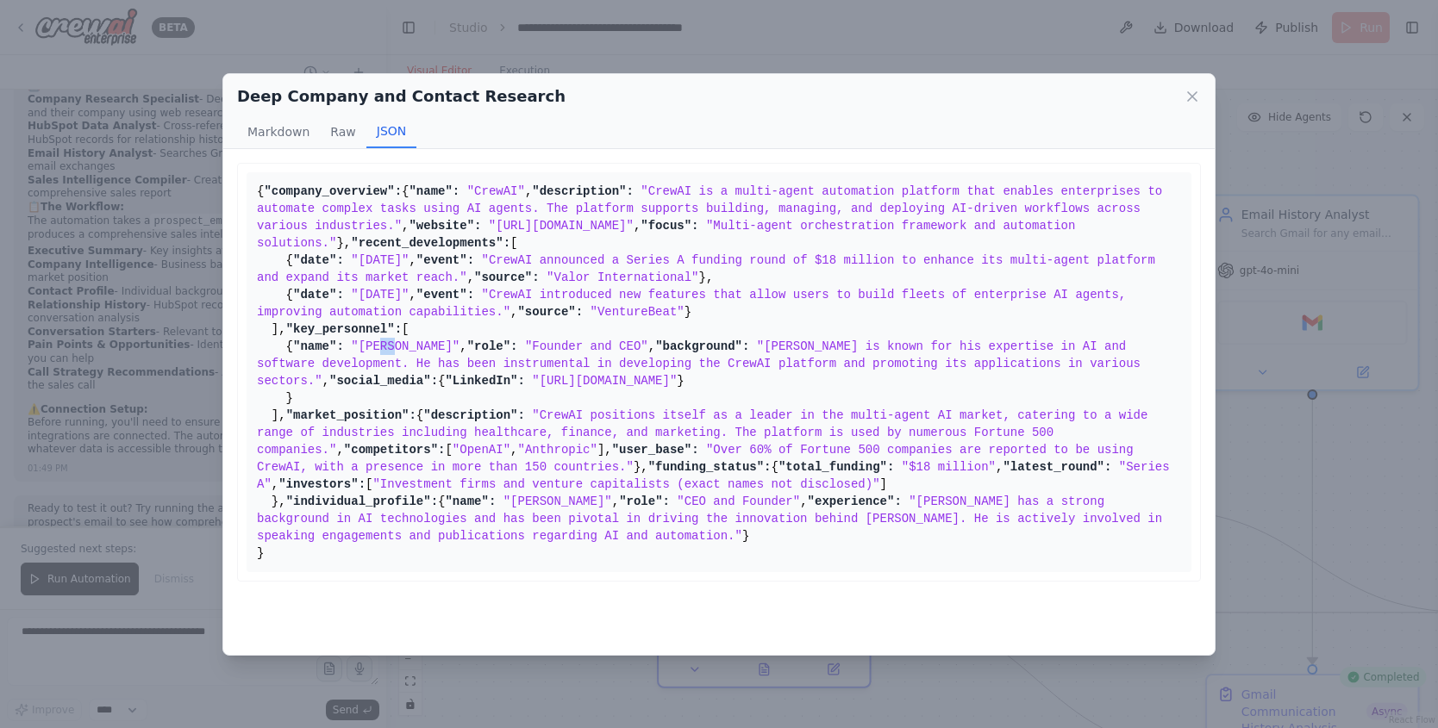
drag, startPoint x: 388, startPoint y: 196, endPoint x: 403, endPoint y: 200, distance: 16.1
click at [403, 340] on span ""João Moura"" at bounding box center [405, 347] width 109 height 14
drag, startPoint x: 384, startPoint y: 219, endPoint x: 463, endPoint y: 228, distance: 79.0
click at [463, 228] on pre "{ "company_overview": { "name": "CrewAI" , "description": "CrewAI is a multi-ag…" at bounding box center [719, 372] width 945 height 400
click at [497, 340] on span ""João Moura is known for his expertise in AI and software development. He has b…" at bounding box center [702, 364] width 890 height 48
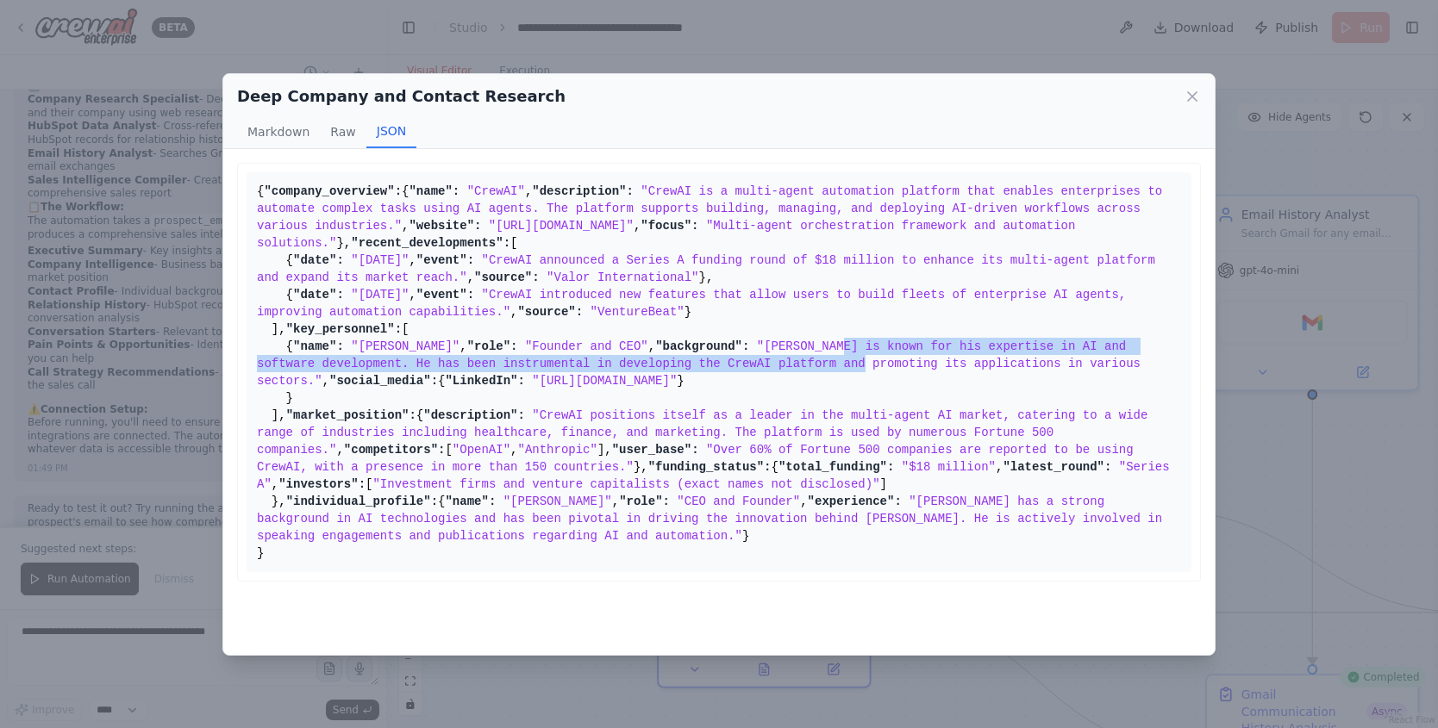
drag, startPoint x: 488, startPoint y: 231, endPoint x: 518, endPoint y: 260, distance: 42.1
click at [526, 340] on span ""João Moura is known for his expertise in AI and software development. He has b…" at bounding box center [702, 364] width 890 height 48
drag, startPoint x: 467, startPoint y: 272, endPoint x: 553, endPoint y: 285, distance: 86.3
click at [553, 285] on pre "{ "company_overview": { "name": "CrewAI" , "description": "CrewAI is a multi-ag…" at bounding box center [719, 372] width 945 height 400
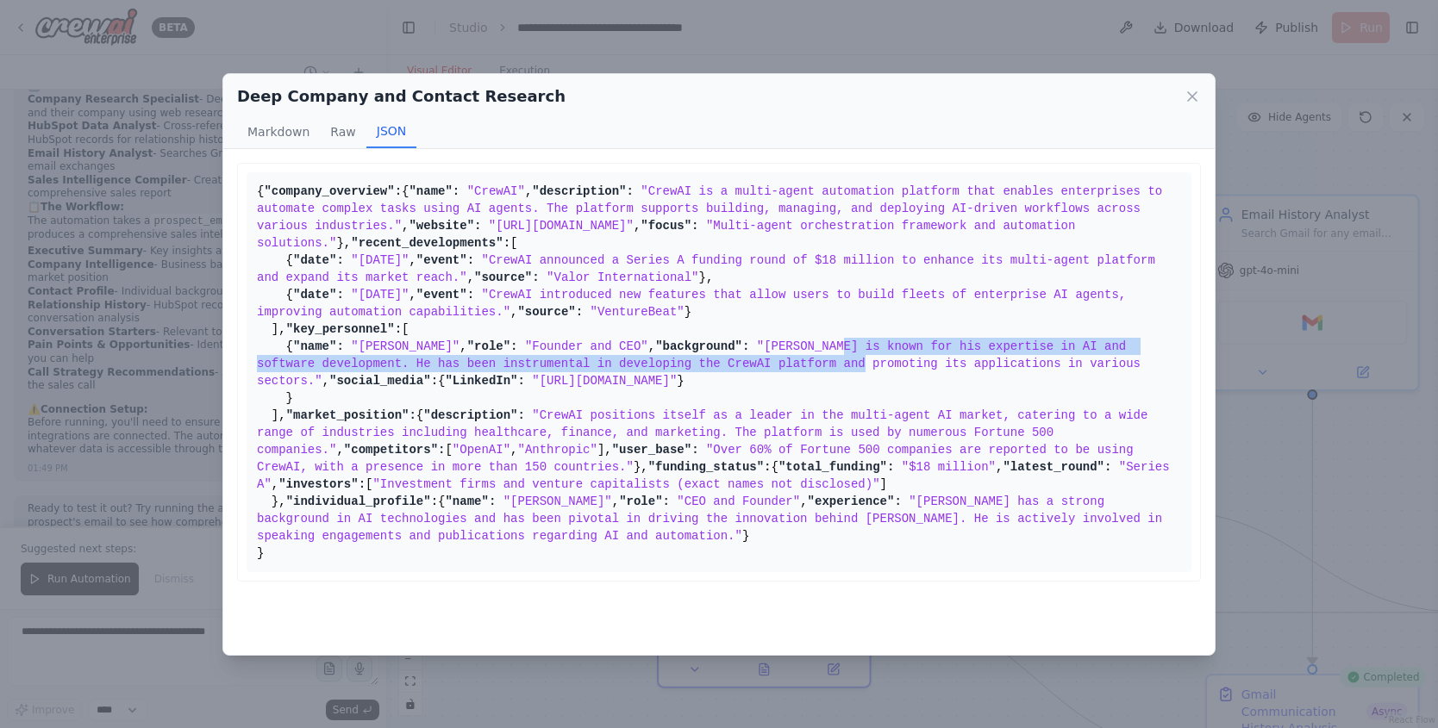
drag, startPoint x: 423, startPoint y: 340, endPoint x: 468, endPoint y: 369, distance: 53.6
click at [465, 367] on pre "{ "company_overview": { "name": "CrewAI" , "description": "CrewAI is a multi-ag…" at bounding box center [719, 372] width 945 height 400
click at [1190, 92] on icon at bounding box center [1192, 96] width 17 height 17
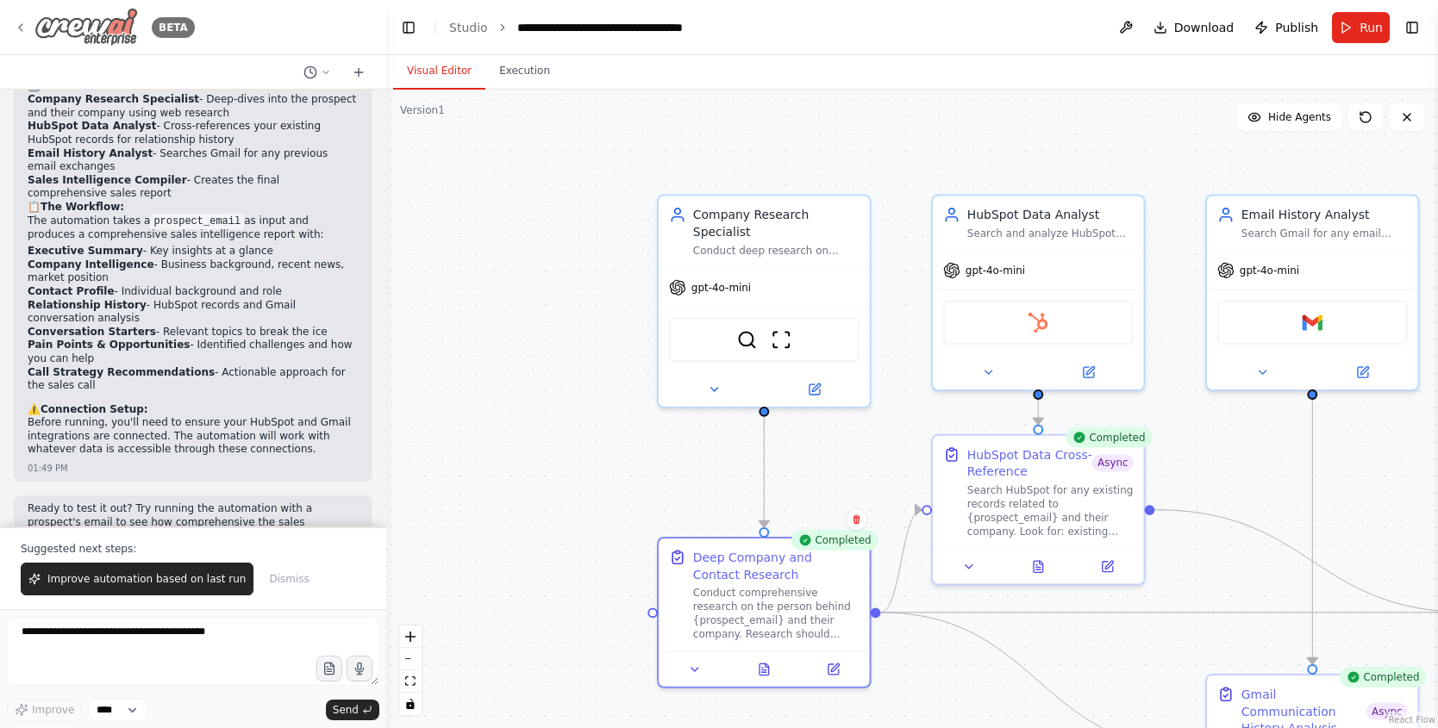
click at [22, 22] on icon at bounding box center [21, 28] width 14 height 14
click at [23, 28] on icon at bounding box center [21, 28] width 14 height 14
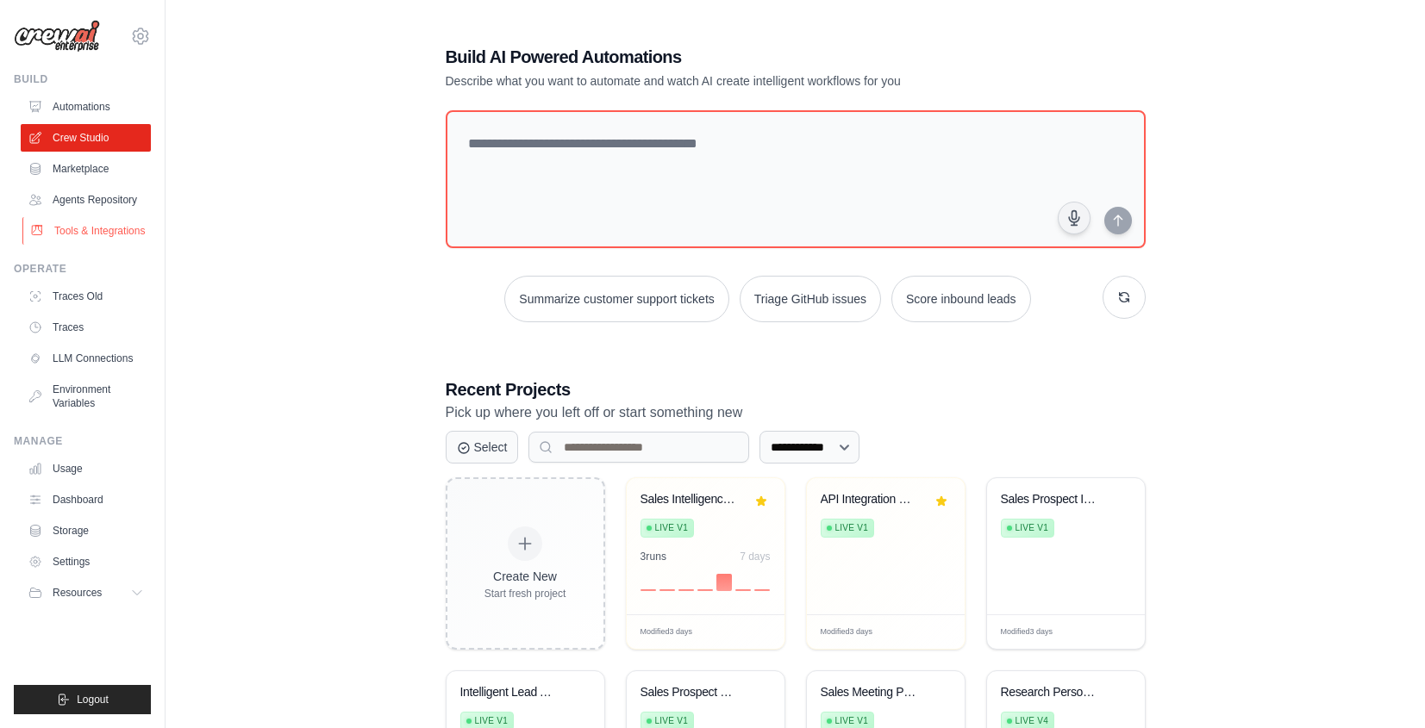
click at [87, 224] on link "Tools & Integrations" at bounding box center [87, 231] width 130 height 28
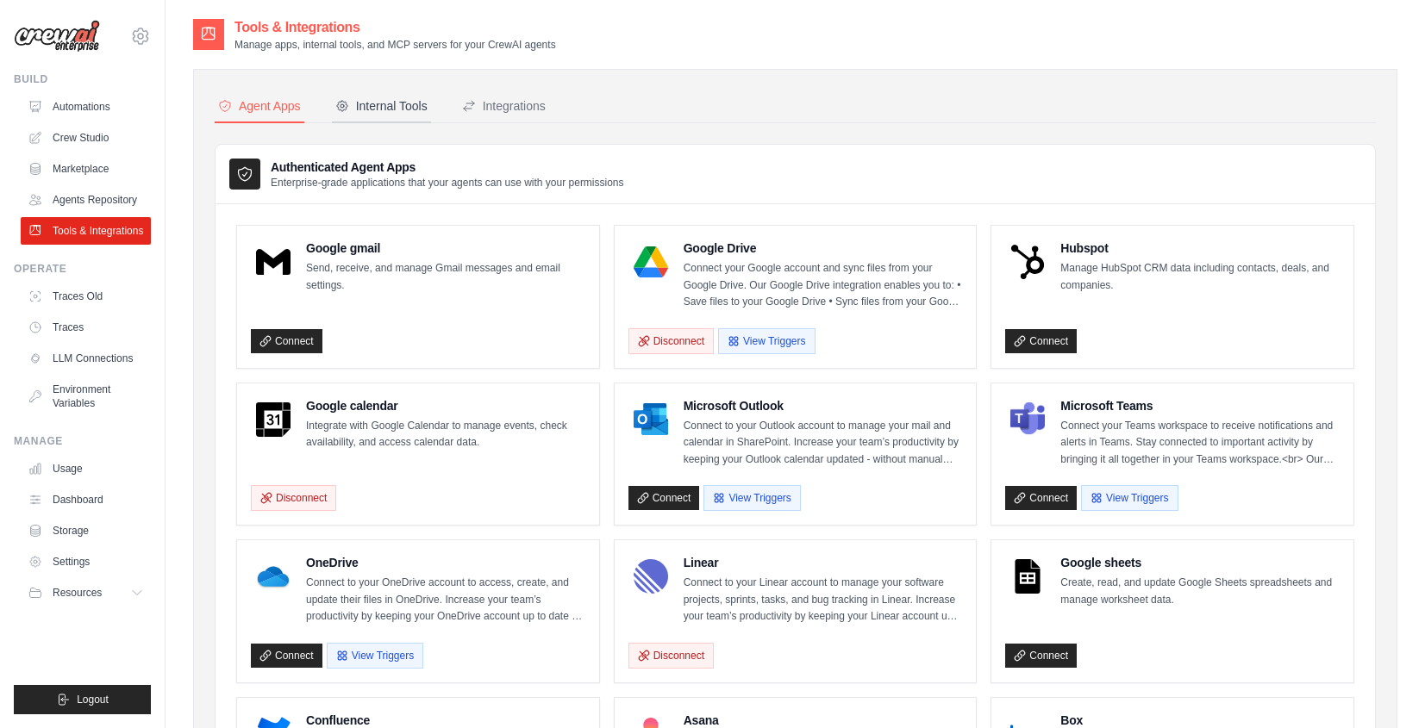
click at [378, 111] on div "Internal Tools" at bounding box center [381, 105] width 92 height 17
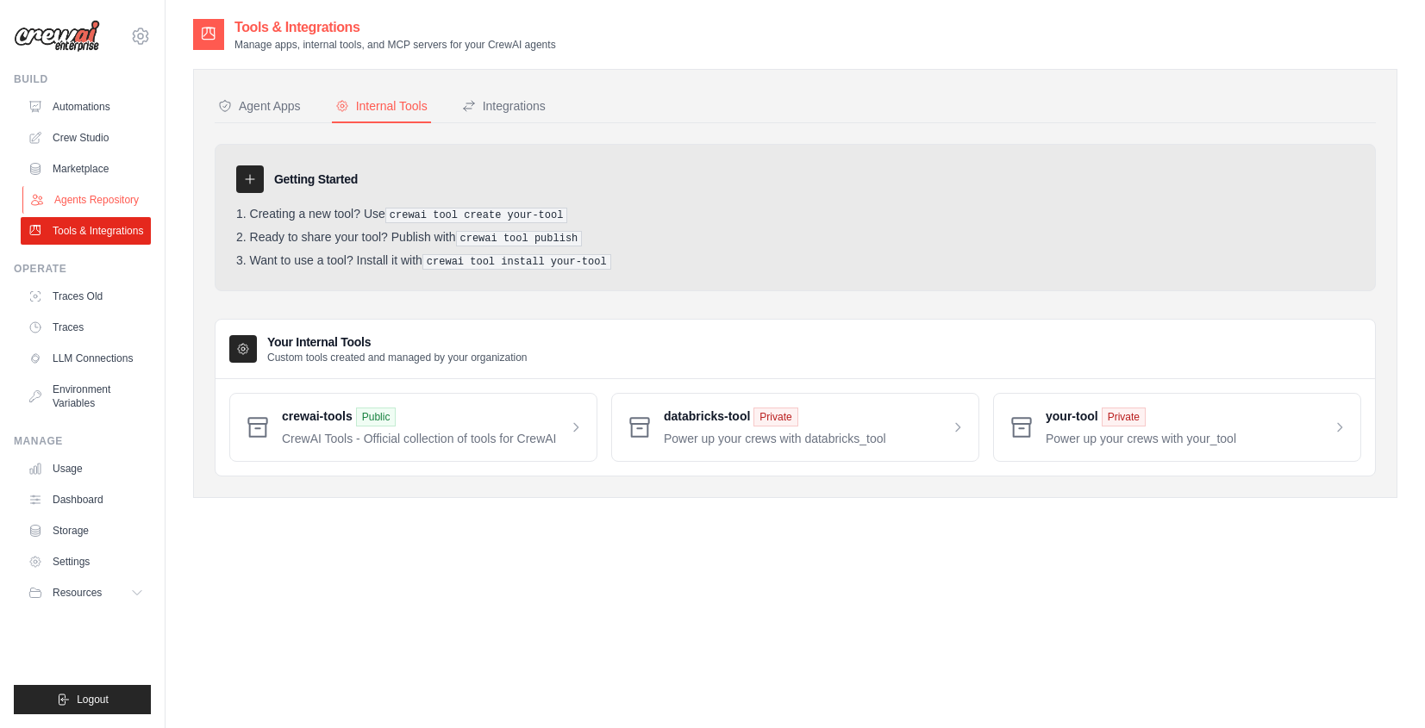
click at [108, 195] on link "Agents Repository" at bounding box center [87, 200] width 130 height 28
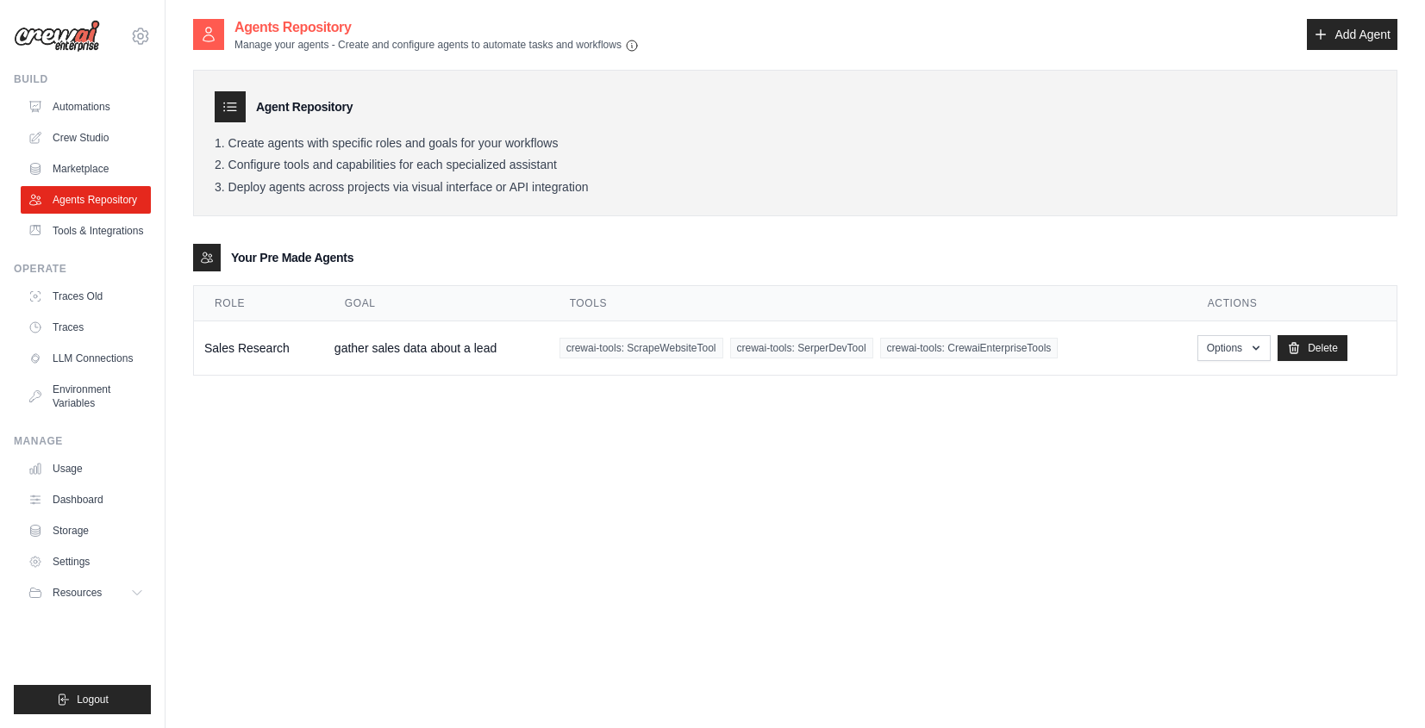
drag, startPoint x: 231, startPoint y: 258, endPoint x: 376, endPoint y: 260, distance: 144.8
click at [376, 260] on div "Your Pre Made Agents" at bounding box center [795, 258] width 1204 height 28
click at [100, 241] on link "Tools & Integrations" at bounding box center [87, 231] width 130 height 28
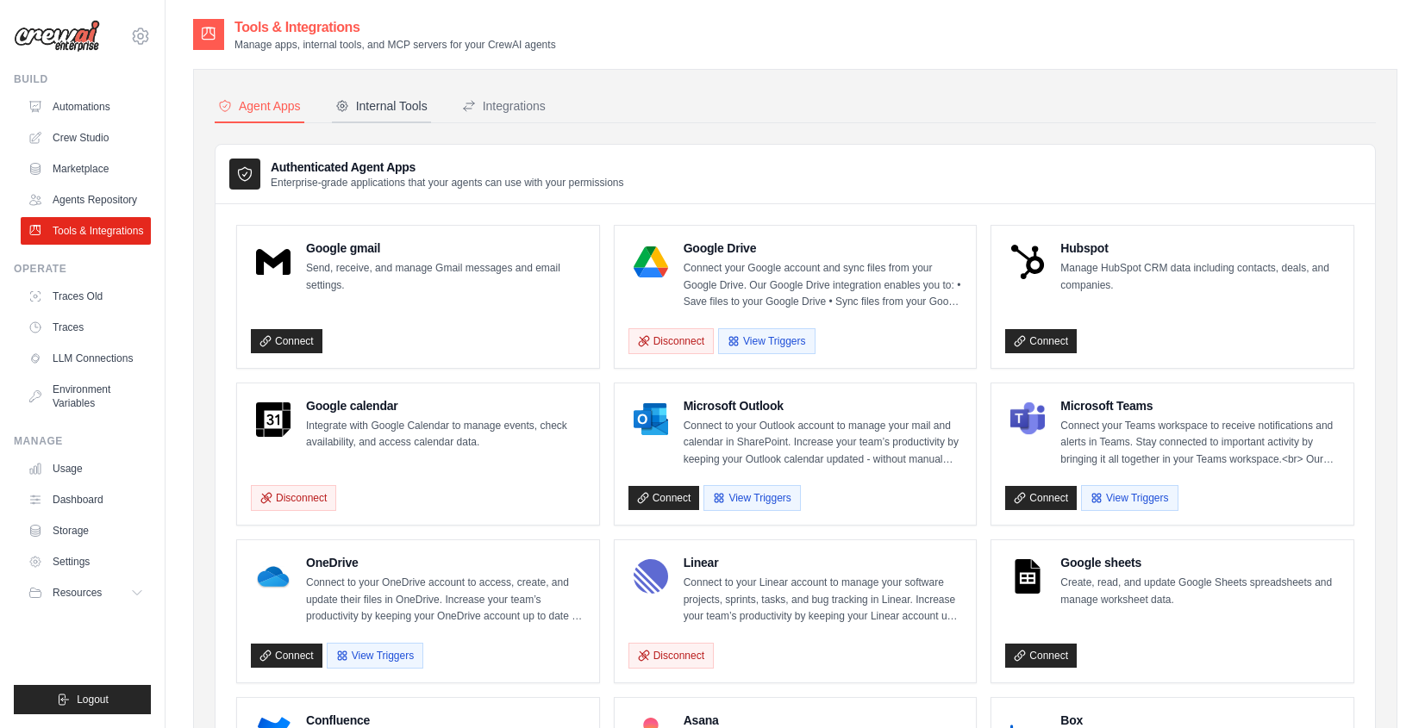
click at [415, 106] on div "Internal Tools" at bounding box center [381, 105] width 92 height 17
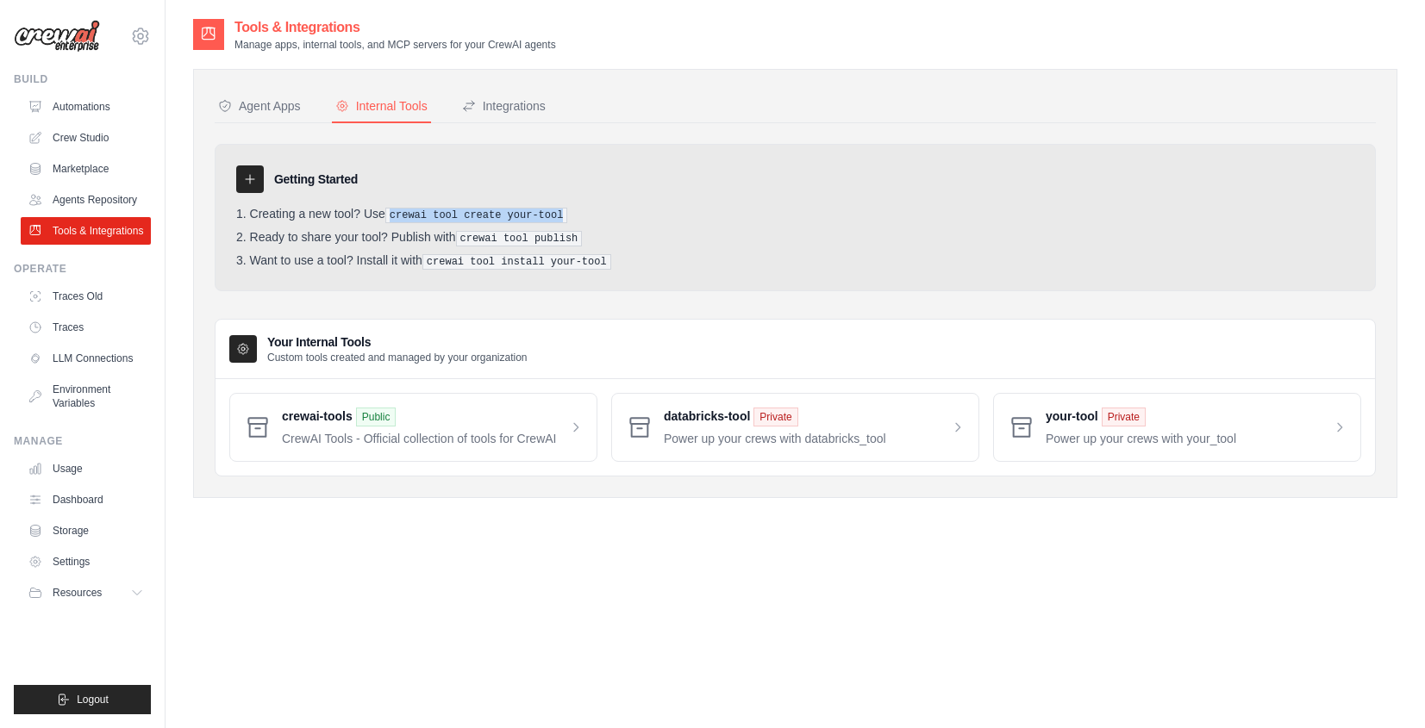
drag, startPoint x: 395, startPoint y: 217, endPoint x: 525, endPoint y: 227, distance: 130.5
click at [525, 227] on ol "Creating a new tool? Use crewai tool create your-tool Ready to share your tool?…" at bounding box center [795, 238] width 1118 height 63
click at [478, 214] on pre "crewai tool create your-tool" at bounding box center [476, 216] width 183 height 16
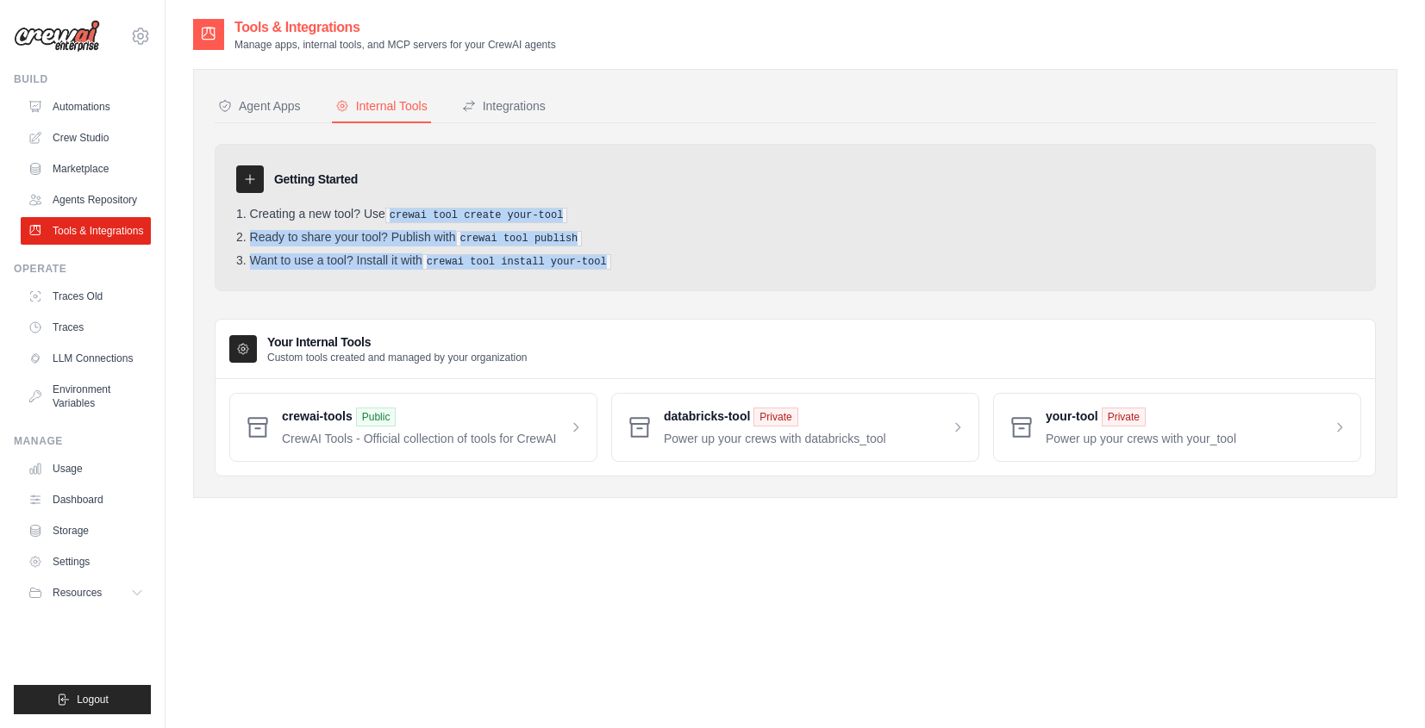
drag, startPoint x: 393, startPoint y: 213, endPoint x: 609, endPoint y: 266, distance: 222.0
click at [608, 266] on ol "Creating a new tool? Use crewai tool create your-tool Ready to share your tool?…" at bounding box center [795, 238] width 1118 height 63
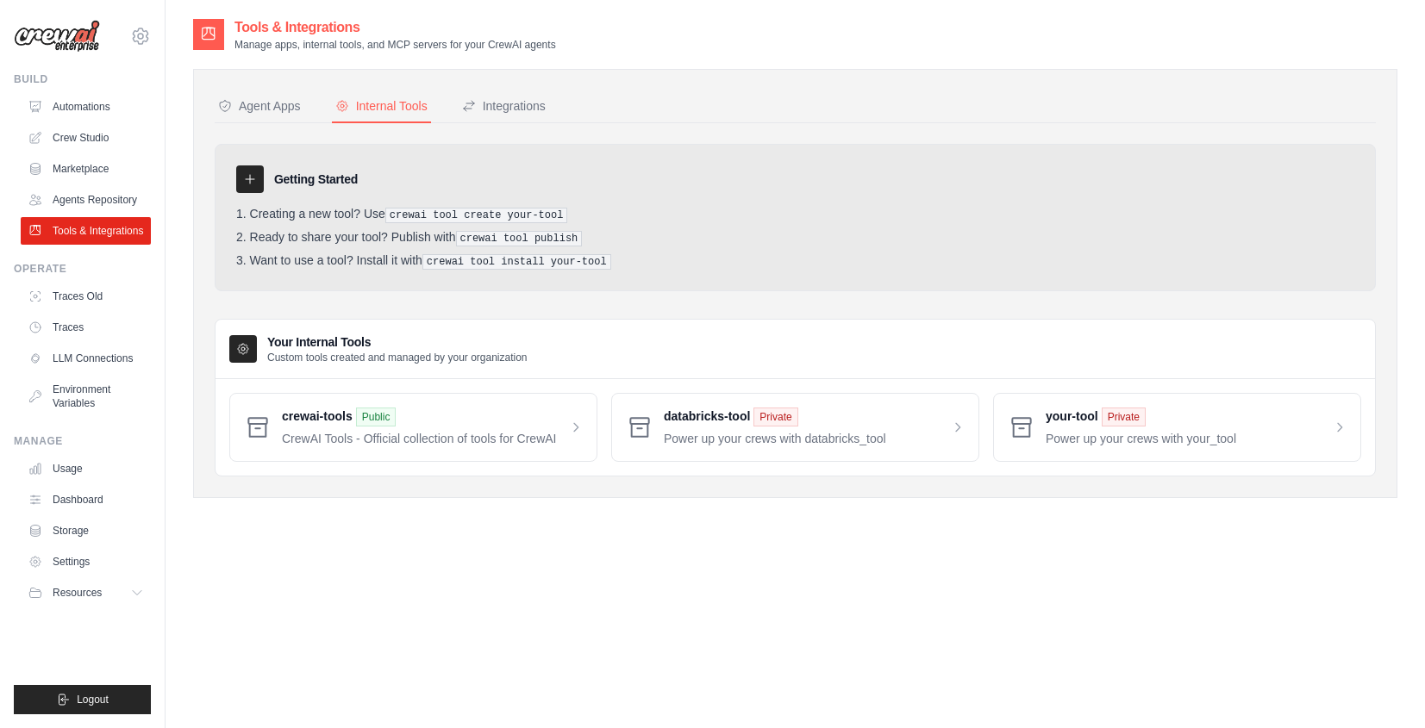
click at [624, 262] on li "Want to use a tool? Install it with crewai tool install your-tool" at bounding box center [795, 261] width 1118 height 16
click at [882, 408] on span at bounding box center [814, 428] width 301 height 40
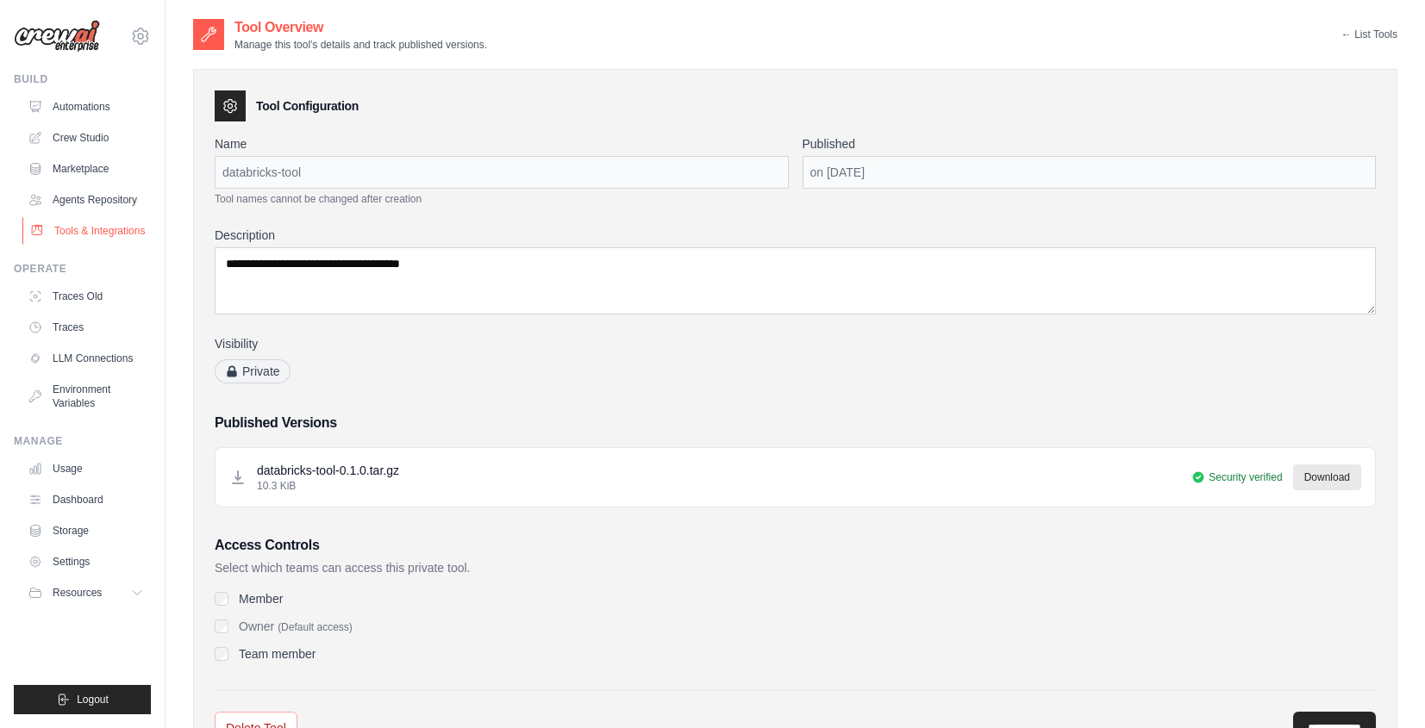
click at [104, 224] on link "Tools & Integrations" at bounding box center [87, 231] width 130 height 28
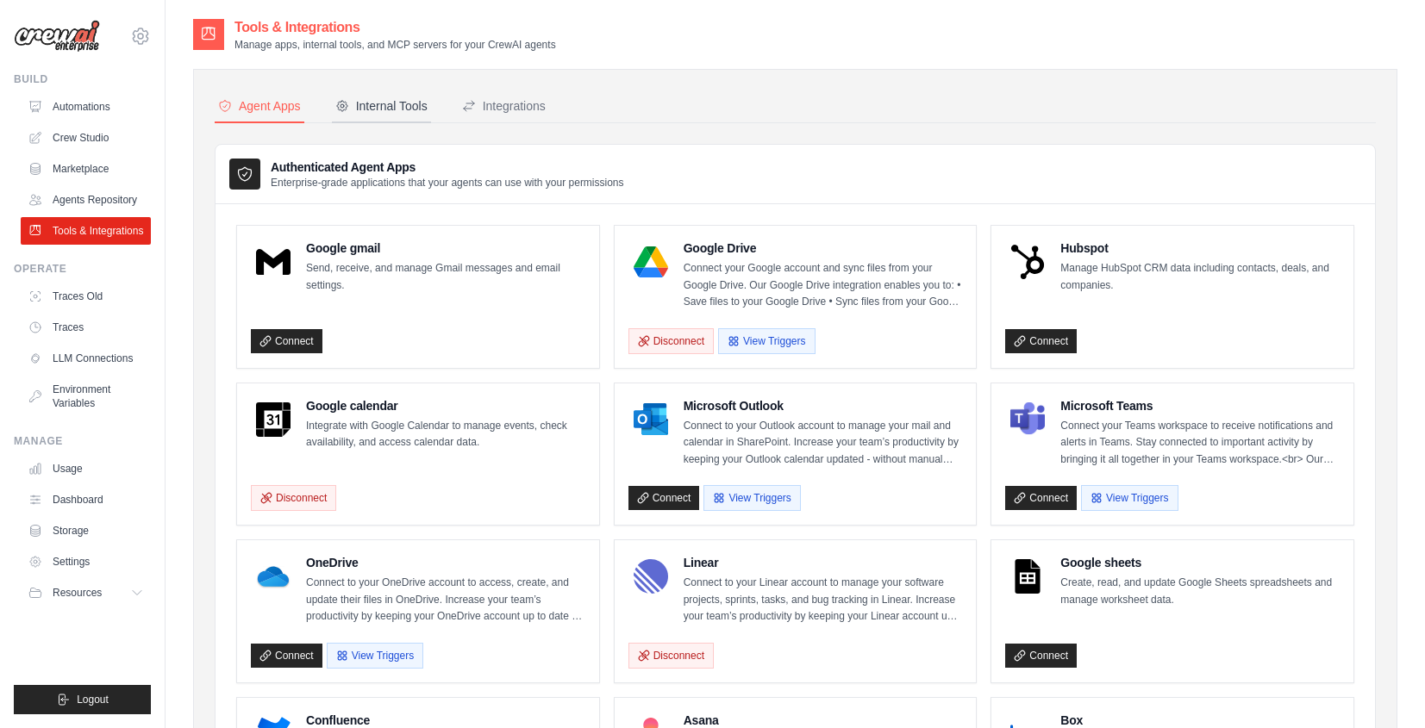
click at [389, 103] on div "Internal Tools" at bounding box center [381, 105] width 92 height 17
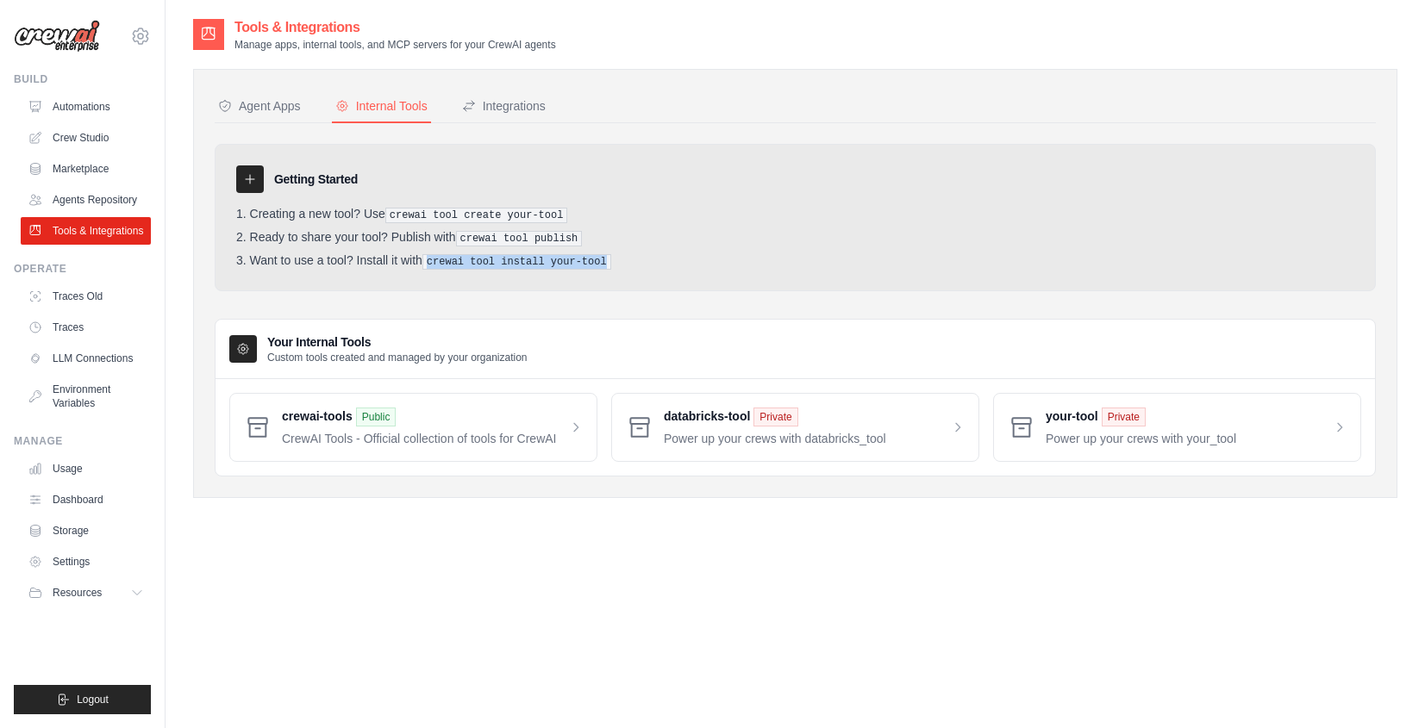
drag, startPoint x: 428, startPoint y: 263, endPoint x: 617, endPoint y: 266, distance: 188.8
click at [617, 266] on li "Want to use a tool? Install it with crewai tool install your-tool" at bounding box center [795, 261] width 1118 height 16
click at [237, 111] on div "Agent Apps" at bounding box center [259, 105] width 83 height 17
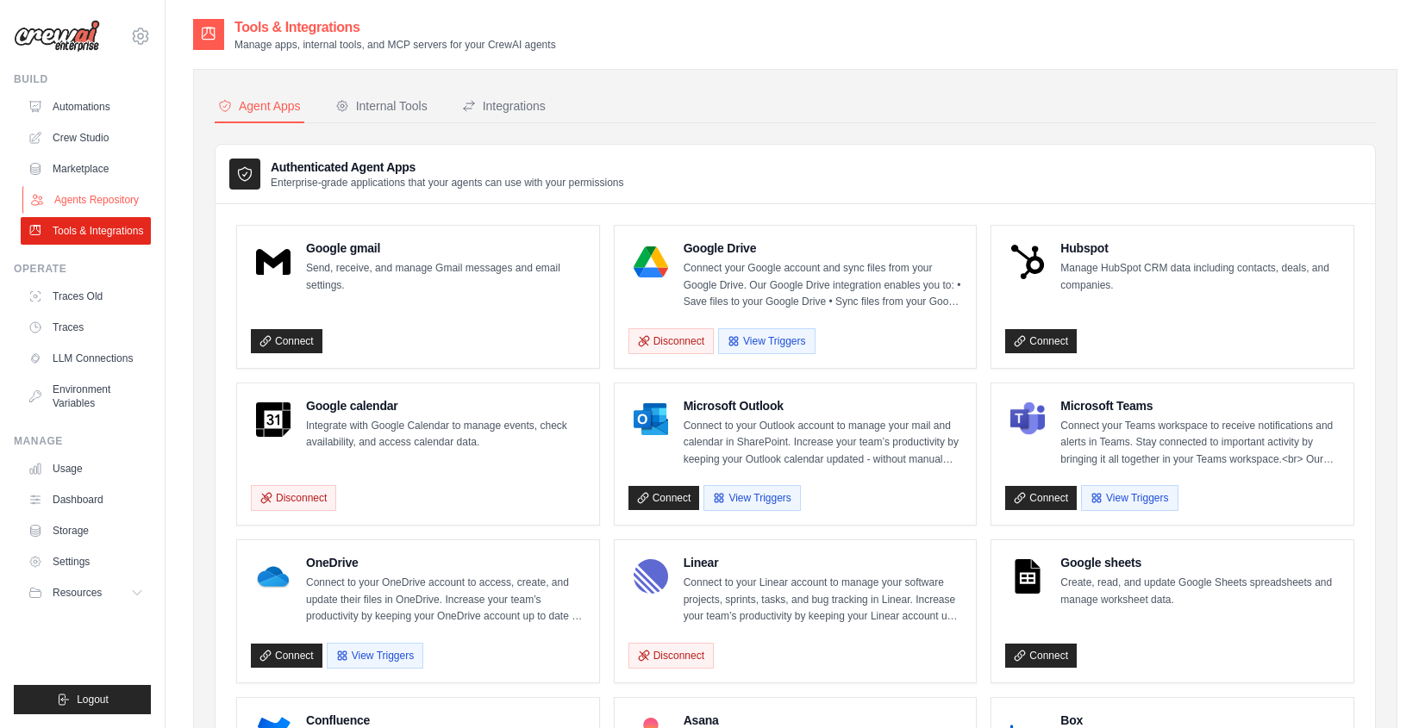
click at [103, 205] on link "Agents Repository" at bounding box center [87, 200] width 130 height 28
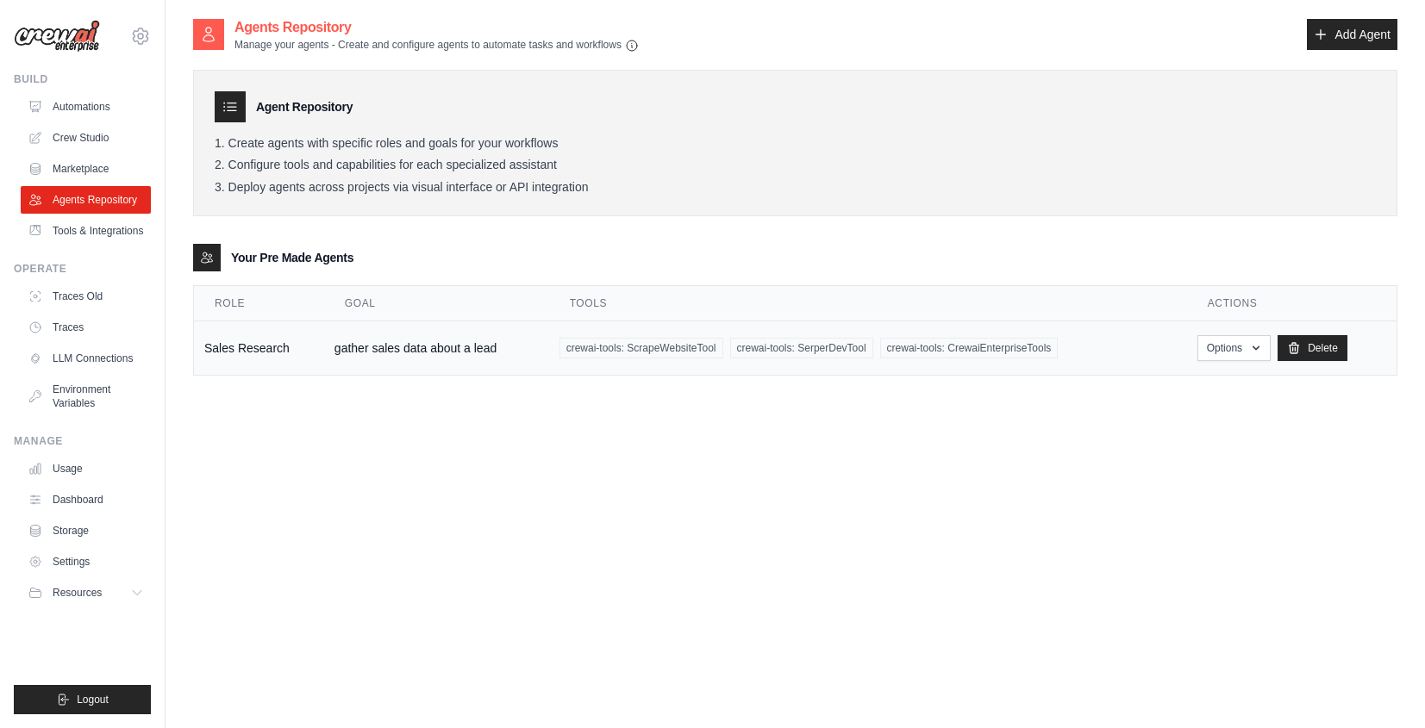
click at [434, 364] on td "gather sales data about a lead" at bounding box center [436, 349] width 225 height 54
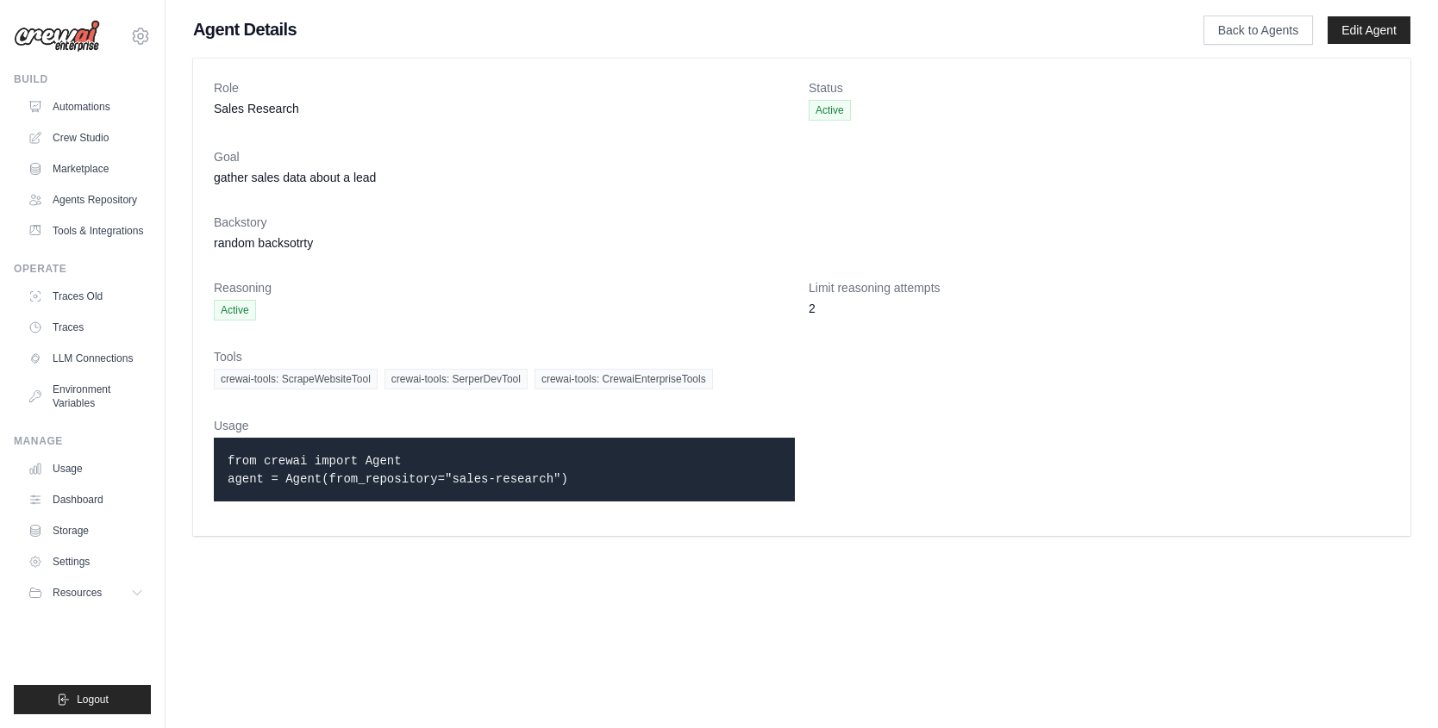
drag, startPoint x: 229, startPoint y: 454, endPoint x: 634, endPoint y: 475, distance: 405.7
click at [634, 475] on p "from crewai import Agent agent = Agent(from_repository="sales-research")" at bounding box center [504, 470] width 553 height 36
click at [140, 35] on icon at bounding box center [140, 36] width 21 height 21
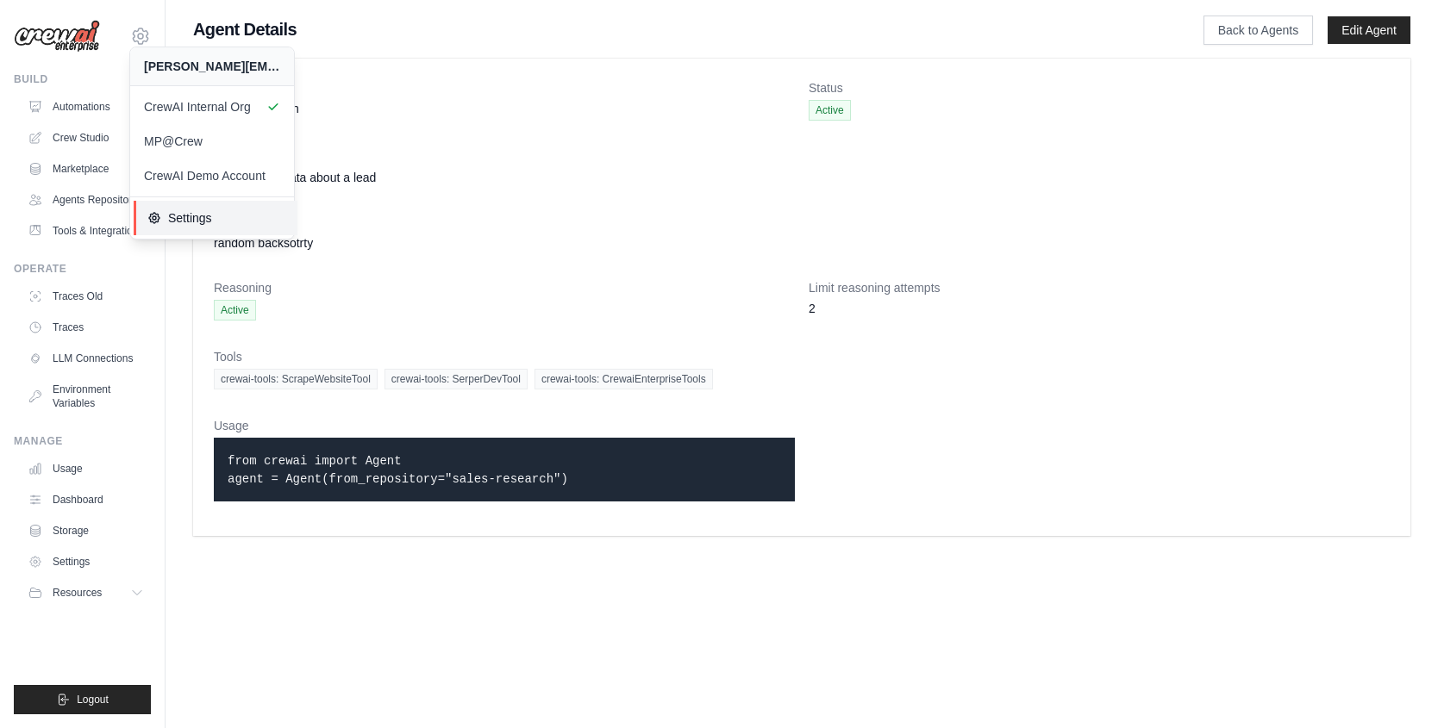
click at [191, 215] on span "Settings" at bounding box center [215, 217] width 136 height 17
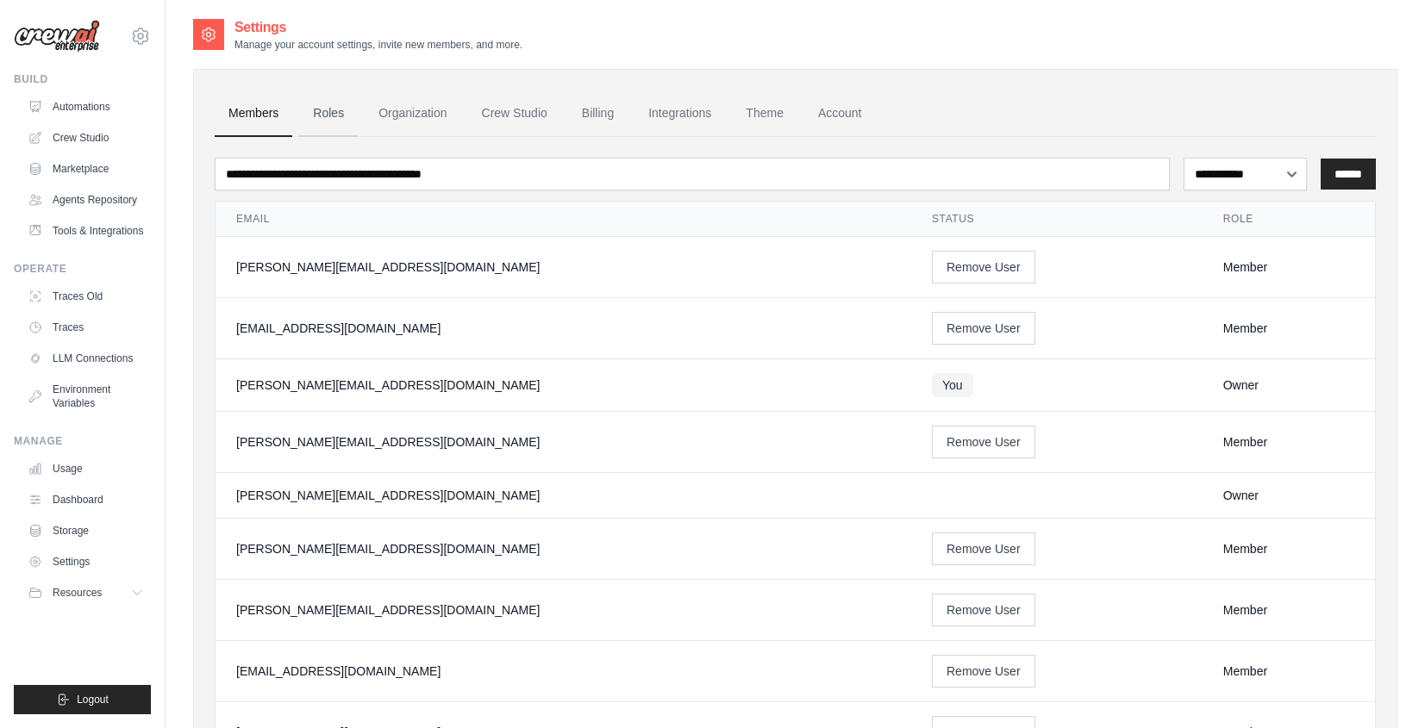
click at [315, 103] on link "Roles" at bounding box center [328, 114] width 59 height 47
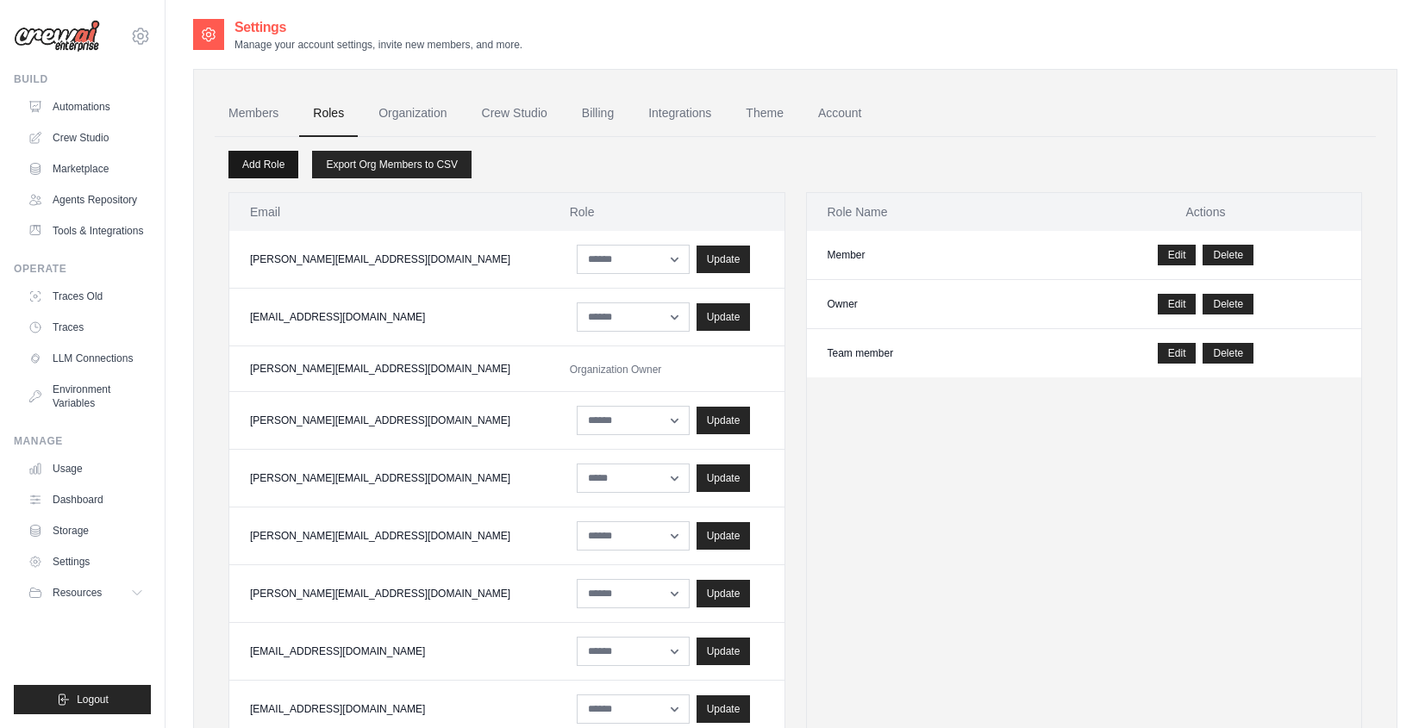
click at [261, 164] on link "Add Role" at bounding box center [263, 165] width 70 height 28
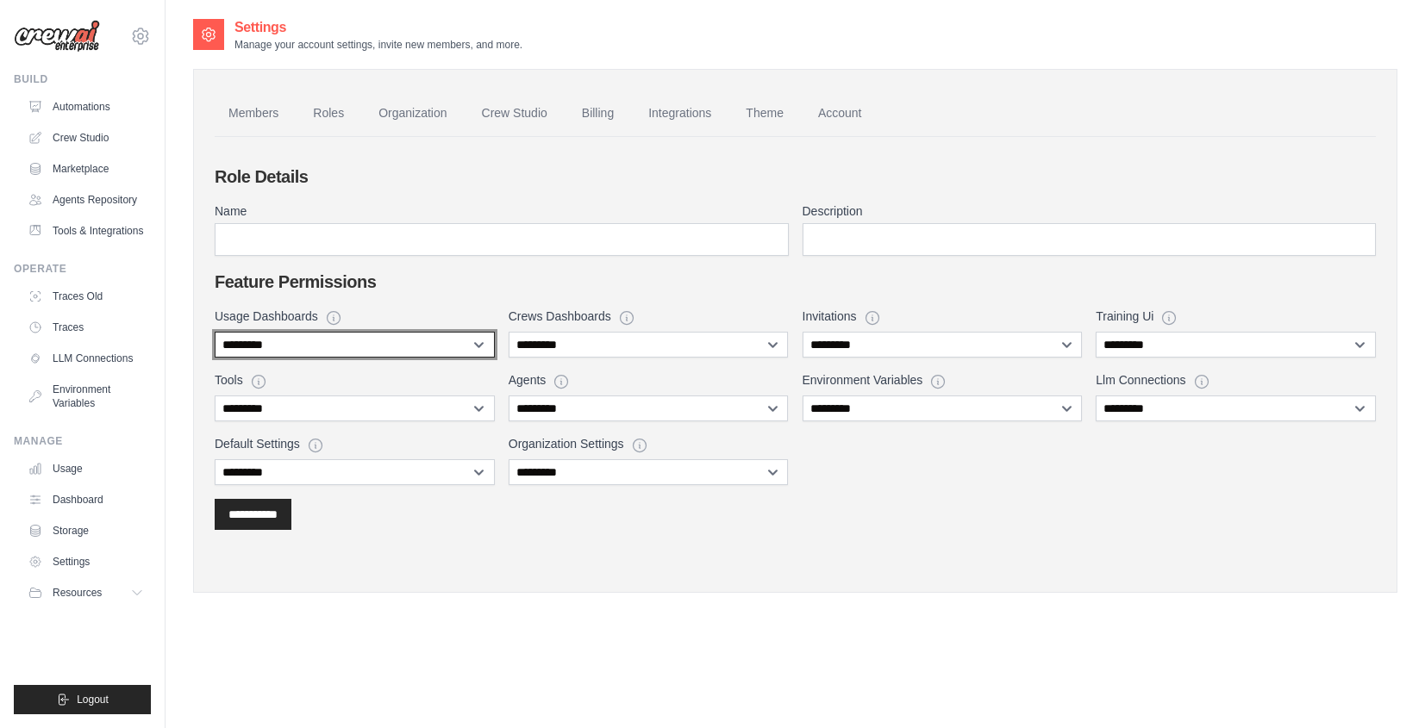
click at [386, 339] on select "**********" at bounding box center [355, 345] width 280 height 26
select select "****"
click at [215, 332] on select "**********" at bounding box center [355, 345] width 280 height 26
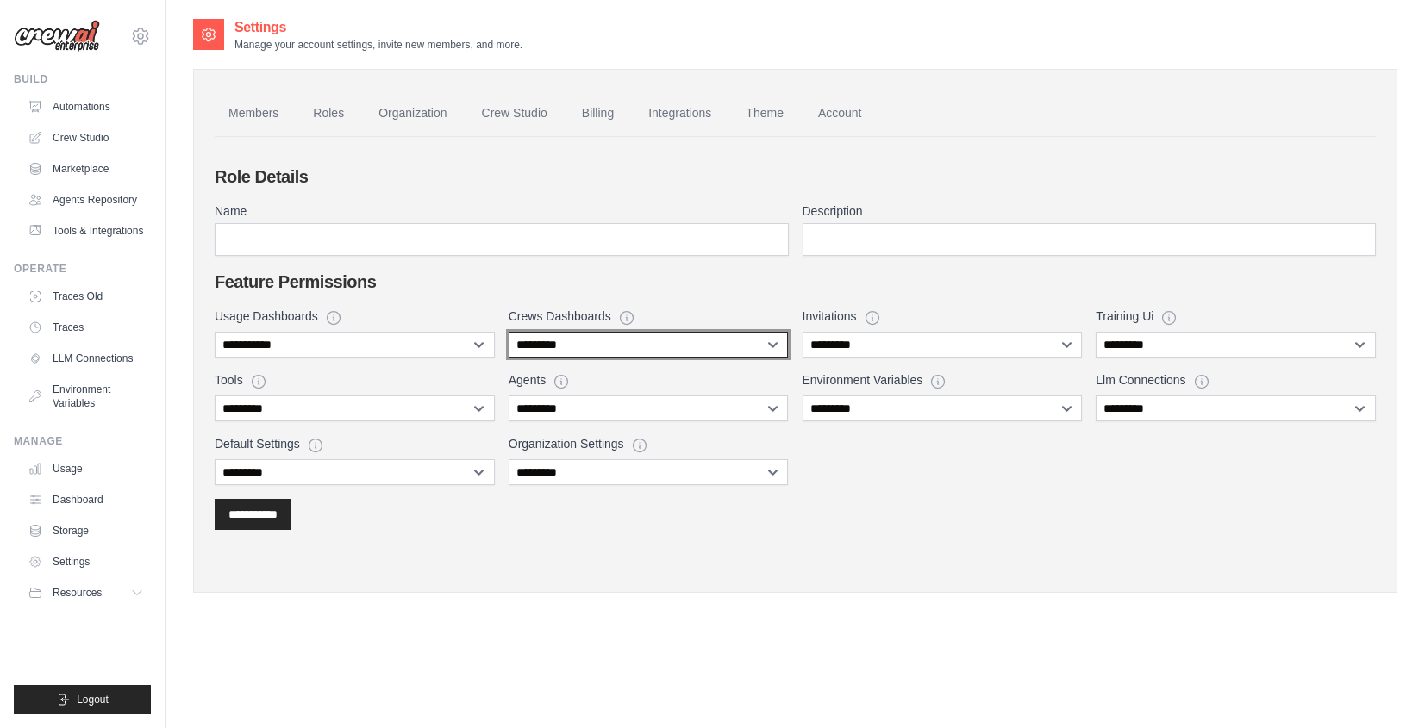
click at [622, 352] on select "**********" at bounding box center [649, 345] width 280 height 26
select select "****"
click at [509, 332] on select "**********" at bounding box center [649, 345] width 280 height 26
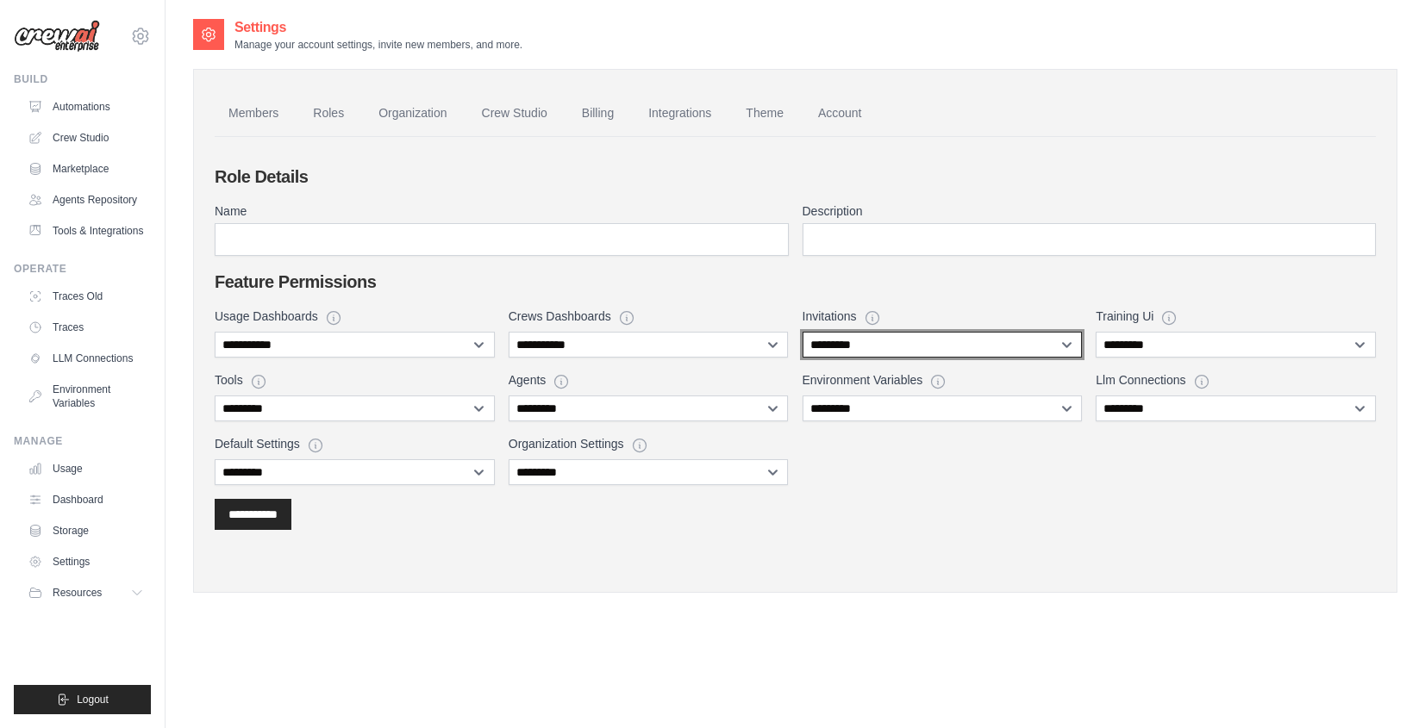
click at [820, 335] on select "**********" at bounding box center [943, 345] width 280 height 26
select select "******"
click at [803, 332] on select "**********" at bounding box center [943, 345] width 280 height 26
click at [118, 103] on link "Automations" at bounding box center [87, 107] width 130 height 28
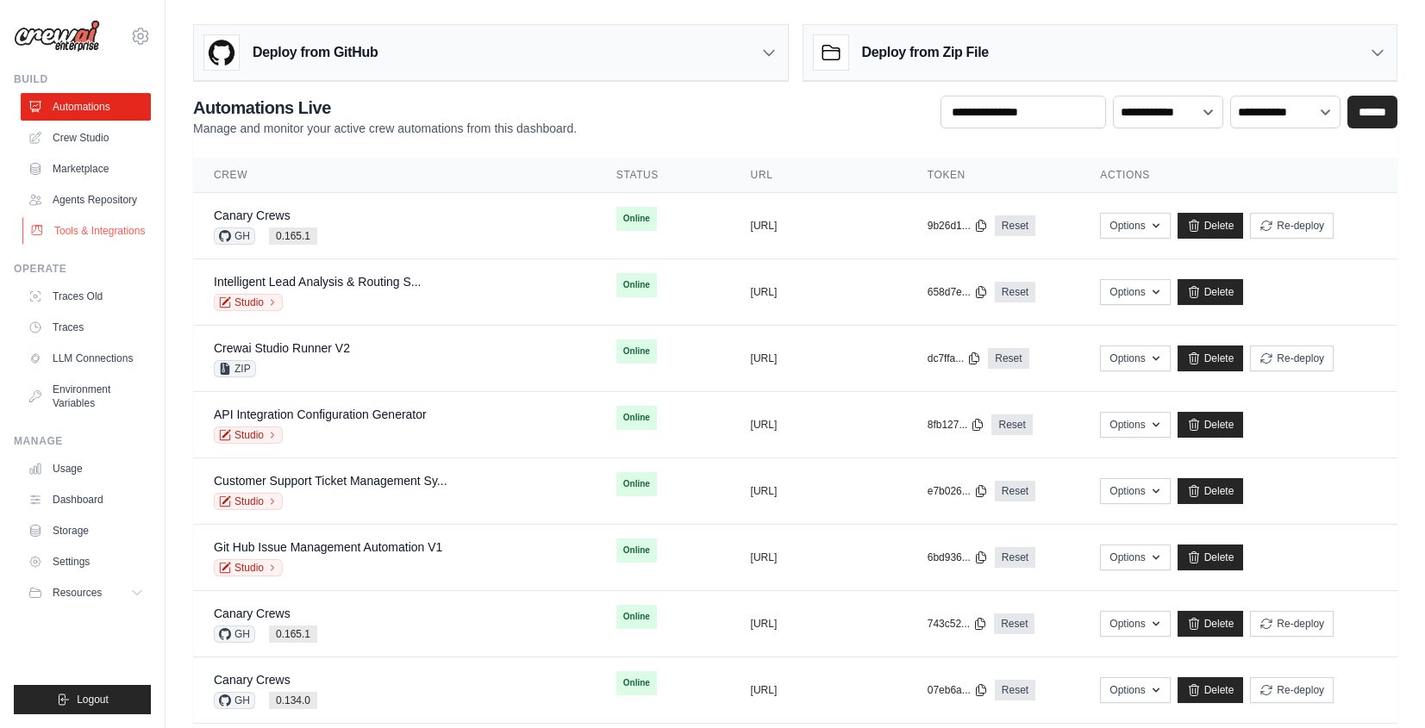
click at [110, 234] on link "Tools & Integrations" at bounding box center [87, 231] width 130 height 28
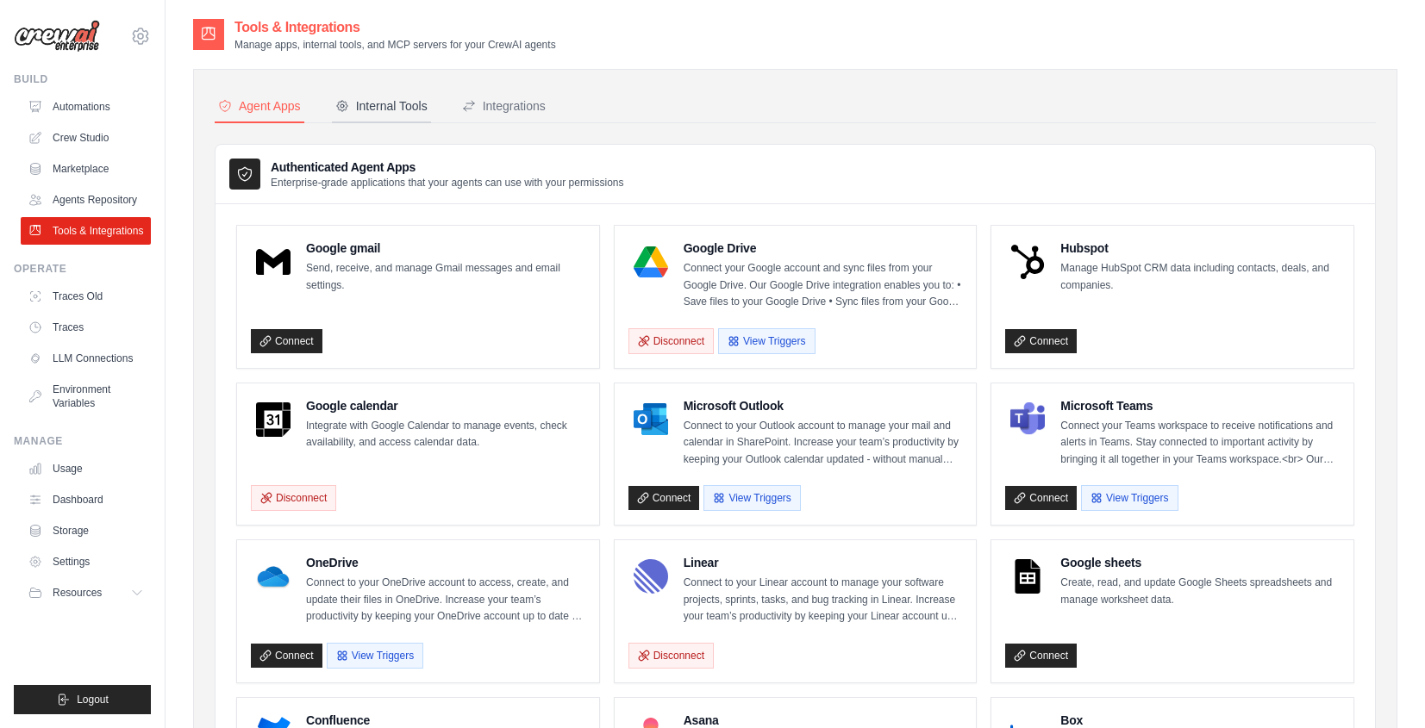
click at [421, 109] on div "Internal Tools" at bounding box center [381, 105] width 92 height 17
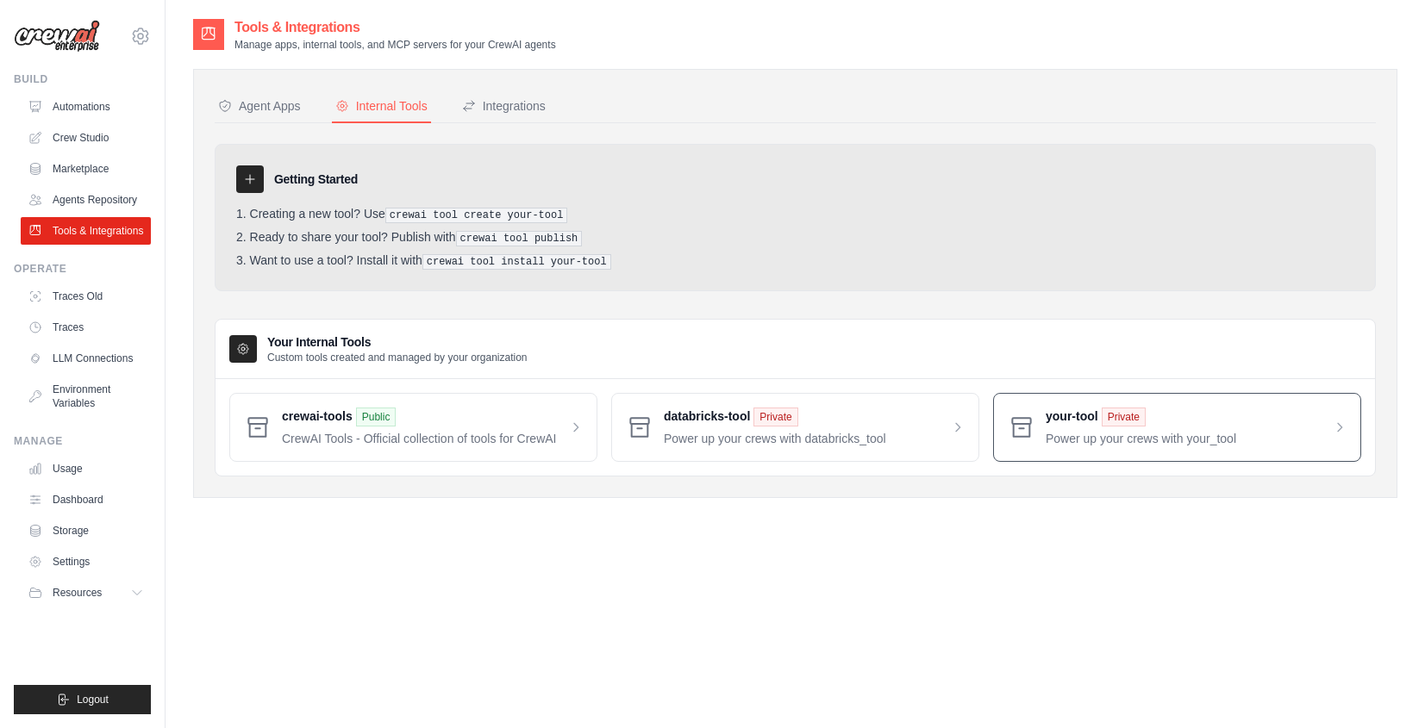
click at [1056, 426] on span at bounding box center [1196, 428] width 301 height 40
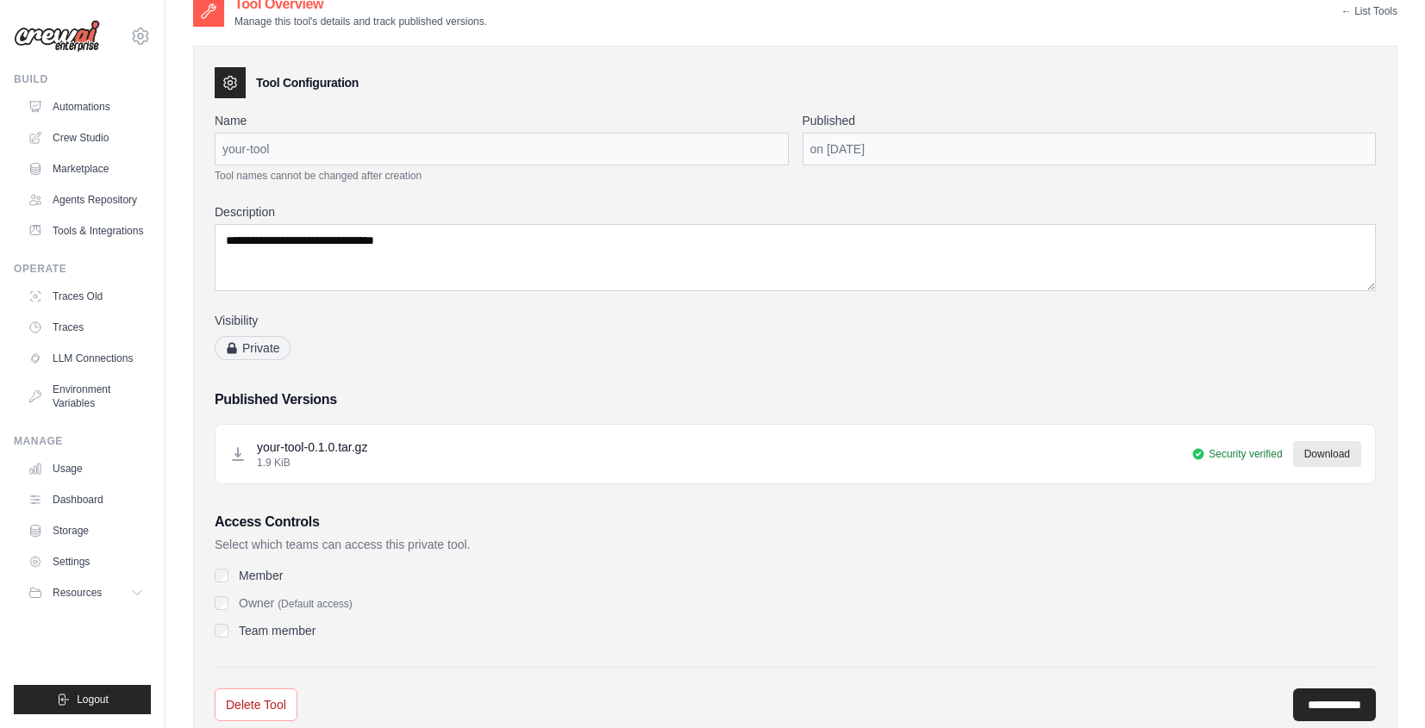
scroll to position [29, 0]
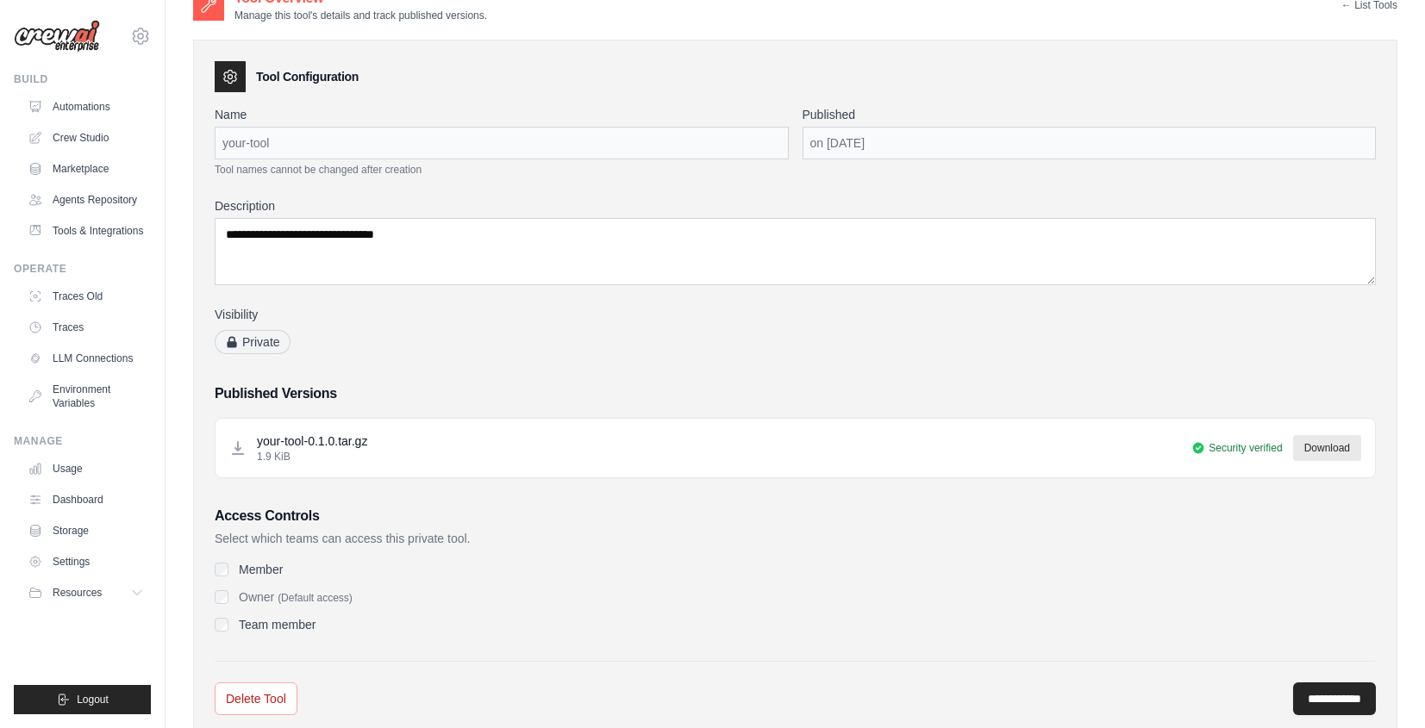
click at [257, 579] on div "Member Owner (Default access) Team member" at bounding box center [795, 597] width 1161 height 72
drag, startPoint x: 1210, startPoint y: 447, endPoint x: 1289, endPoint y: 448, distance: 78.4
click at [1289, 448] on div "Security verified Download" at bounding box center [1276, 448] width 170 height 26
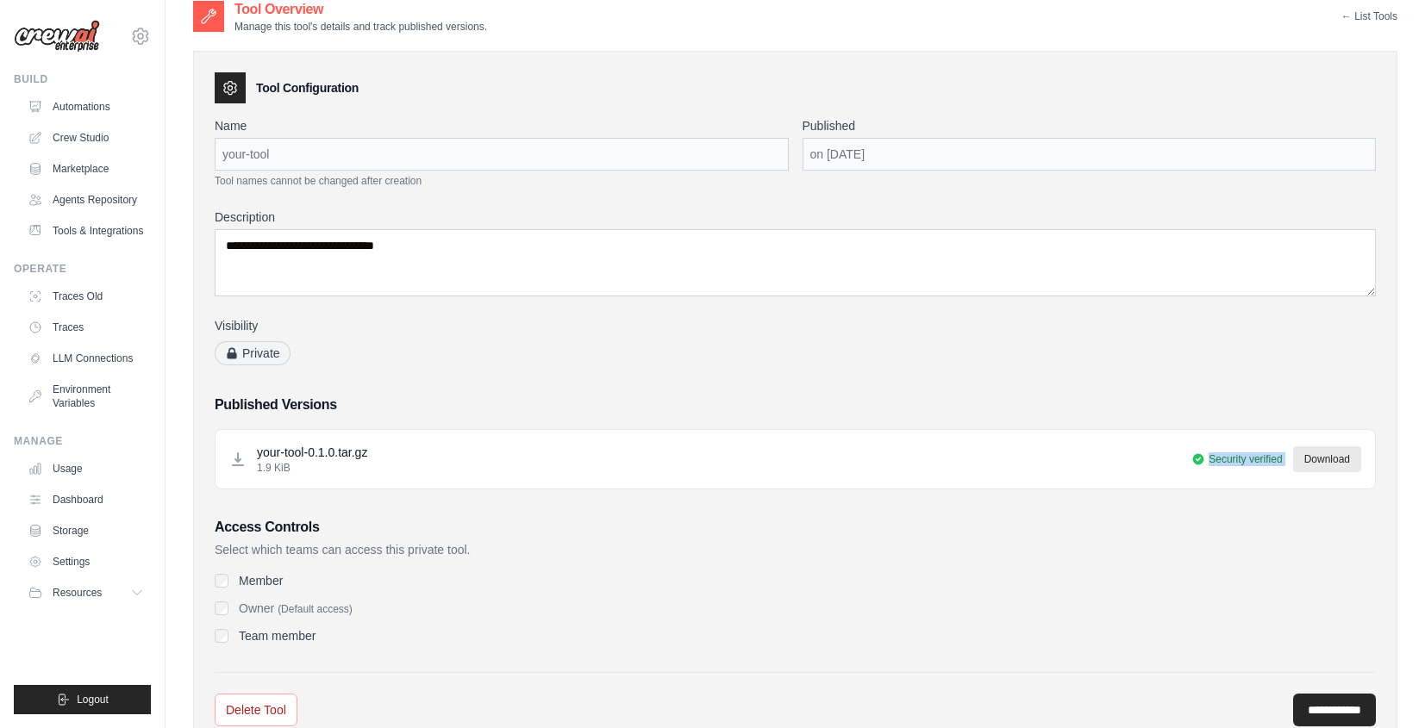
scroll to position [0, 0]
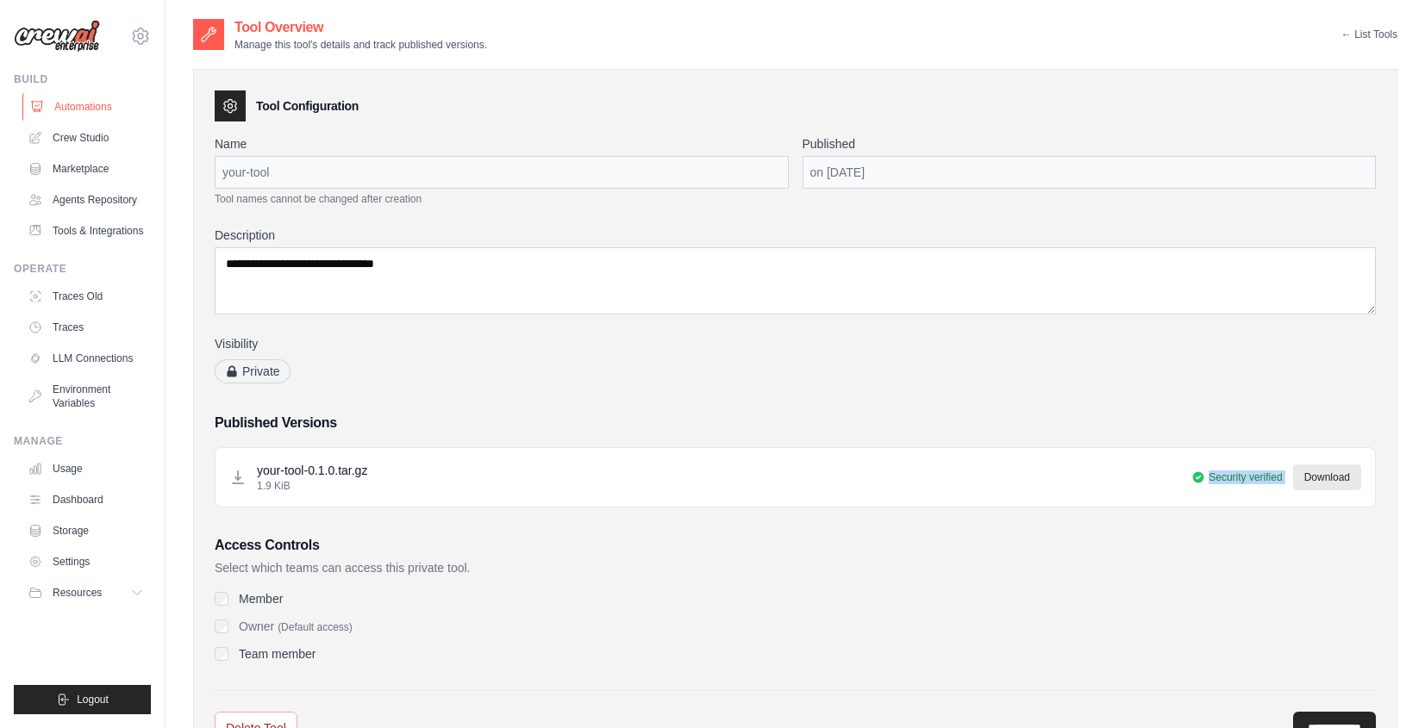
click at [74, 109] on link "Automations" at bounding box center [87, 107] width 130 height 28
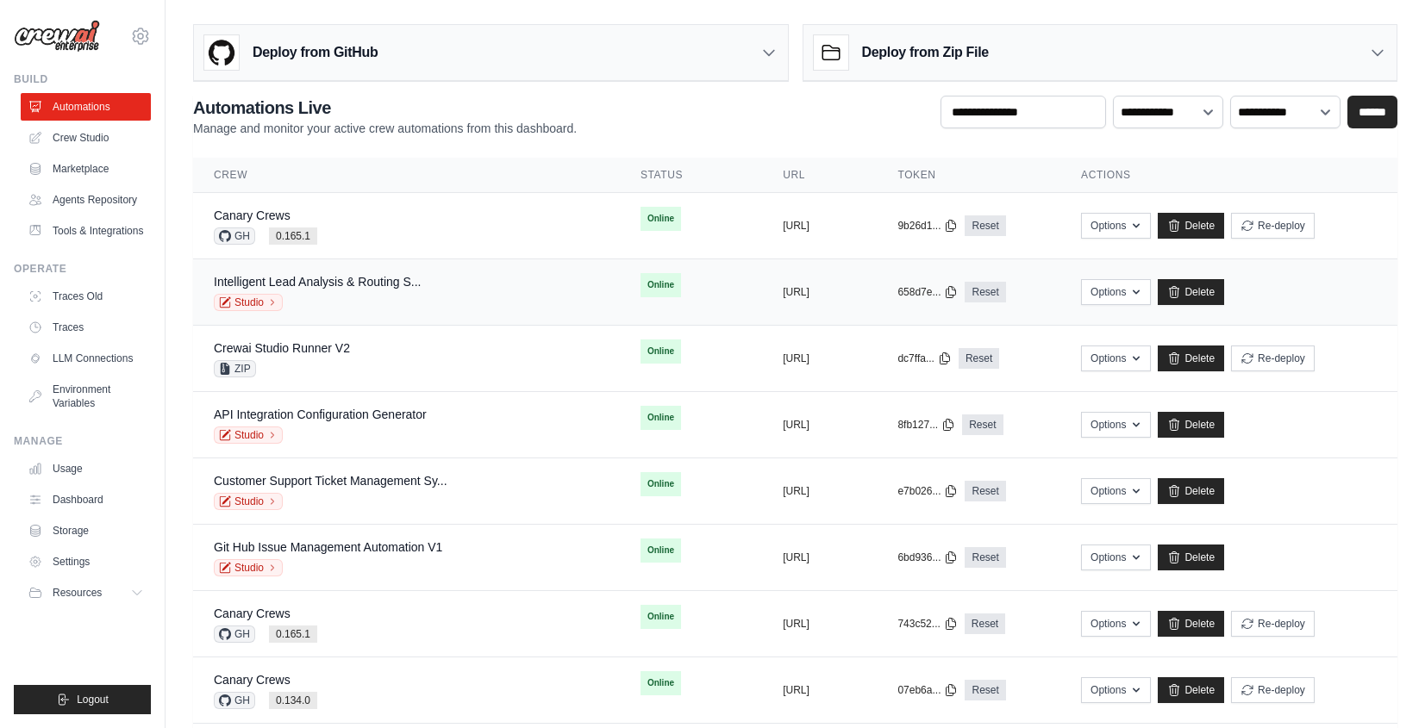
drag, startPoint x: 374, startPoint y: 296, endPoint x: 383, endPoint y: 301, distance: 10.1
click at [379, 300] on div "Studio" at bounding box center [317, 302] width 207 height 17
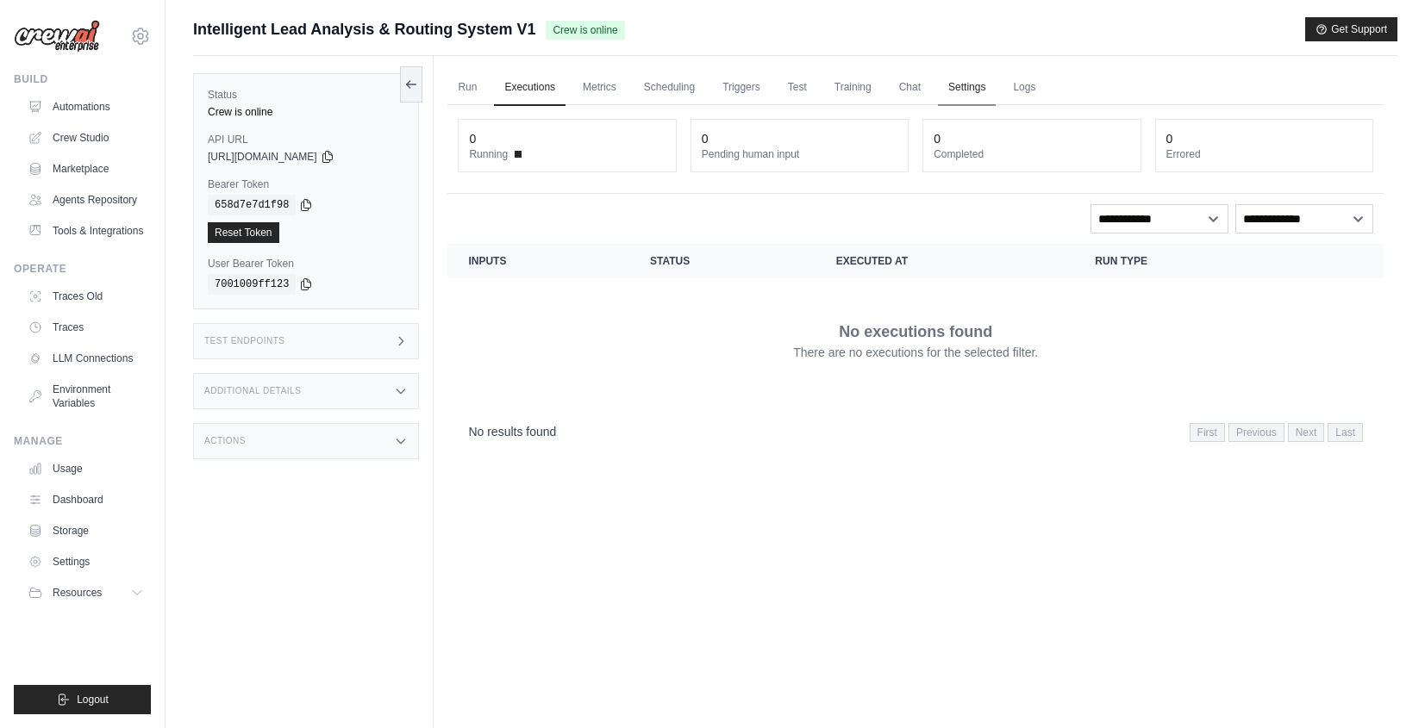
click at [975, 84] on link "Settings" at bounding box center [967, 88] width 58 height 36
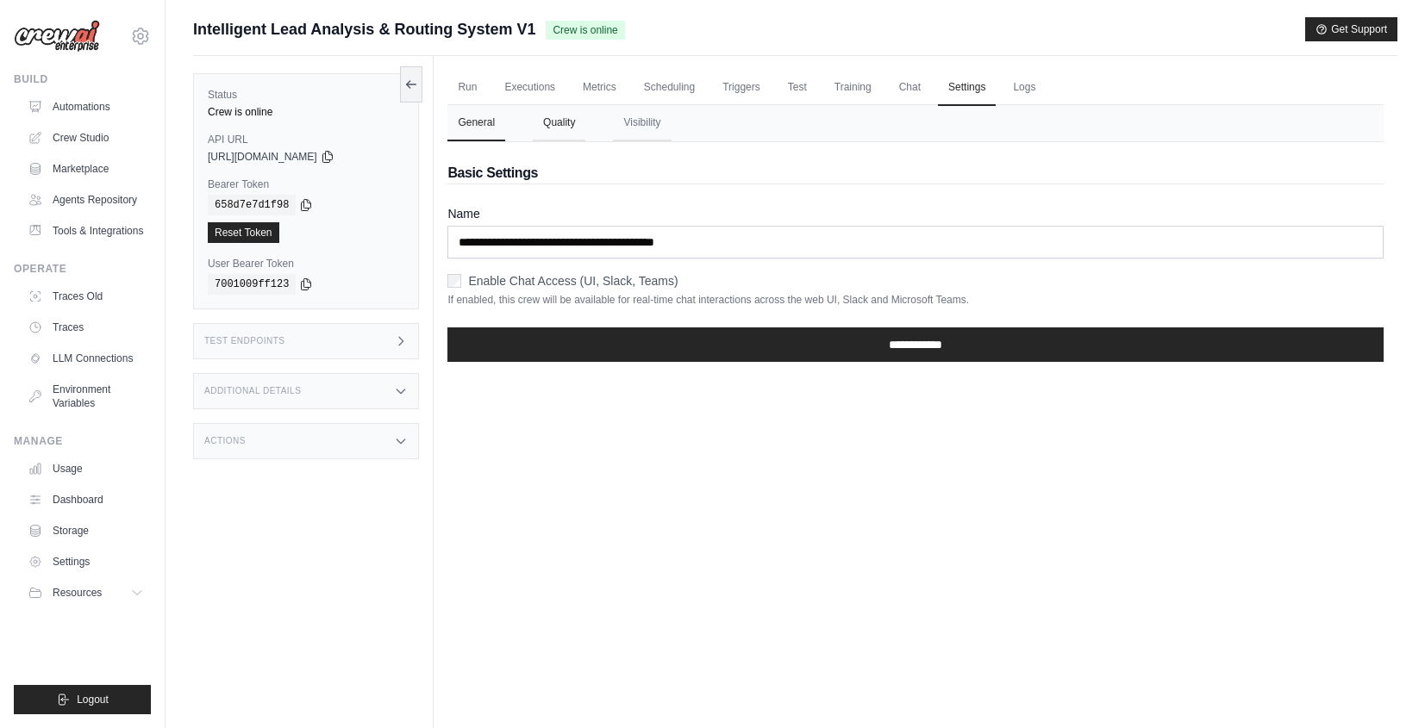
click at [558, 122] on button "Quality" at bounding box center [559, 123] width 53 height 36
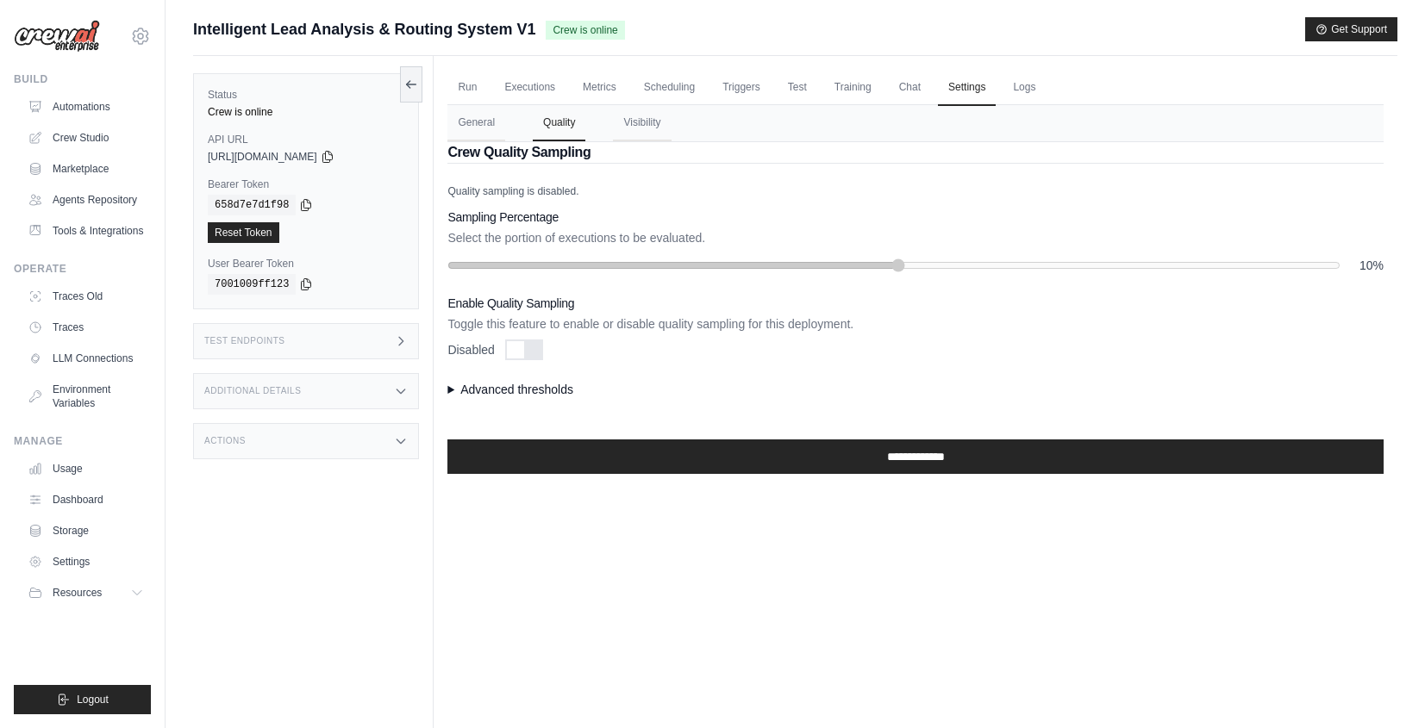
click at [534, 390] on summary "Advanced thresholds" at bounding box center [915, 389] width 936 height 17
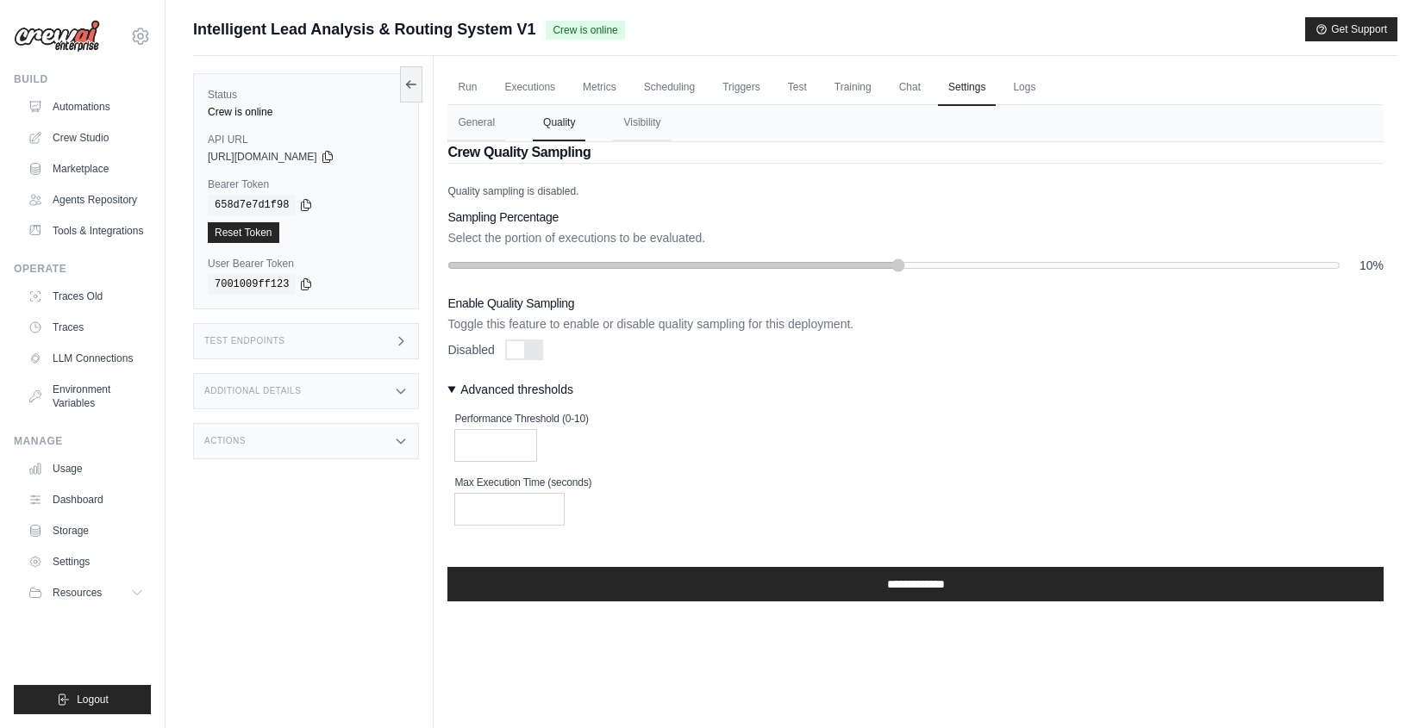
click at [516, 347] on div at bounding box center [515, 349] width 17 height 17
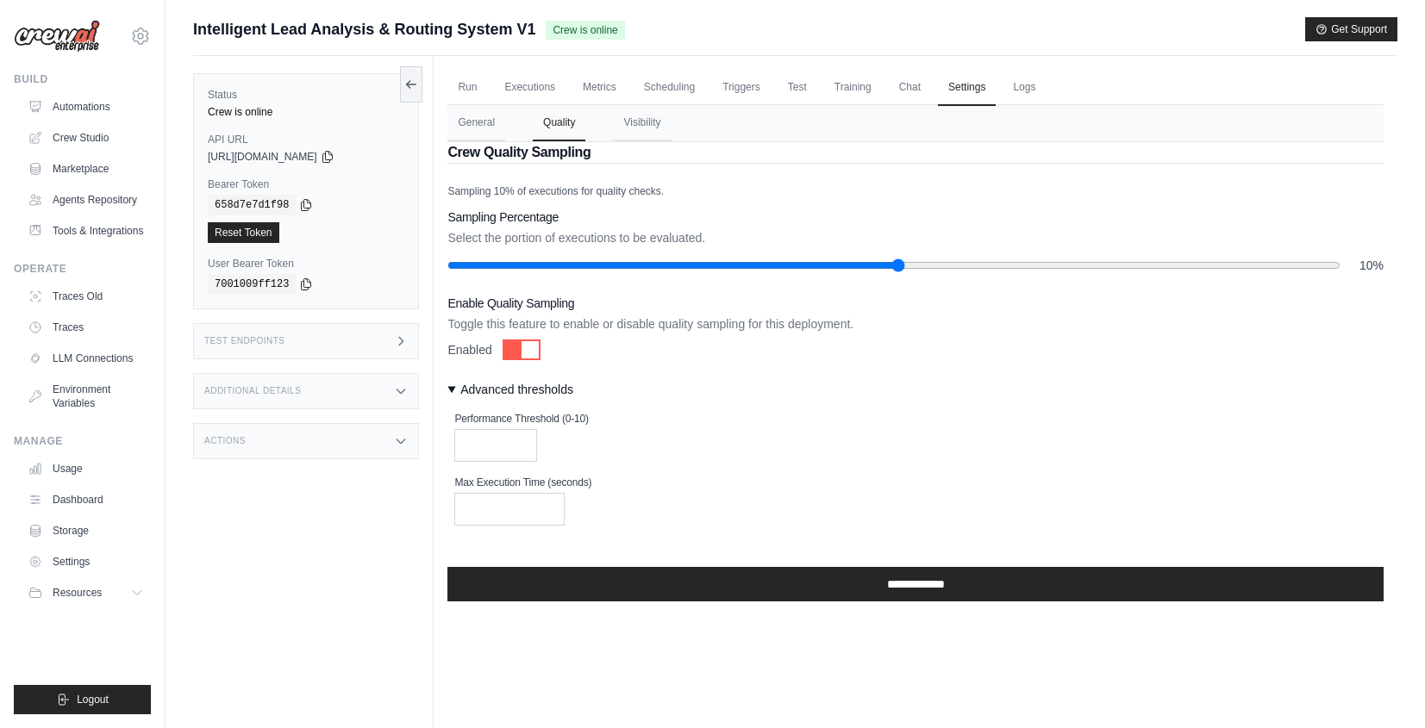
click at [531, 266] on input "range" at bounding box center [893, 266] width 892 height 14
drag, startPoint x: 535, startPoint y: 266, endPoint x: 561, endPoint y: 291, distance: 36.0
type input "**"
click at [561, 272] on input "range" at bounding box center [893, 266] width 892 height 14
click at [87, 97] on link "Automations" at bounding box center [87, 107] width 130 height 28
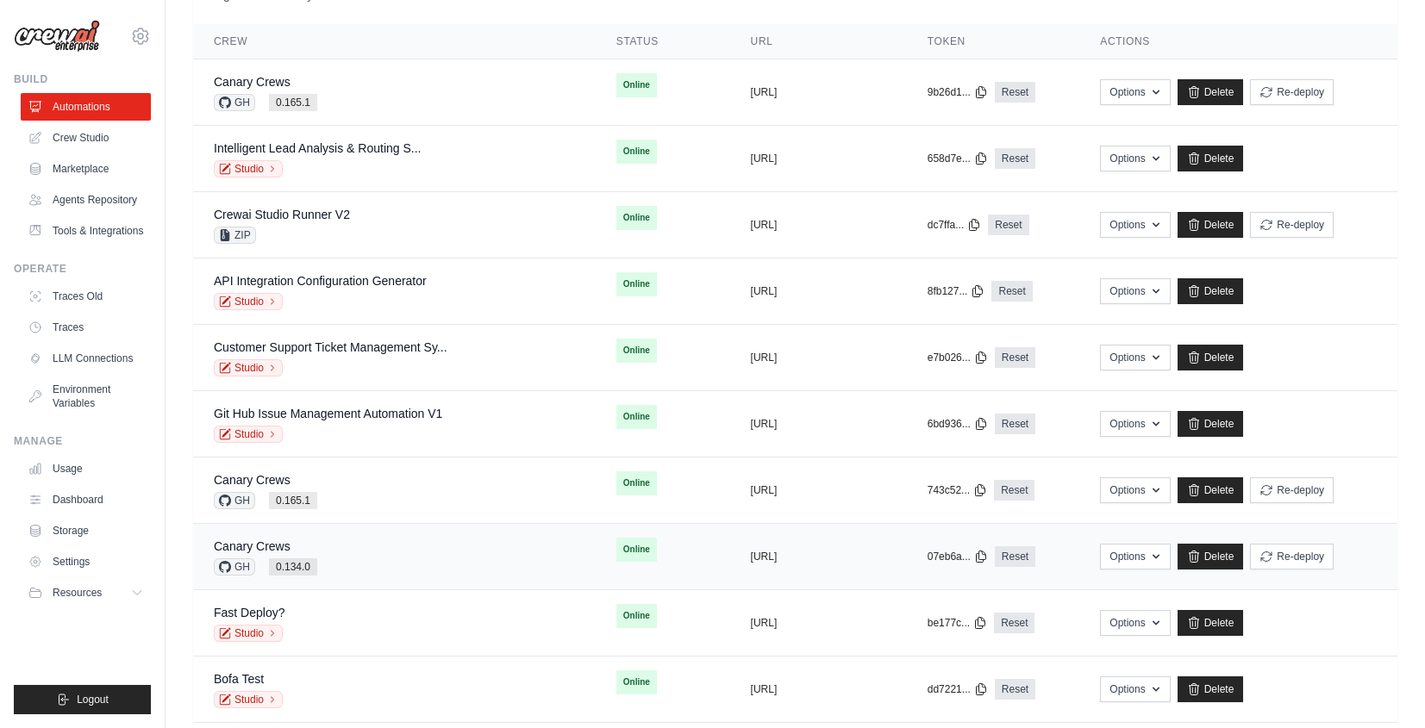
scroll to position [332, 0]
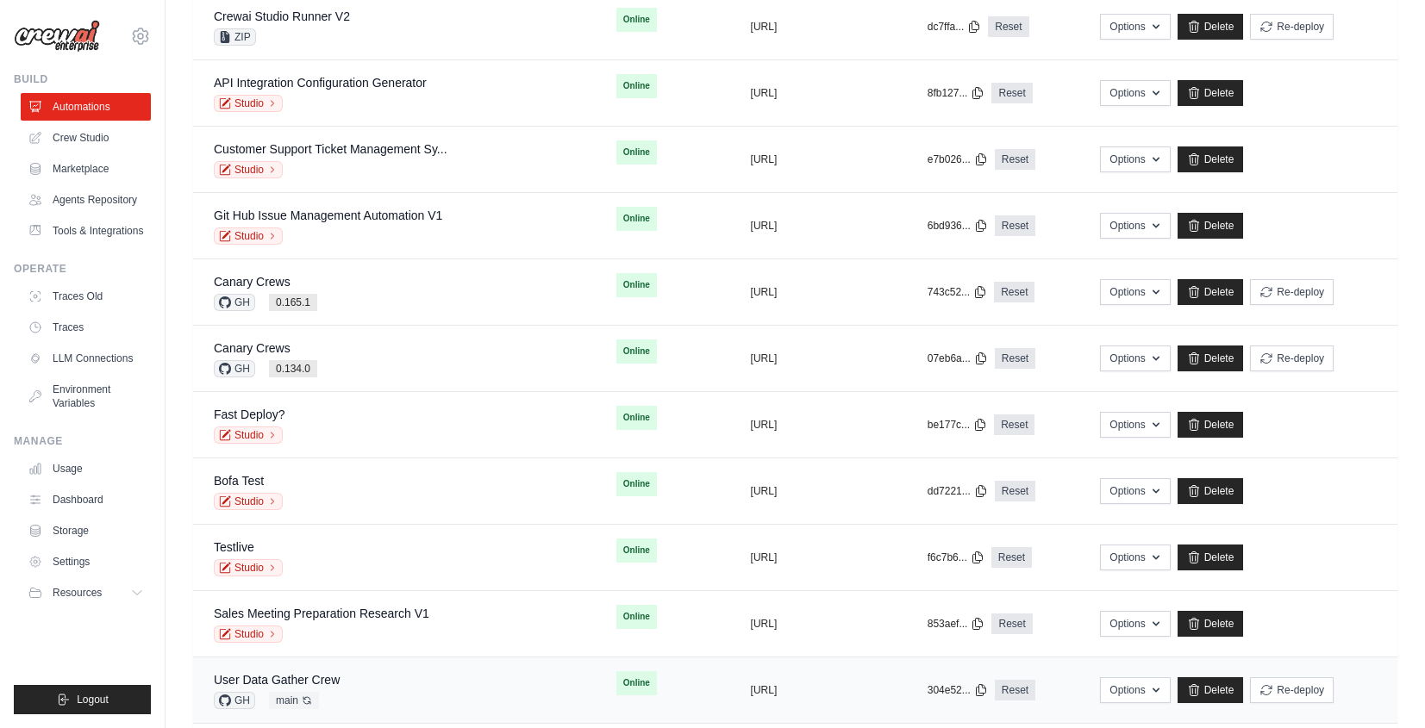
click at [378, 678] on div "User Data Gather Crew GH main Auto-deploy enabled" at bounding box center [394, 691] width 361 height 38
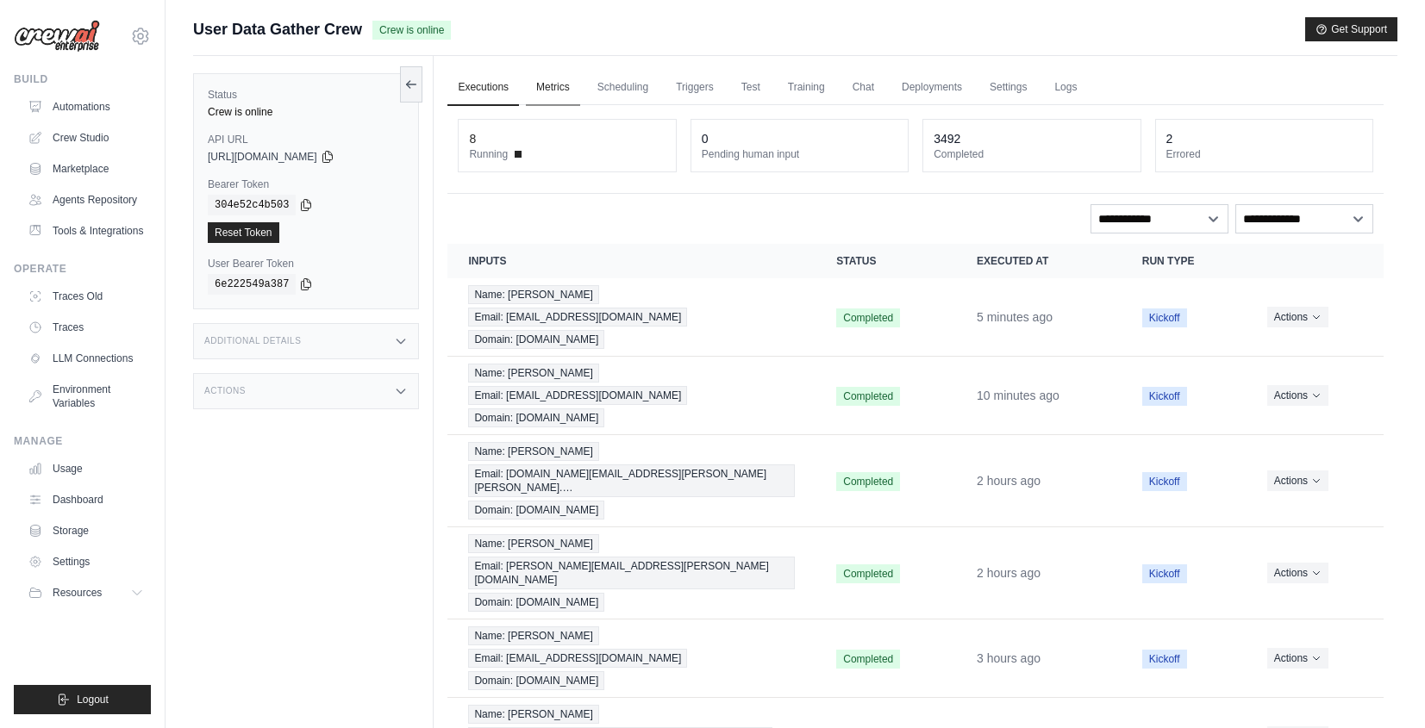
click at [536, 83] on link "Metrics" at bounding box center [553, 88] width 54 height 36
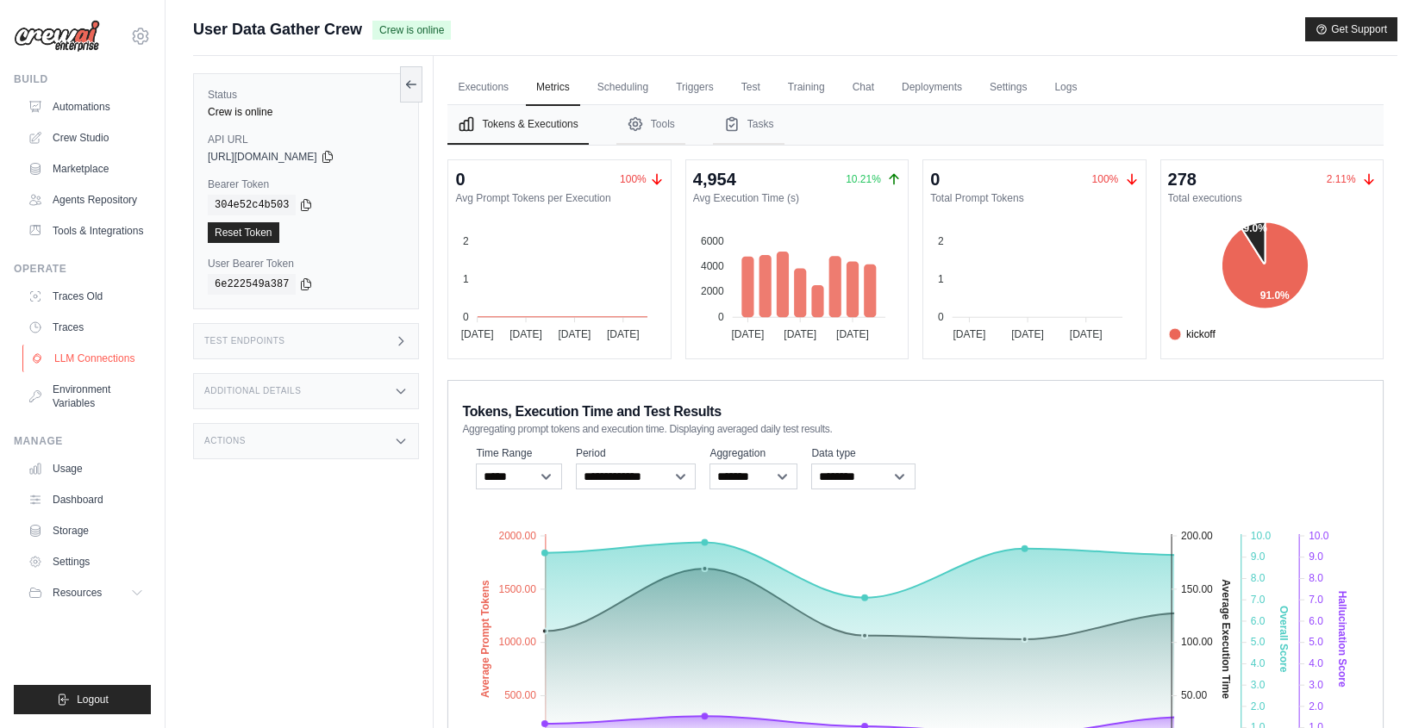
click at [86, 365] on link "LLM Connections" at bounding box center [87, 359] width 130 height 28
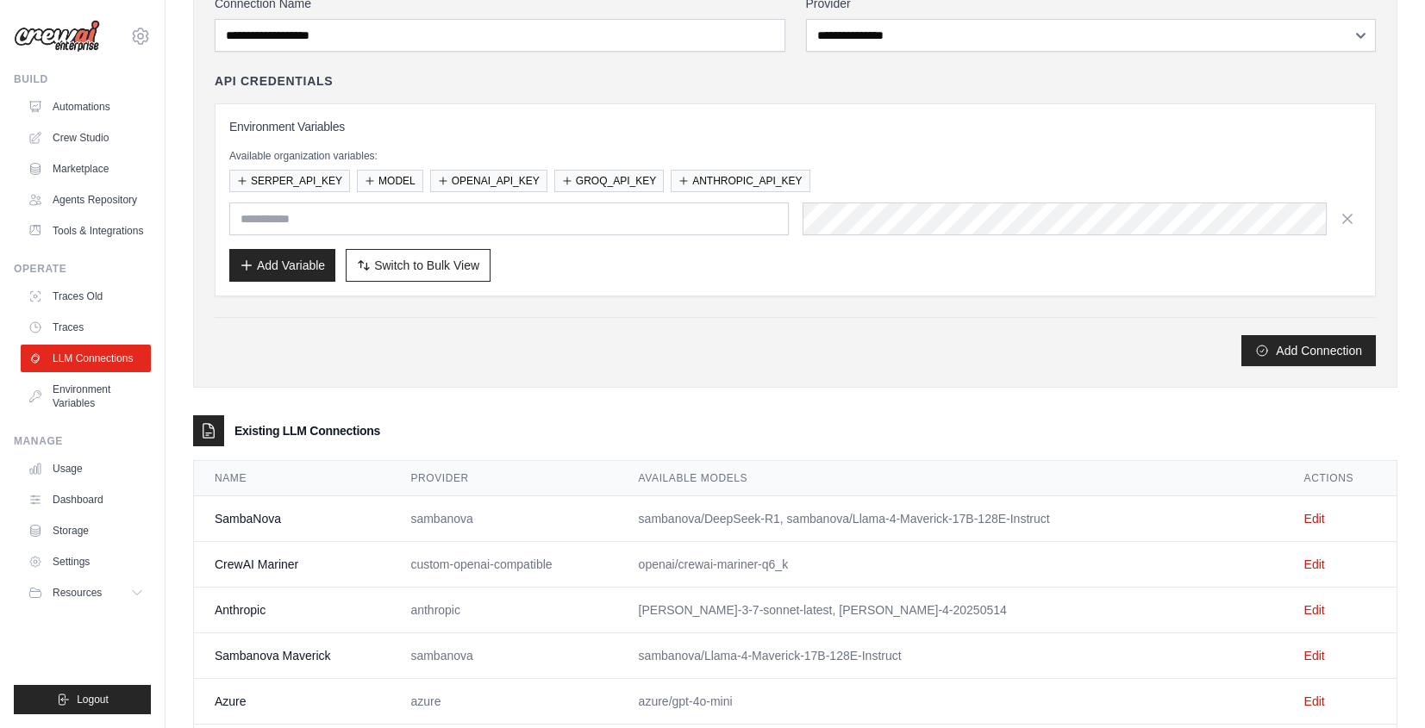
scroll to position [273, 0]
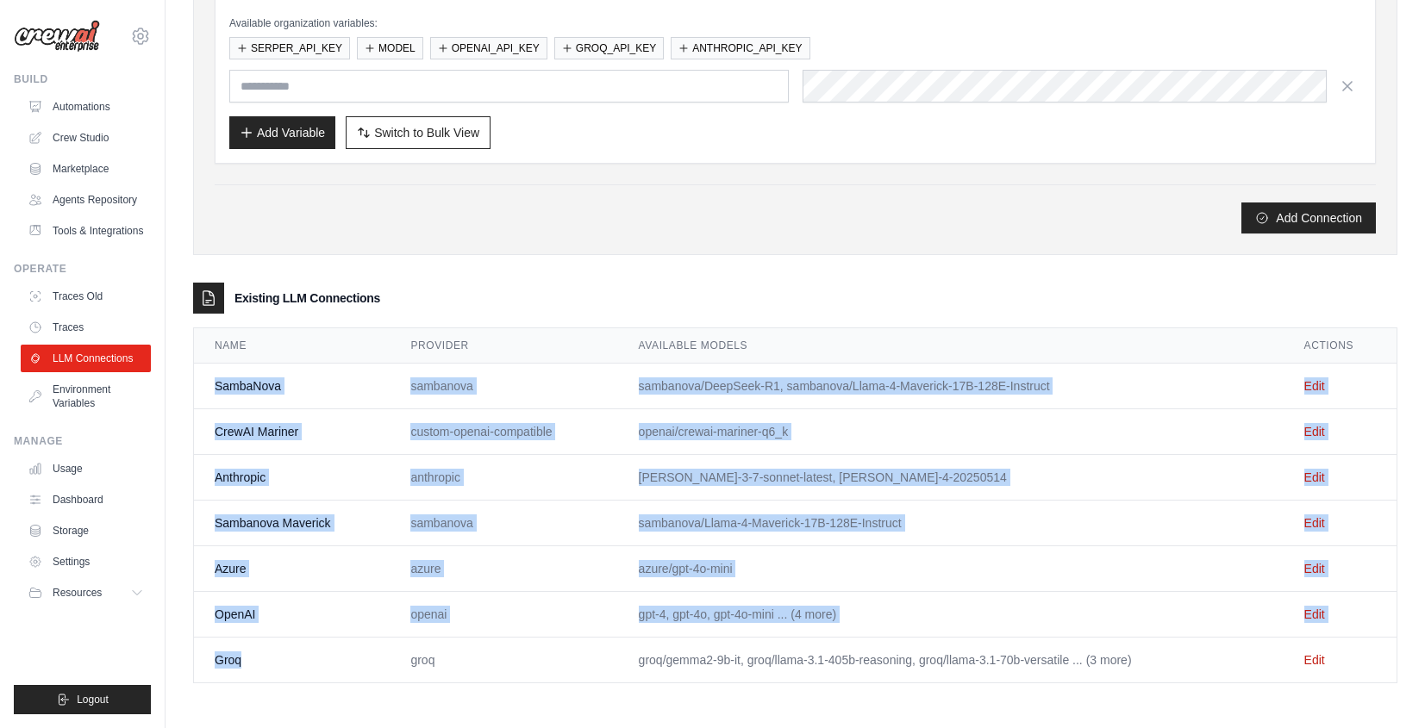
drag, startPoint x: 242, startPoint y: 674, endPoint x: 216, endPoint y: 376, distance: 299.5
click at [210, 366] on tbody "SambaNova sambanova sambanova/DeepSeek-R1, sambanova/Llama-4-Maverick-17B-128E-…" at bounding box center [795, 524] width 1203 height 320
click at [247, 424] on td "CrewAI Mariner" at bounding box center [292, 432] width 196 height 46
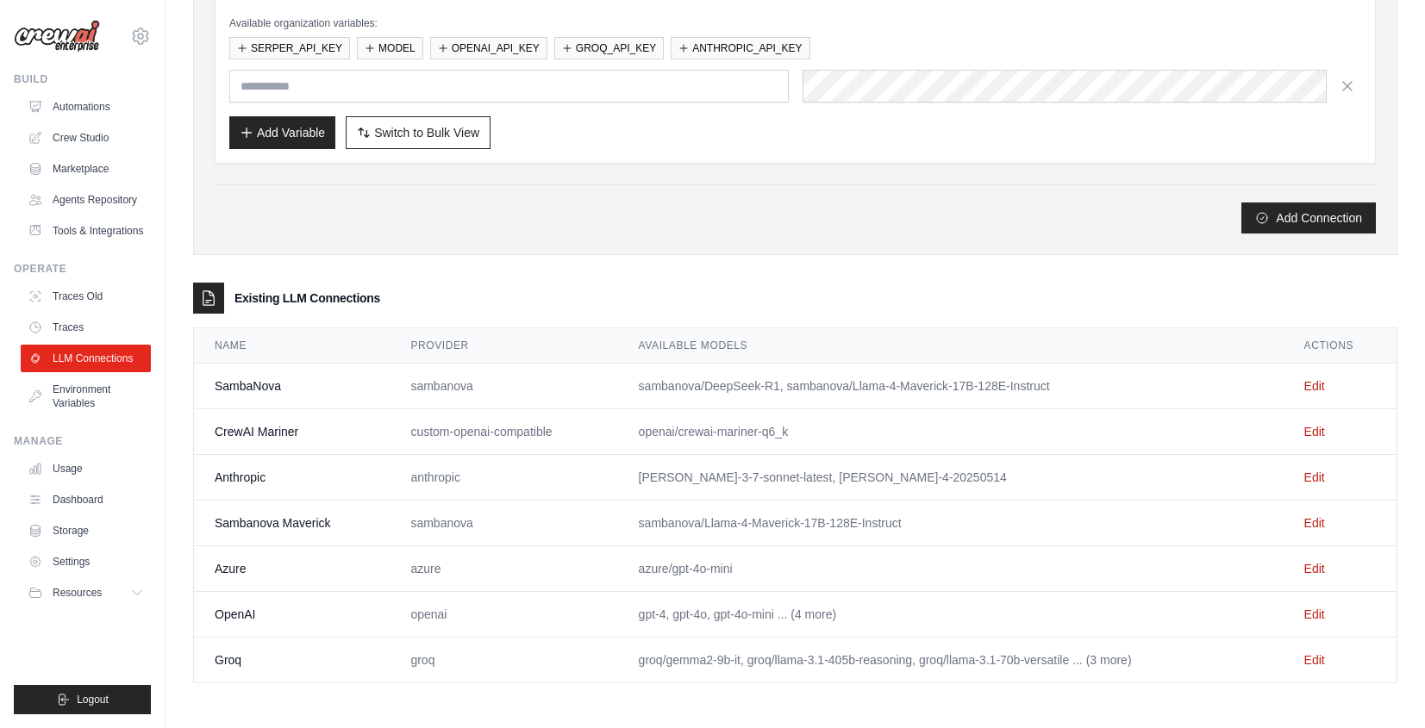
drag, startPoint x: 208, startPoint y: 428, endPoint x: 827, endPoint y: 433, distance: 618.9
click at [827, 433] on tr "CrewAI Mariner custom-openai-compatible openai/crewai-mariner-q6_k Edit" at bounding box center [795, 432] width 1203 height 46
click at [238, 434] on td "CrewAI Mariner" at bounding box center [292, 432] width 196 height 46
drag, startPoint x: 224, startPoint y: 431, endPoint x: 285, endPoint y: 431, distance: 61.2
click at [285, 431] on td "CrewAI Mariner" at bounding box center [292, 432] width 196 height 46
